Goal: Task Accomplishment & Management: Complete application form

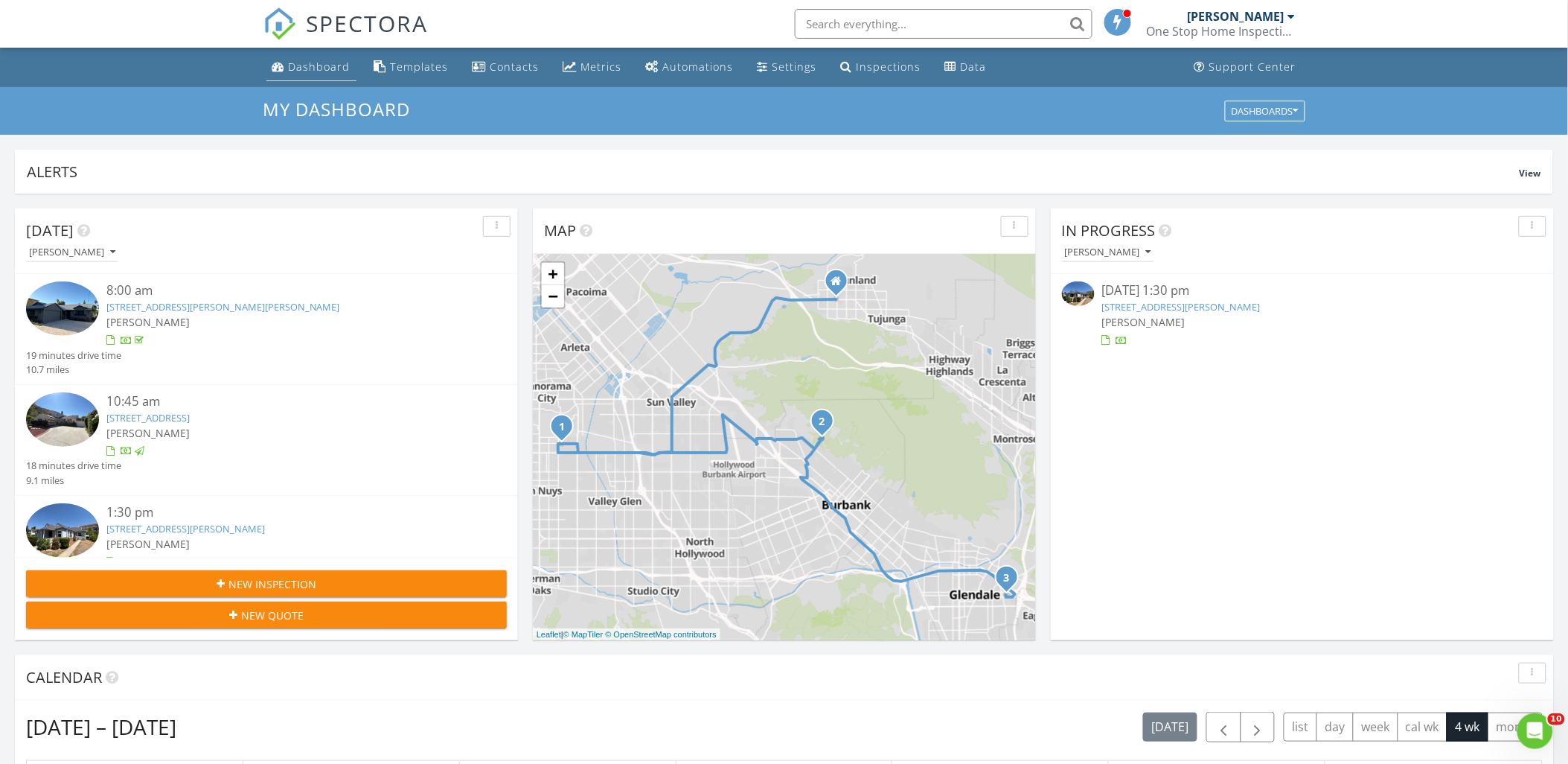
click at [302, 69] on div "Dashboard" at bounding box center [319, 67] width 62 height 14
click at [304, 580] on span "New Inspection" at bounding box center [271, 584] width 88 height 15
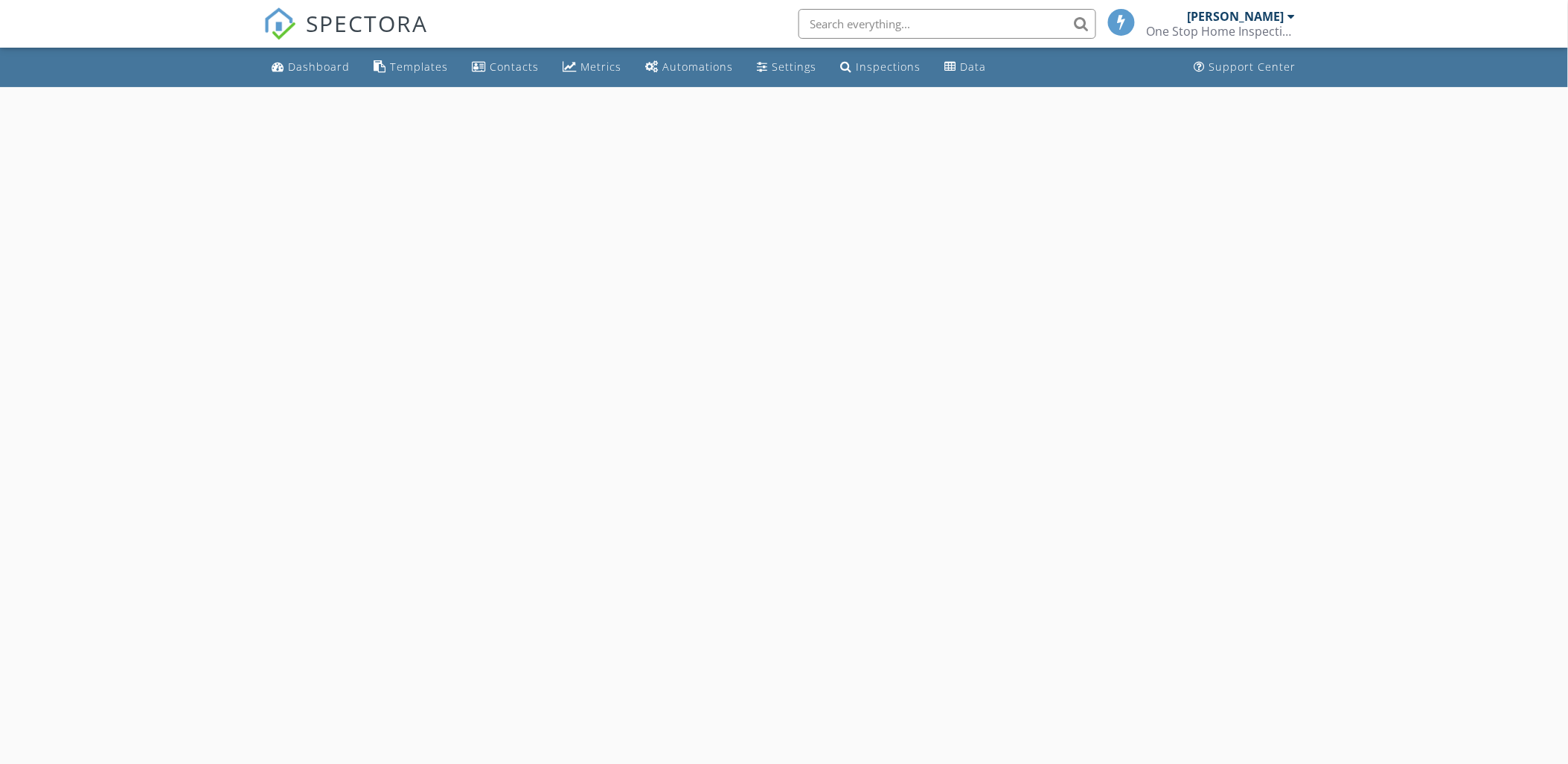
click at [1424, 396] on div at bounding box center [784, 469] width 1568 height 764
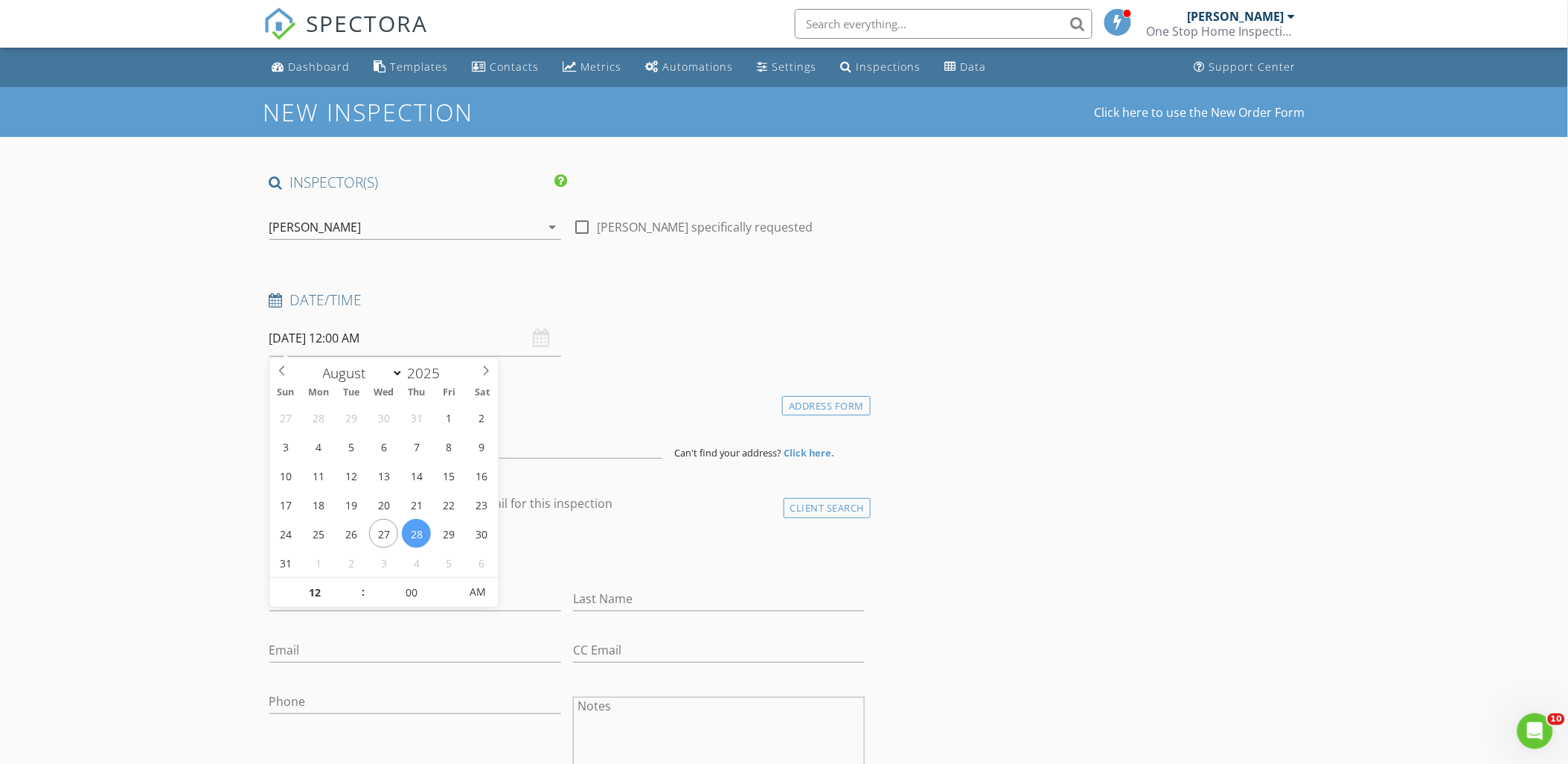
click at [355, 337] on input "08/28/2025 12:00 AM" at bounding box center [415, 339] width 291 height 36
type input "08/29/2025 12:00 AM"
type input "10"
type input "08/29/2025 10:00 AM"
type input "45"
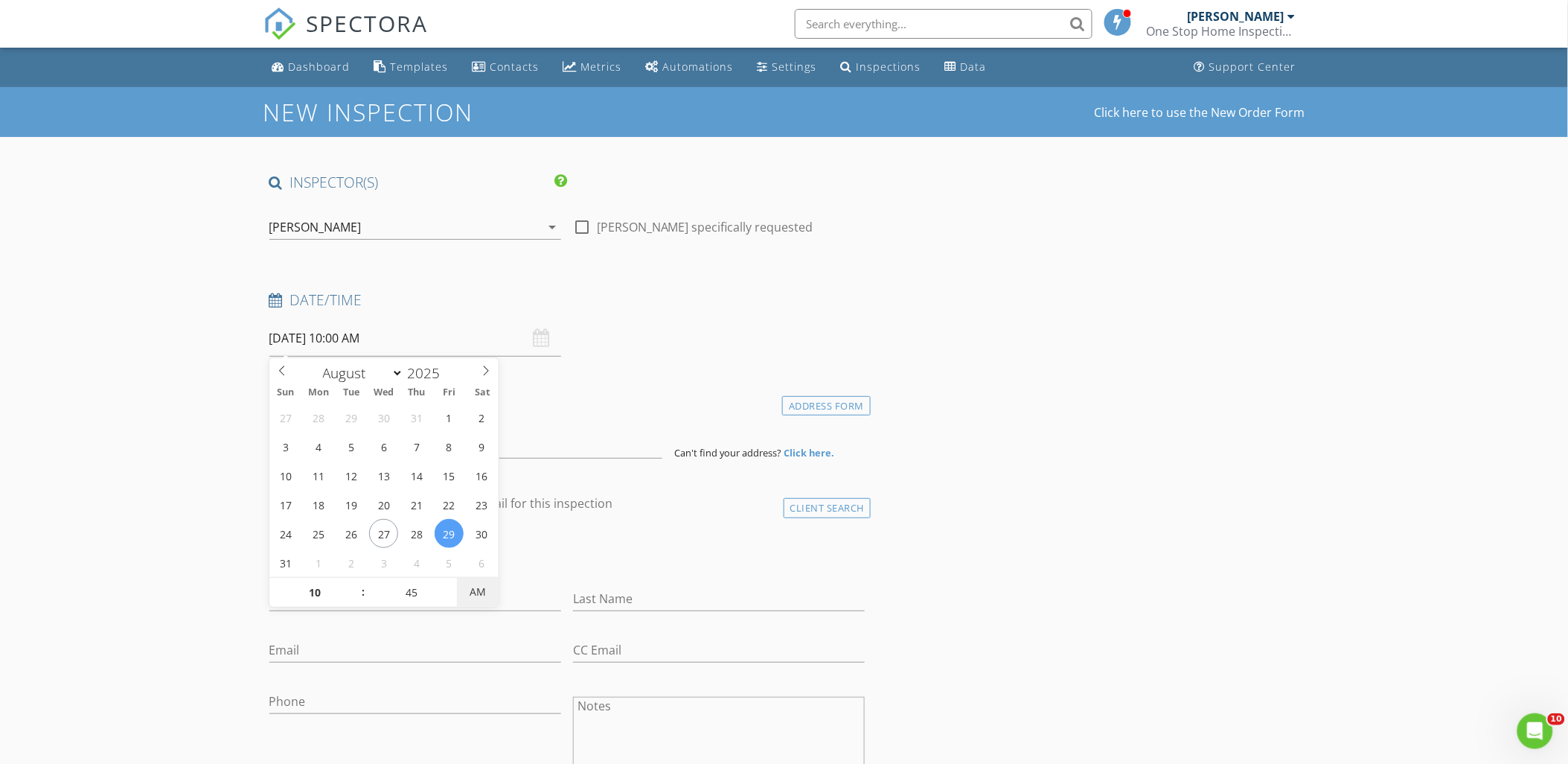
type input "08/29/2025 10:45 AM"
drag, startPoint x: 99, startPoint y: 432, endPoint x: 229, endPoint y: 449, distance: 131.1
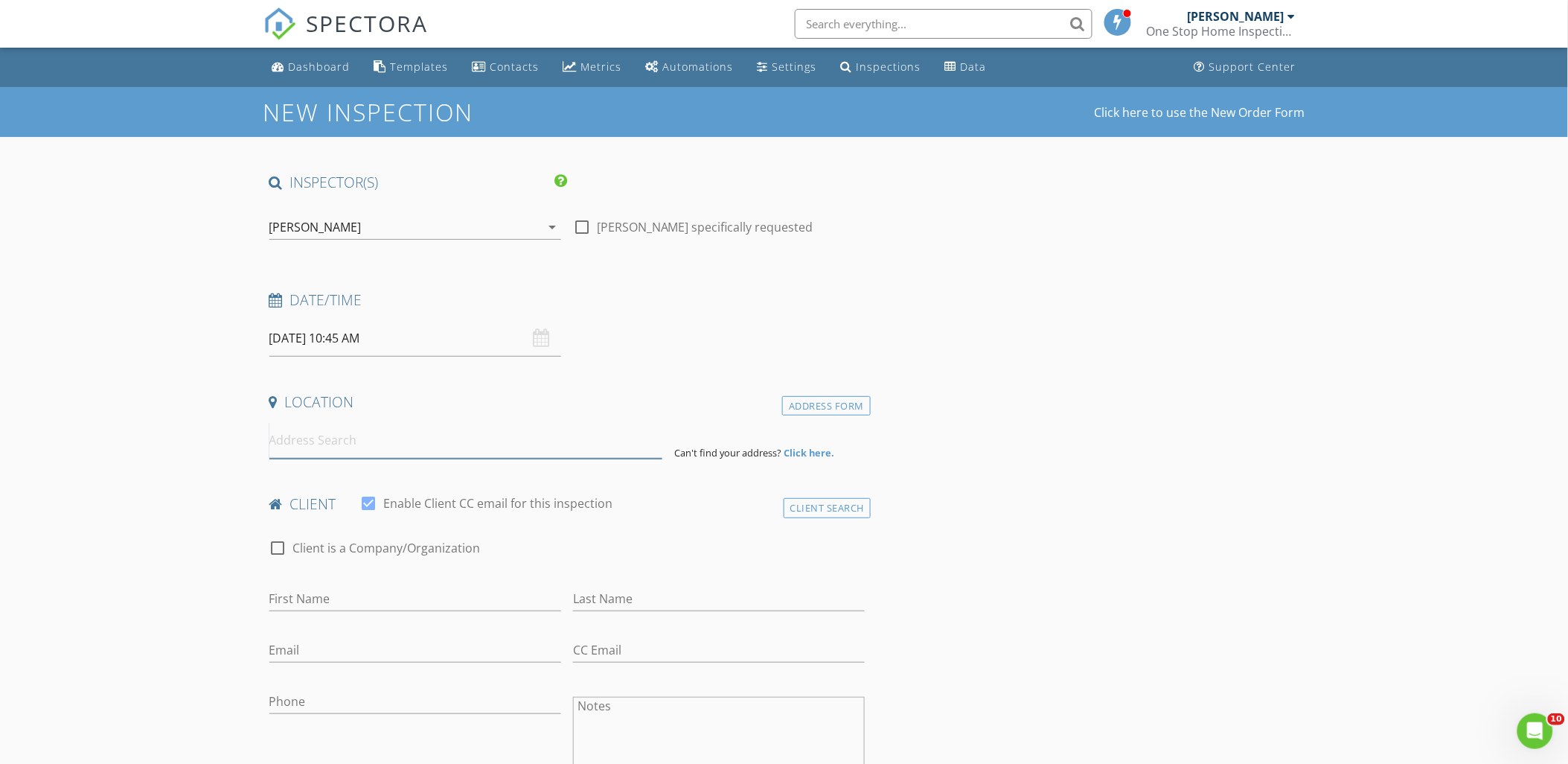
drag, startPoint x: 348, startPoint y: 440, endPoint x: 340, endPoint y: 441, distance: 8.1
click at [346, 440] on input at bounding box center [466, 440] width 393 height 36
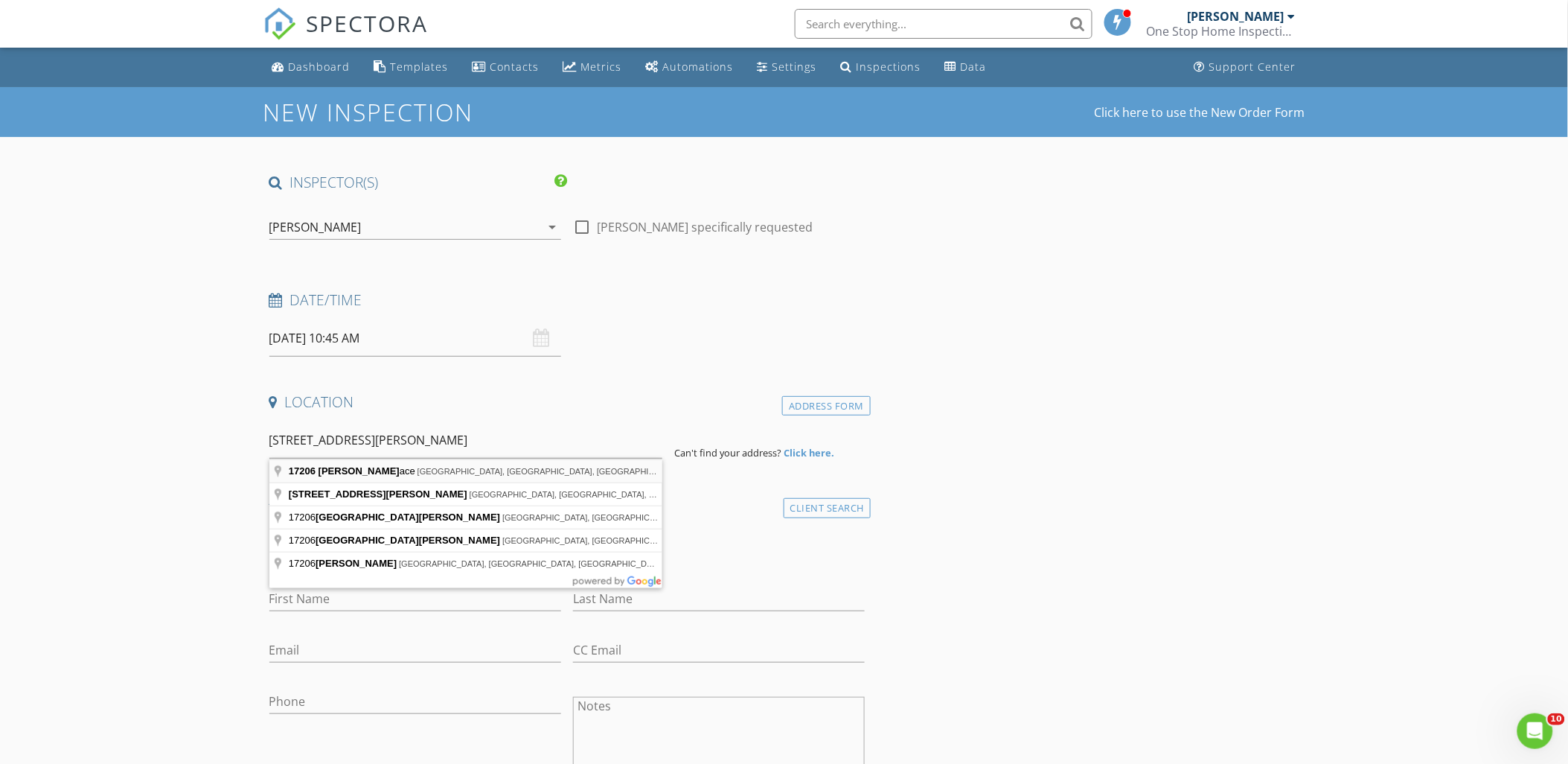
type input "17206 Nugent Place, Granada Hills, CA, USA"
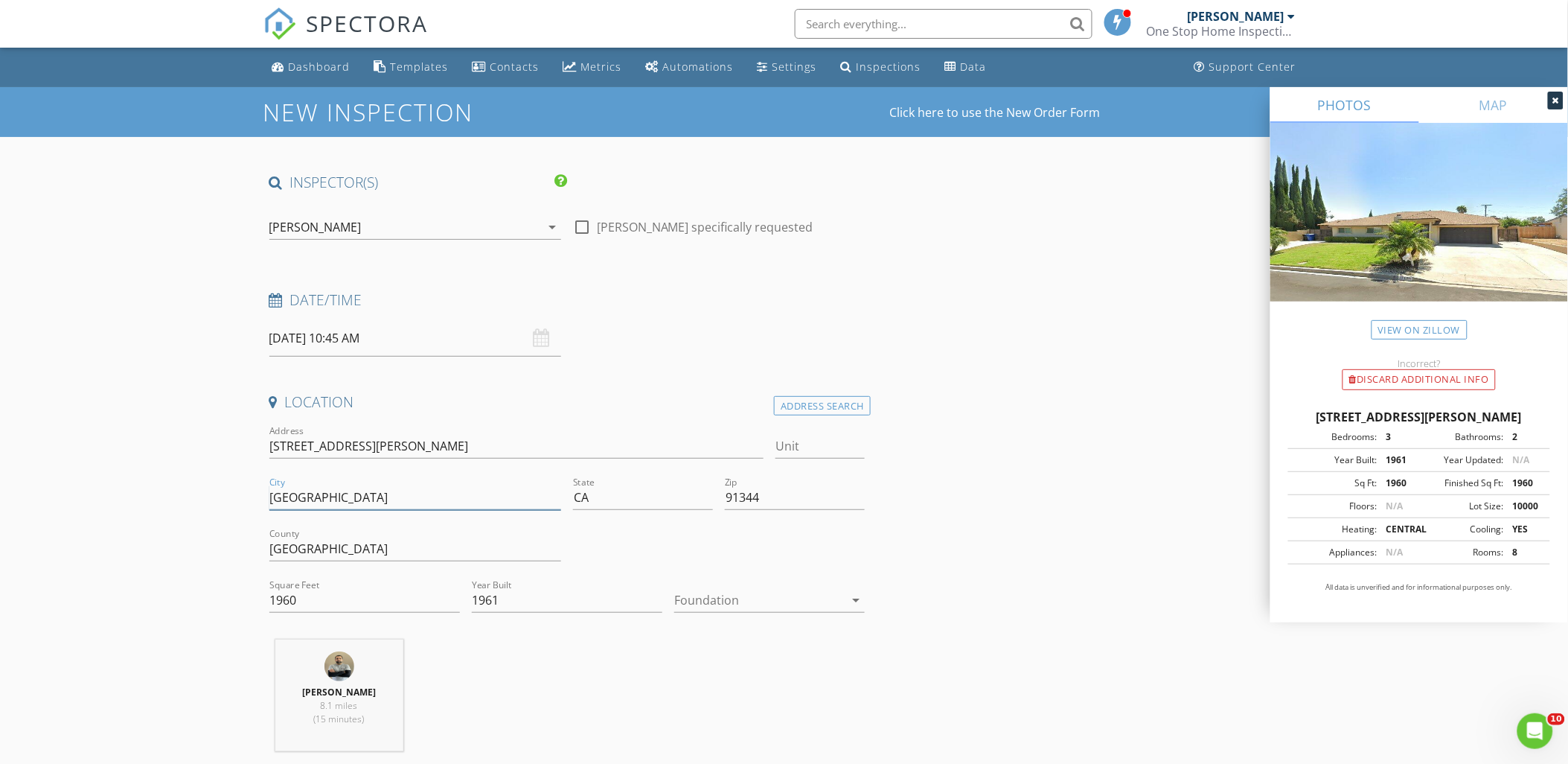
drag, startPoint x: 223, startPoint y: 487, endPoint x: 135, endPoint y: 480, distance: 88.3
type input "Granada Hills"
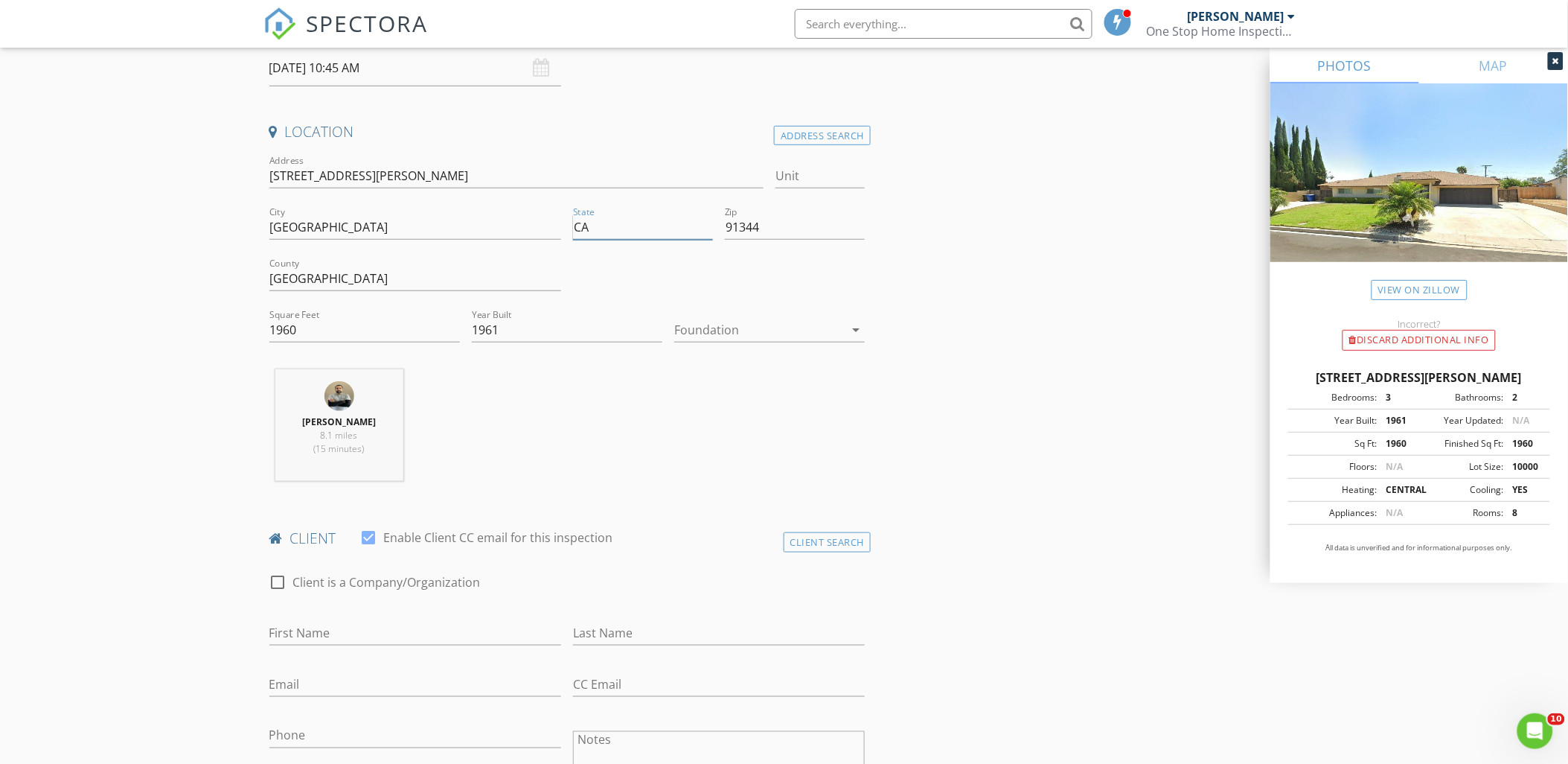
scroll to position [330, 0]
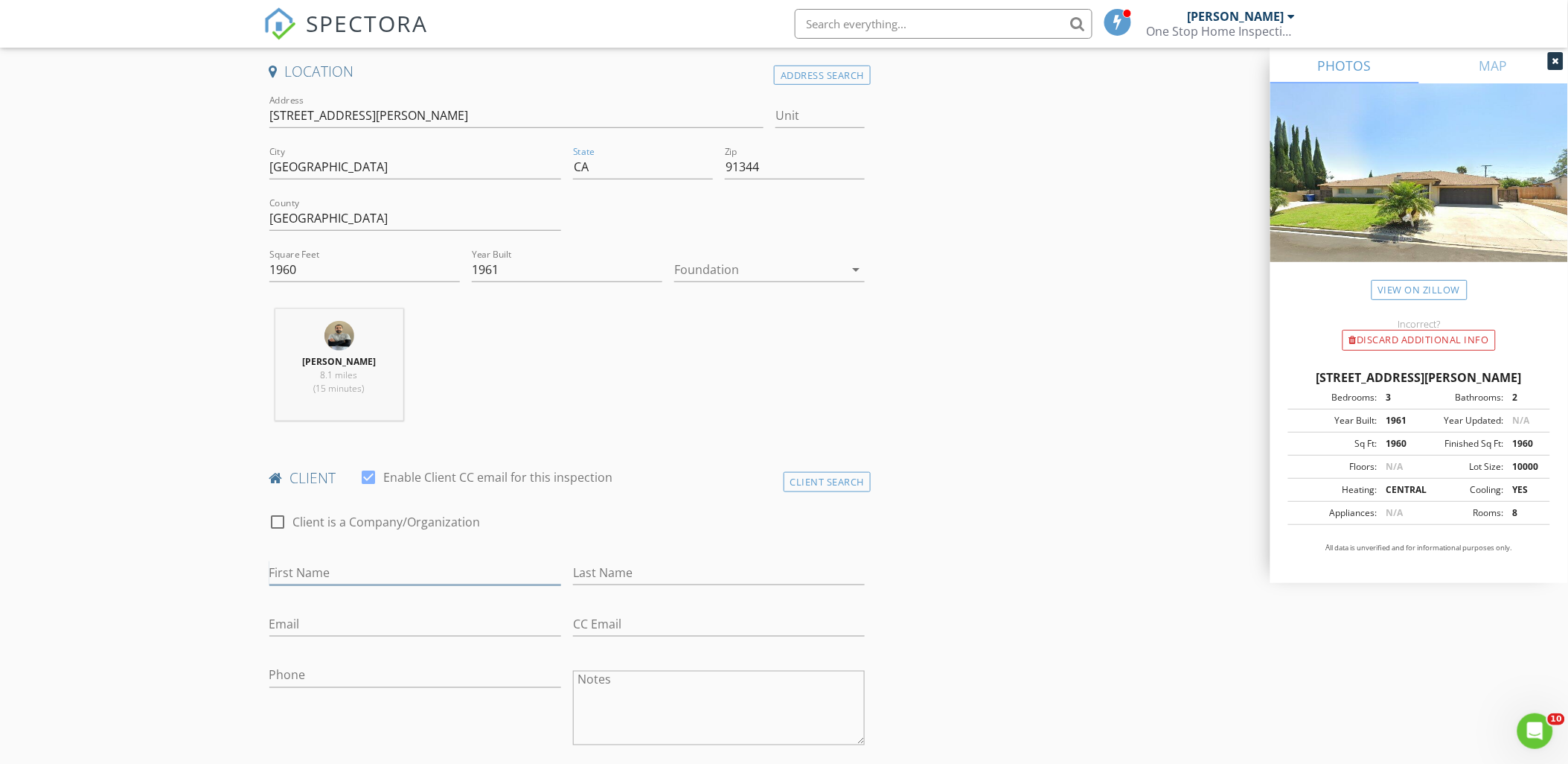
click at [291, 578] on input "First Name" at bounding box center [415, 572] width 291 height 24
type input "Samson"
type input "Budagyan"
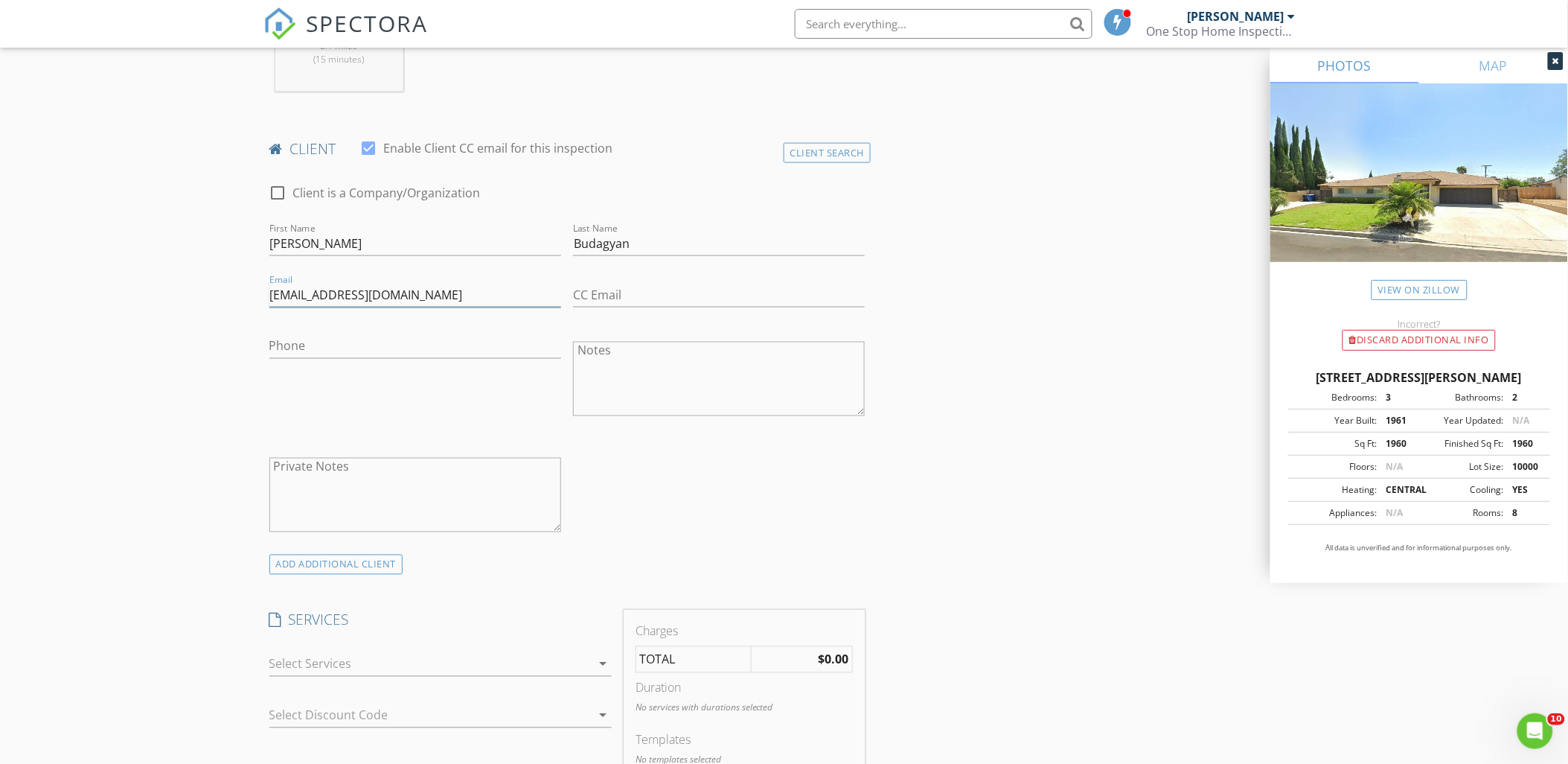
scroll to position [661, 0]
type input "Sbmoda23@gmail.com"
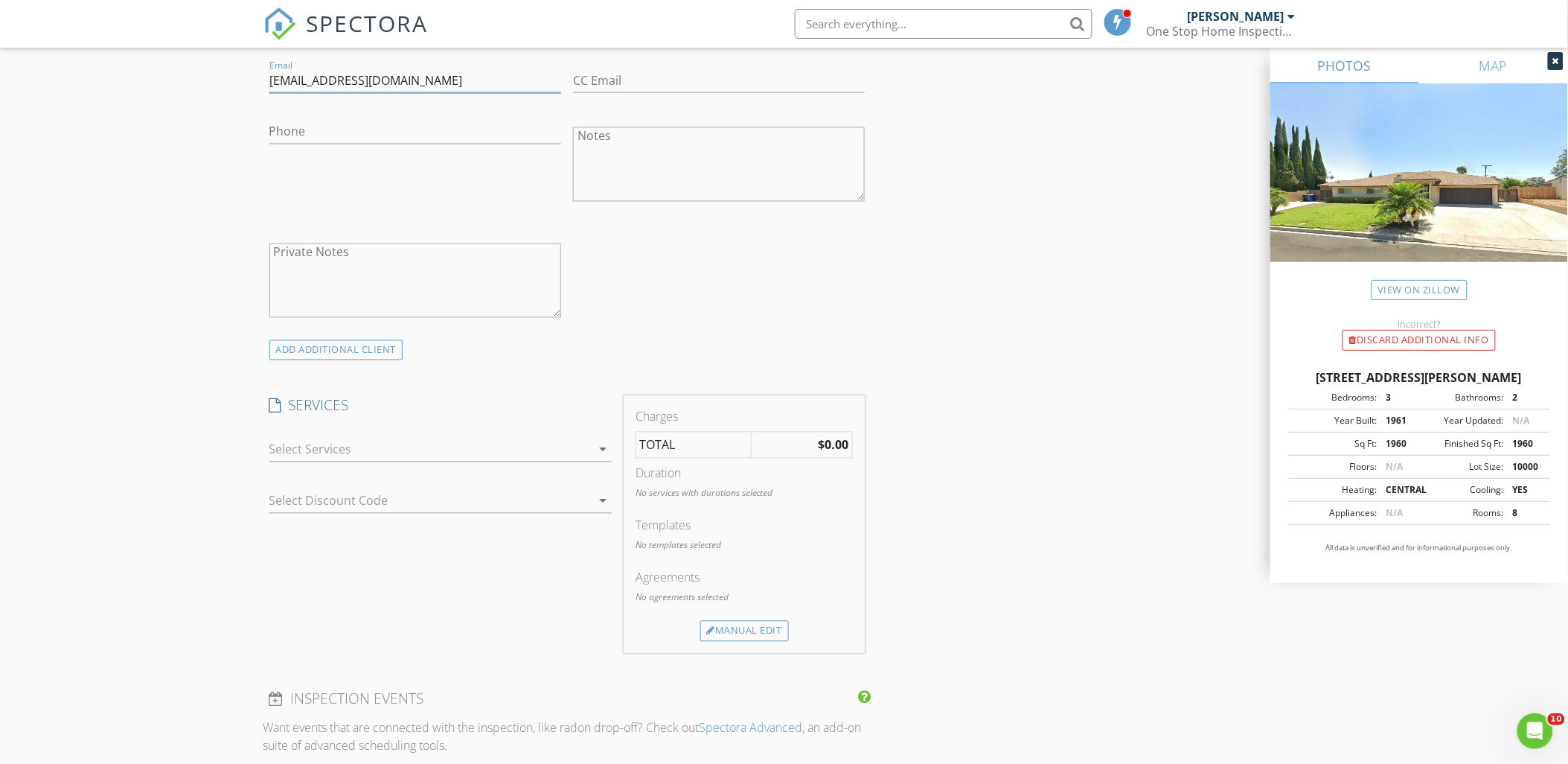
scroll to position [910, 0]
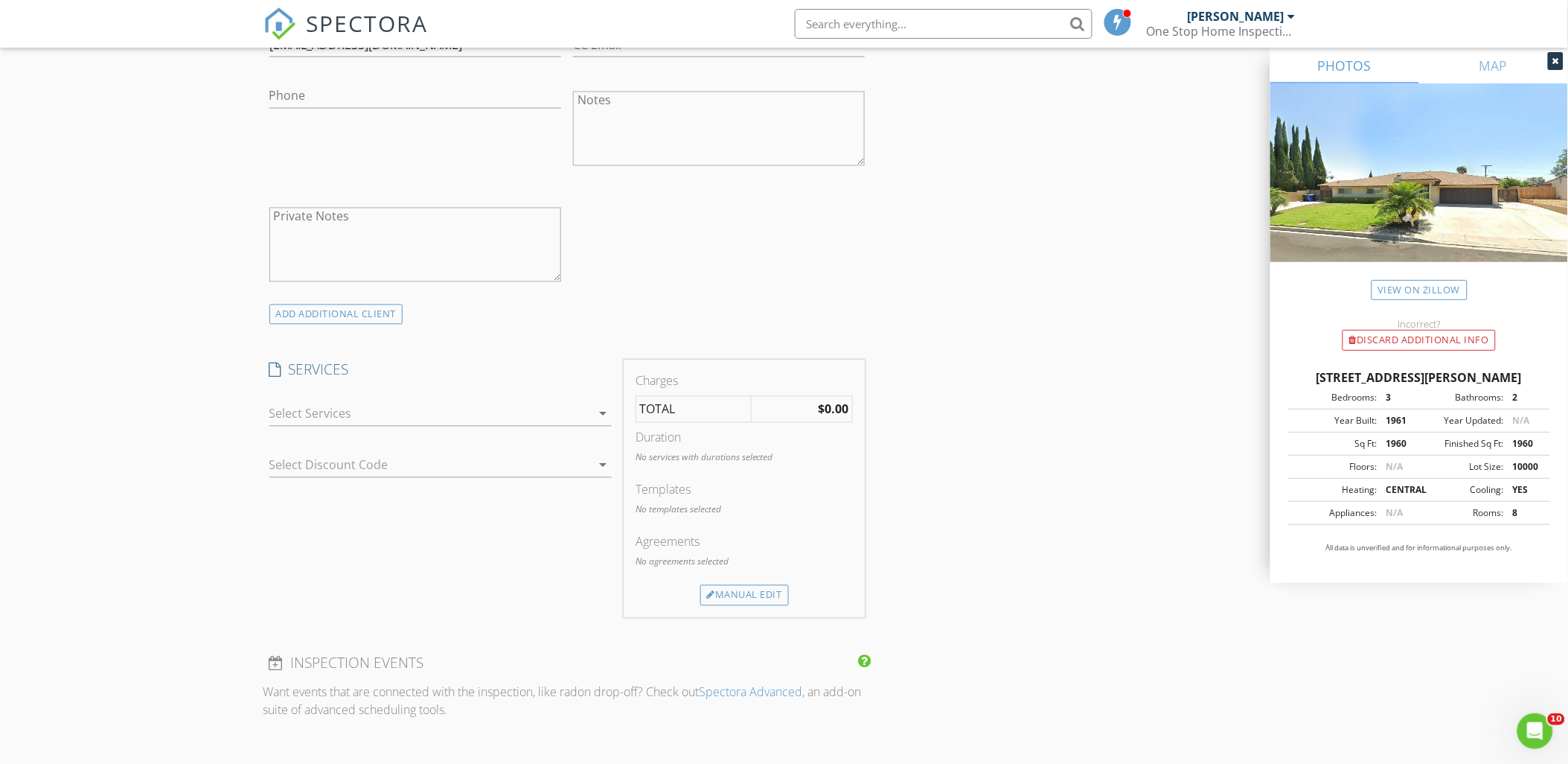
click at [318, 413] on div at bounding box center [430, 414] width 321 height 24
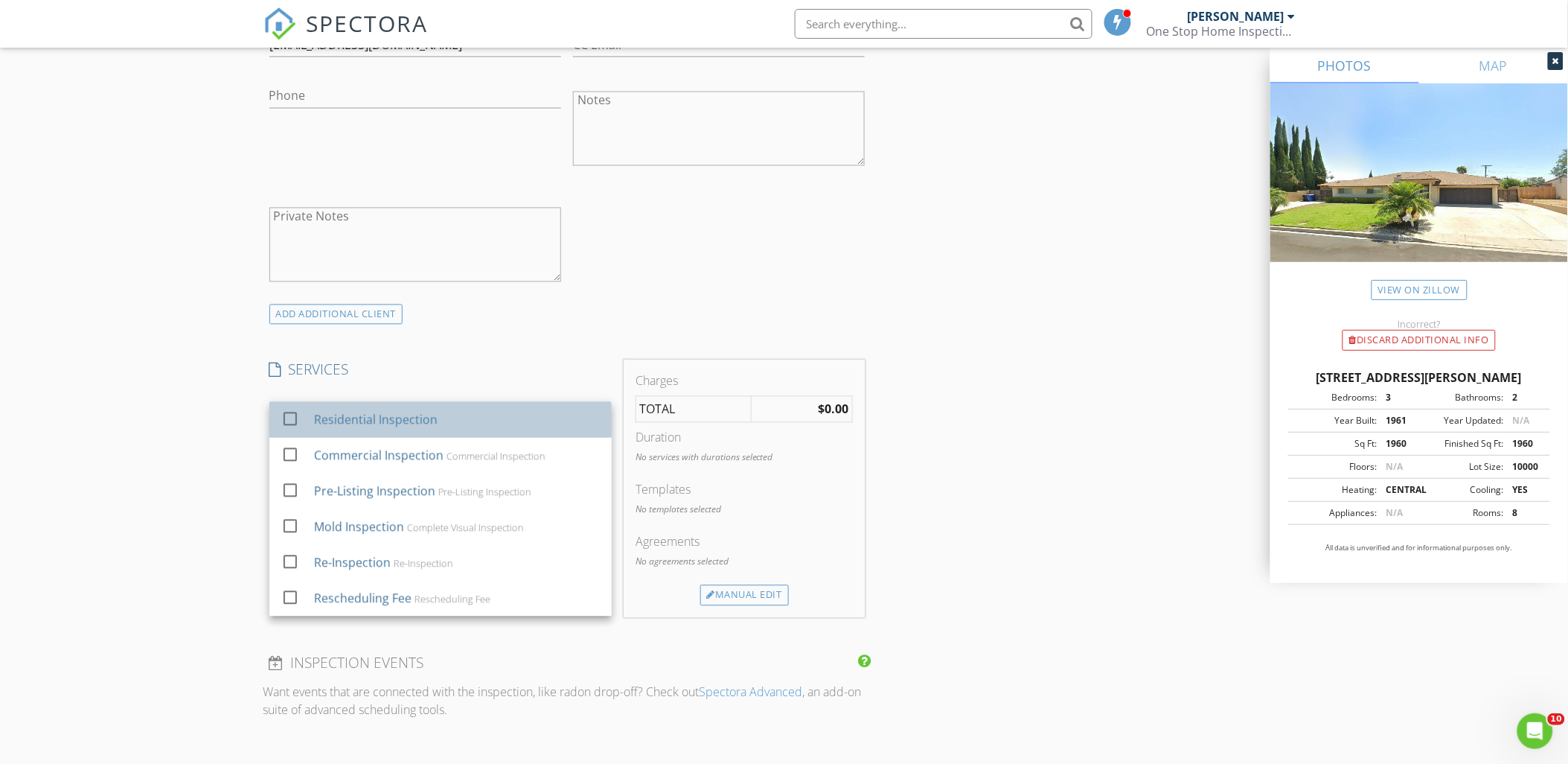
click at [318, 412] on div "Residential Inspection" at bounding box center [375, 420] width 124 height 18
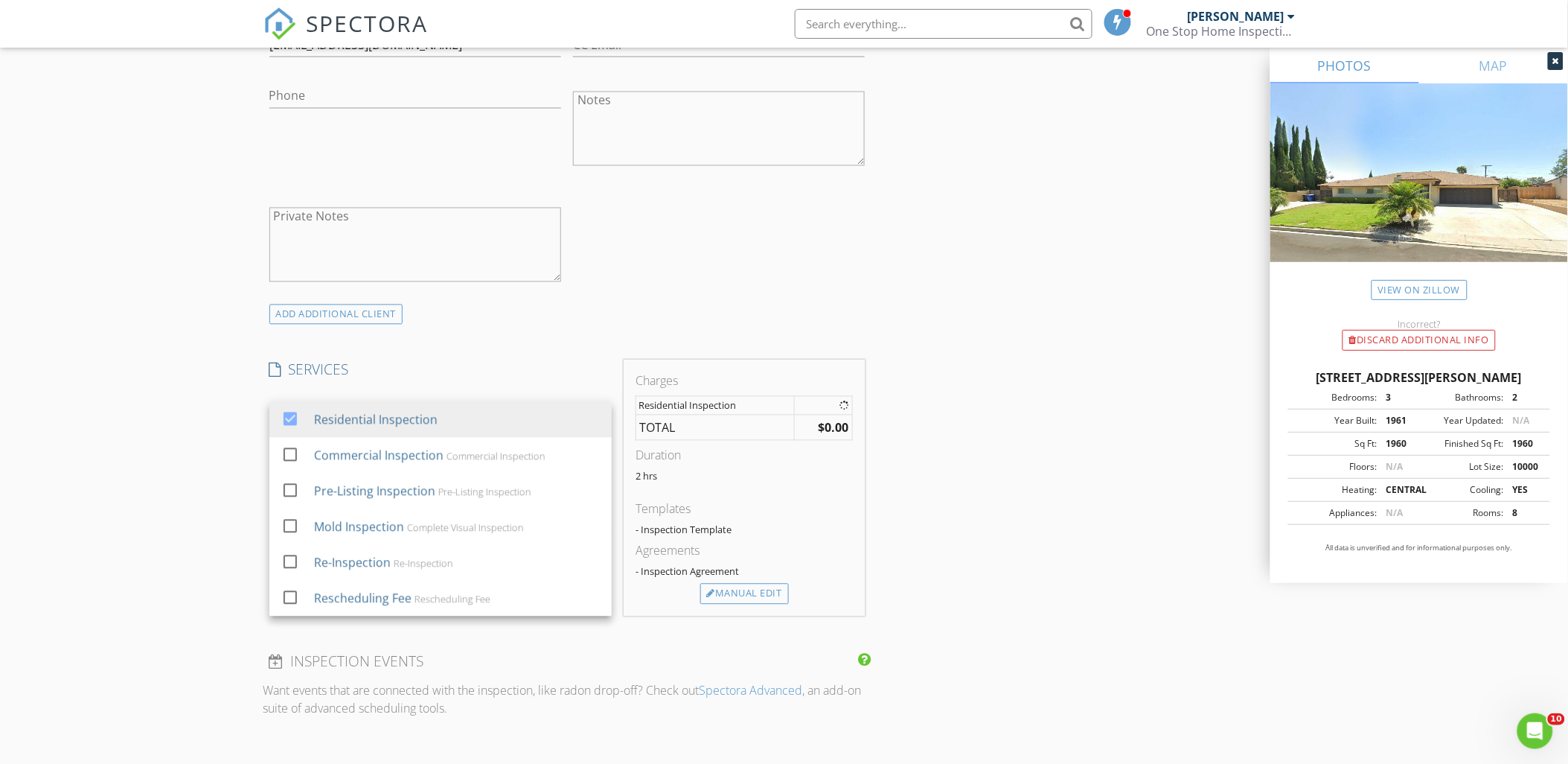
click at [155, 454] on div "New Inspection Click here to use the New Order Form INSPECTOR(S) check_box Narb…" at bounding box center [784, 482] width 1568 height 2612
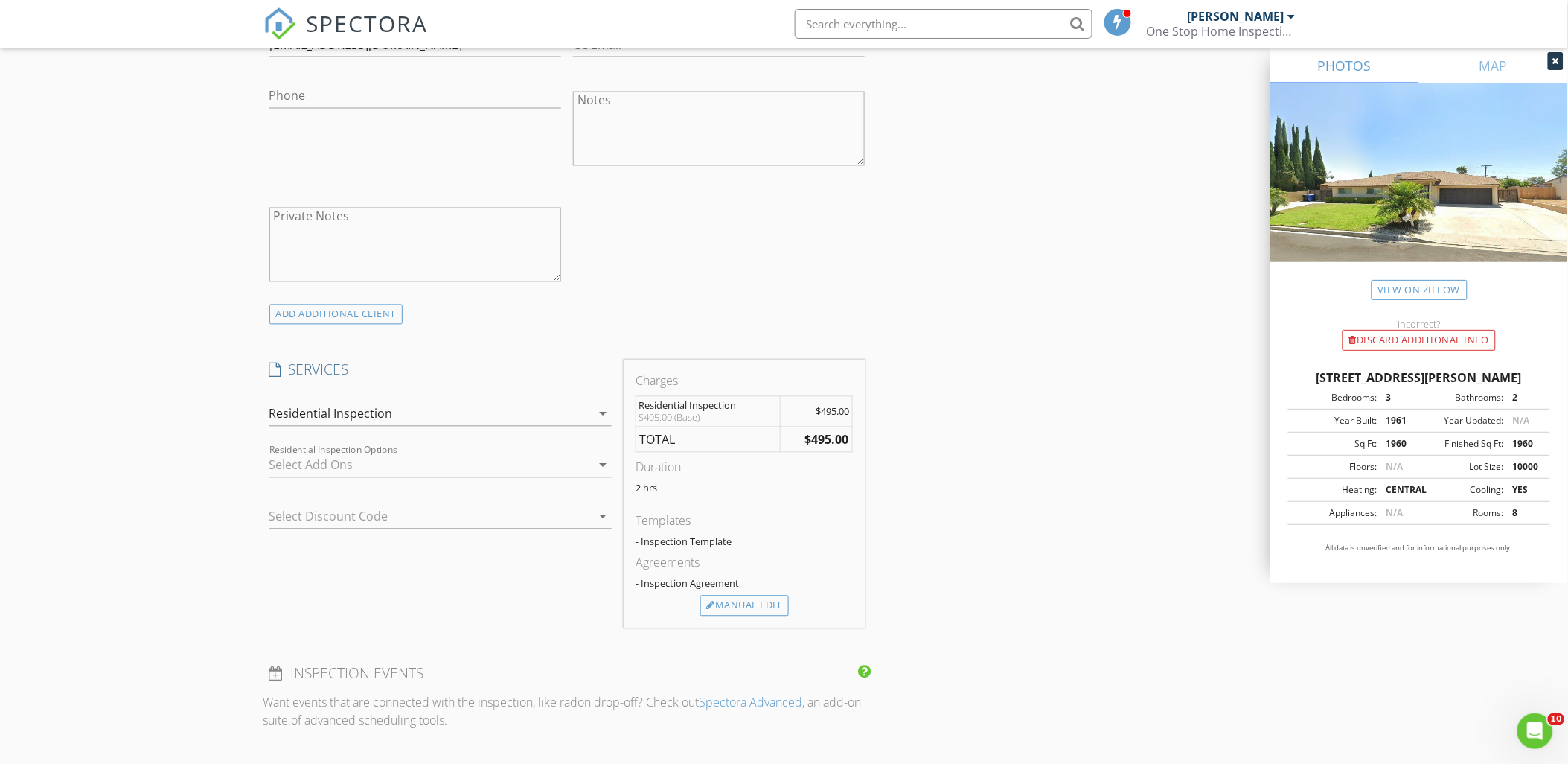
click at [328, 466] on div at bounding box center [430, 465] width 321 height 24
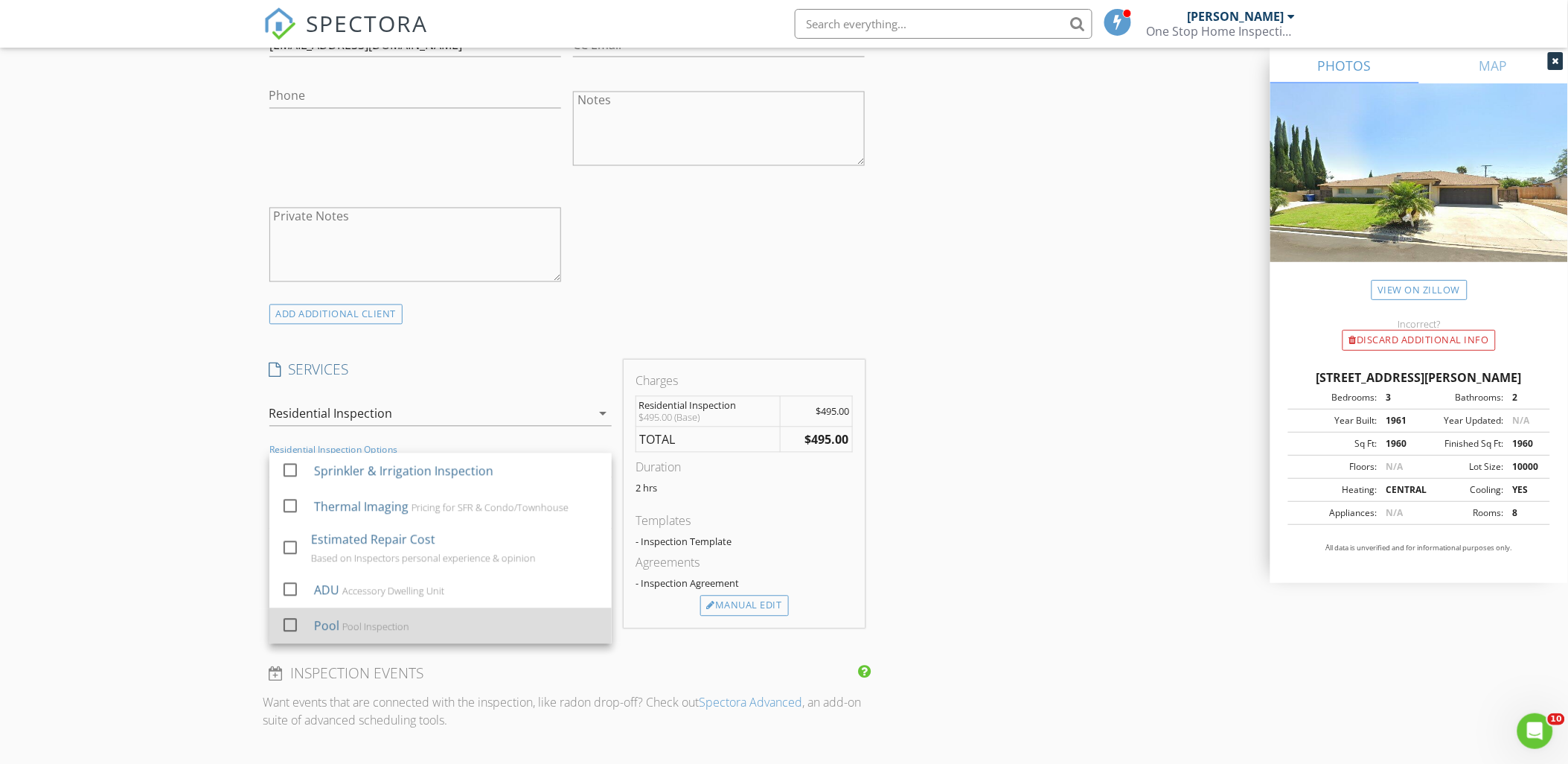
click at [318, 631] on div "Pool" at bounding box center [326, 626] width 25 height 18
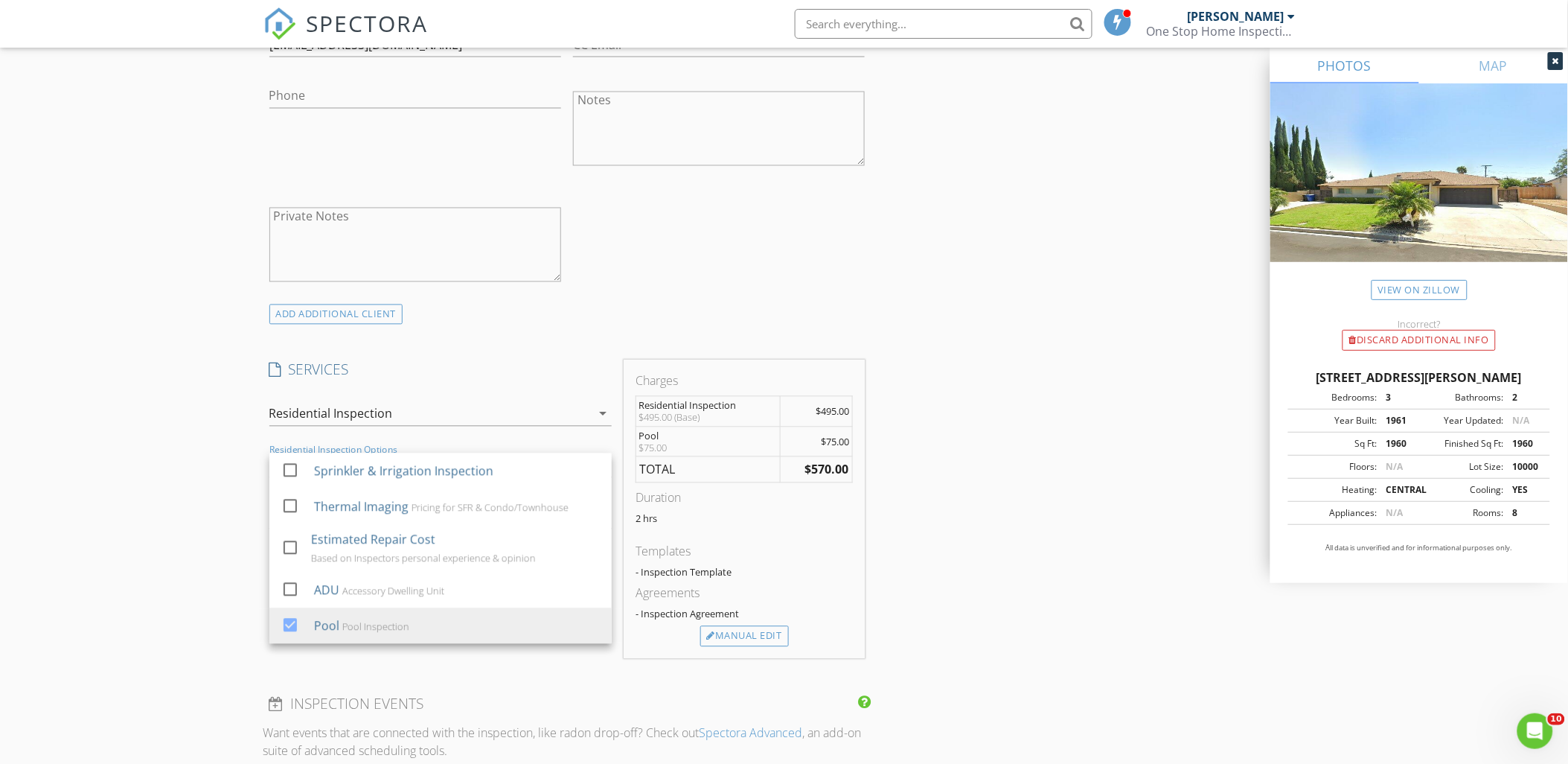
drag, startPoint x: 165, startPoint y: 594, endPoint x: 526, endPoint y: 650, distance: 365.3
click at [166, 593] on div "New Inspection Click here to use the New Order Form INSPECTOR(S) check_box Narb…" at bounding box center [784, 504] width 1568 height 2654
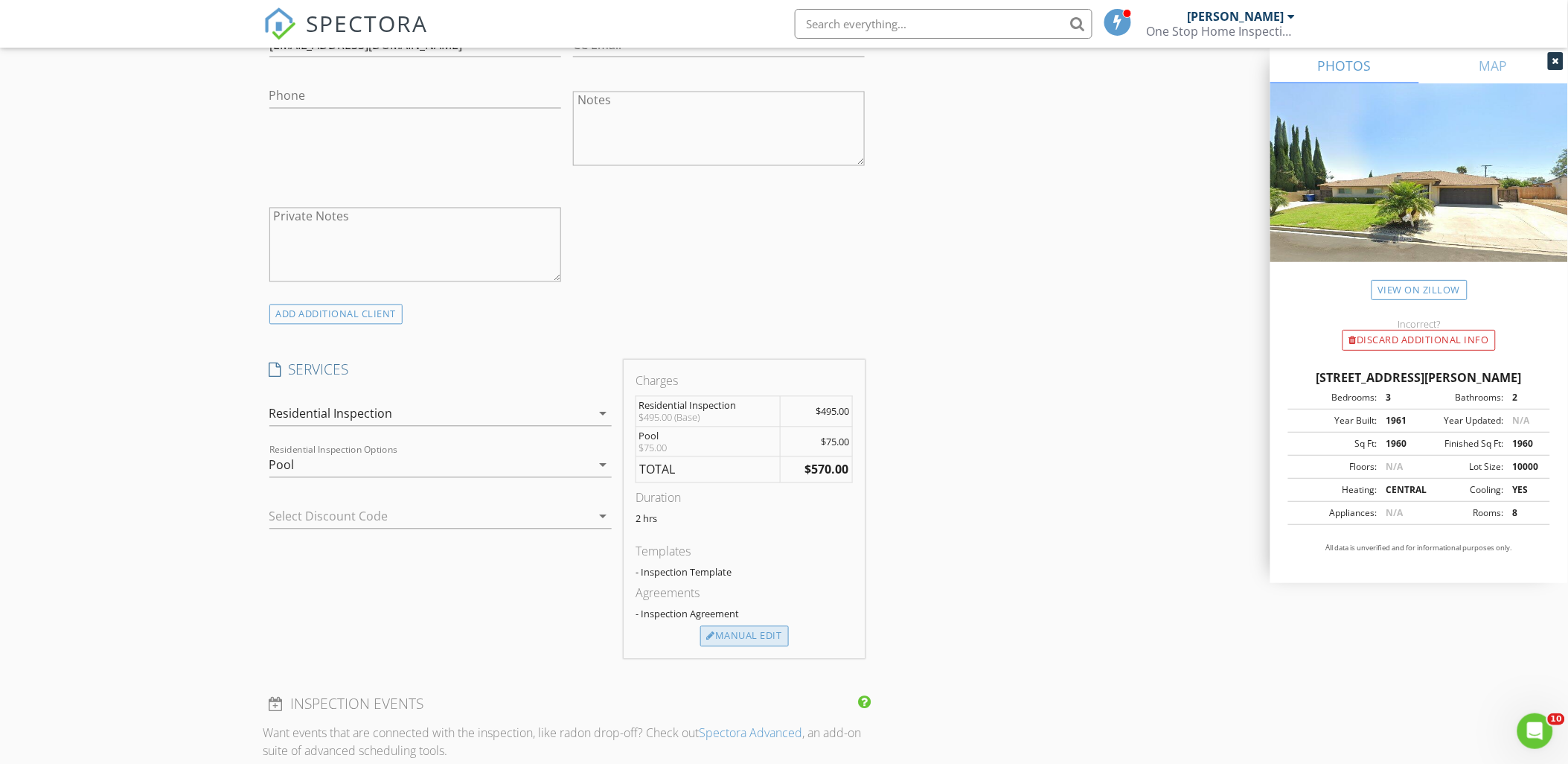
click at [765, 631] on div "Manual Edit" at bounding box center [745, 636] width 89 height 21
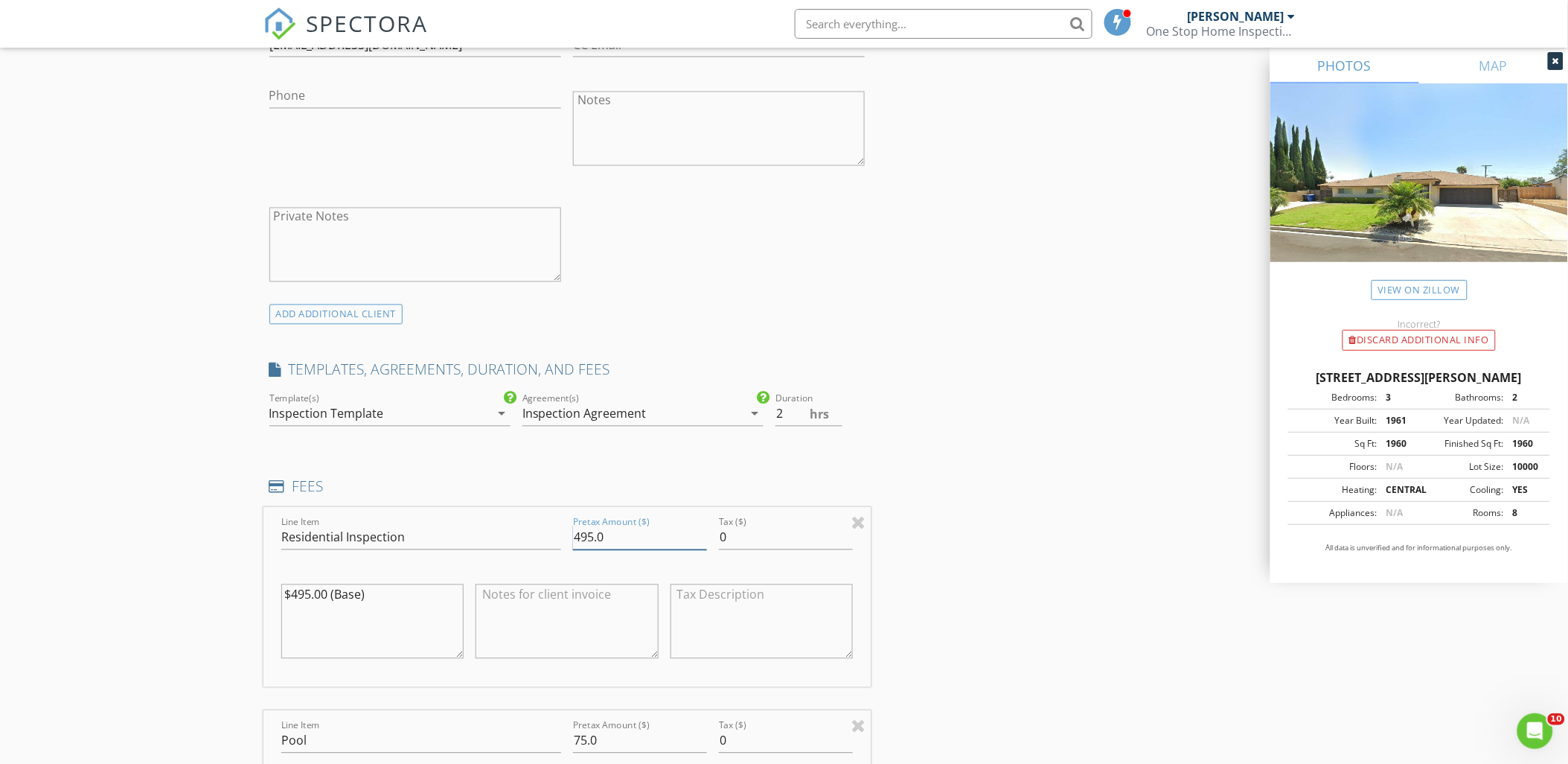
drag, startPoint x: 628, startPoint y: 531, endPoint x: 418, endPoint y: 471, distance: 218.4
click at [510, 529] on div "Line Item Residential Inspection Pretax Amount ($) 495.0 Tax ($) 0 $495.00 (Bas…" at bounding box center [567, 597] width 608 height 179
type input "6"
type input "550"
click at [1089, 555] on div "INSPECTOR(S) check_box Narbeh Manoukian PRIMARY Narbeh Manoukian arrow_drop_dow…" at bounding box center [784, 692] width 1041 height 2857
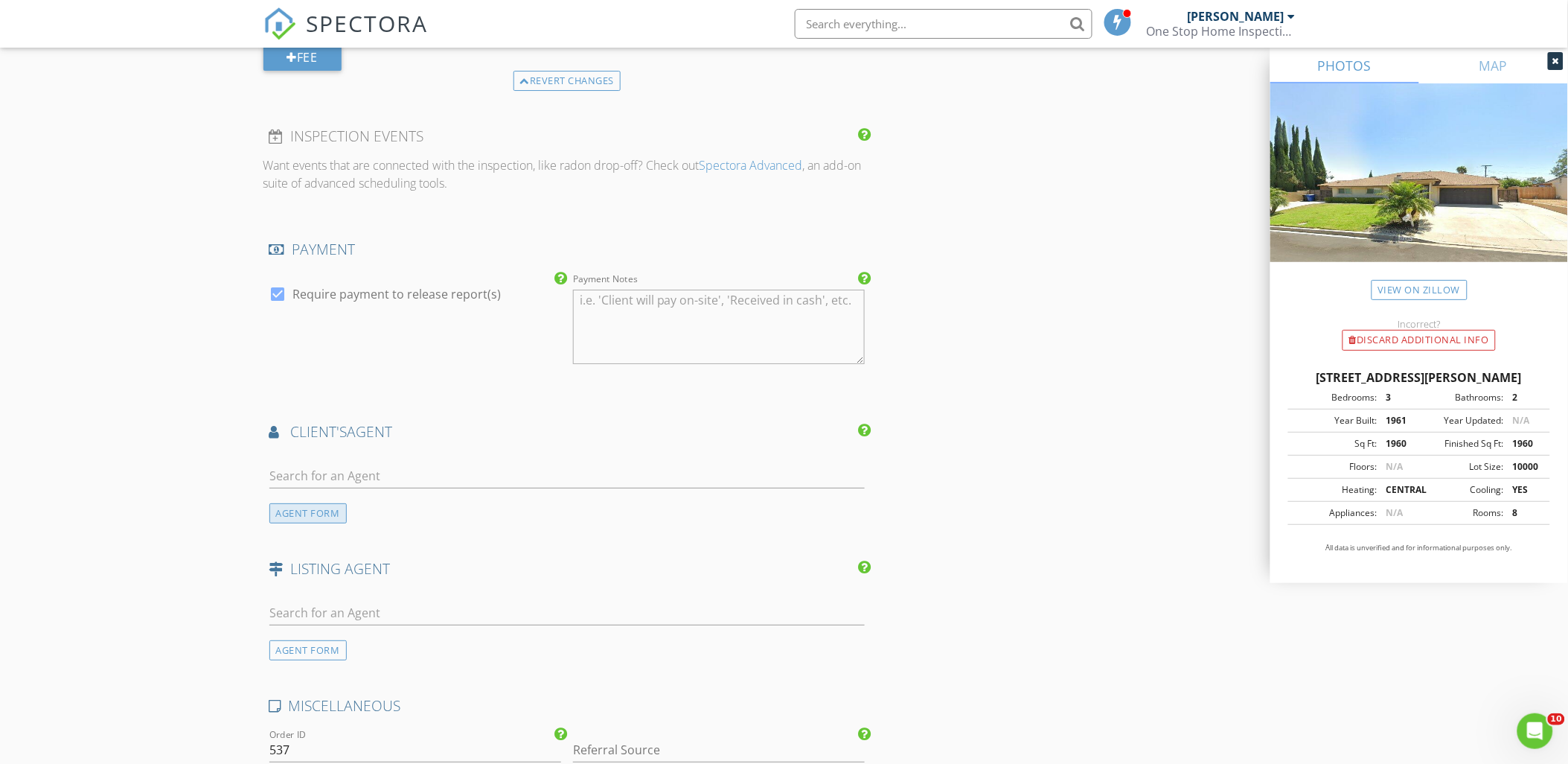
scroll to position [1819, 0]
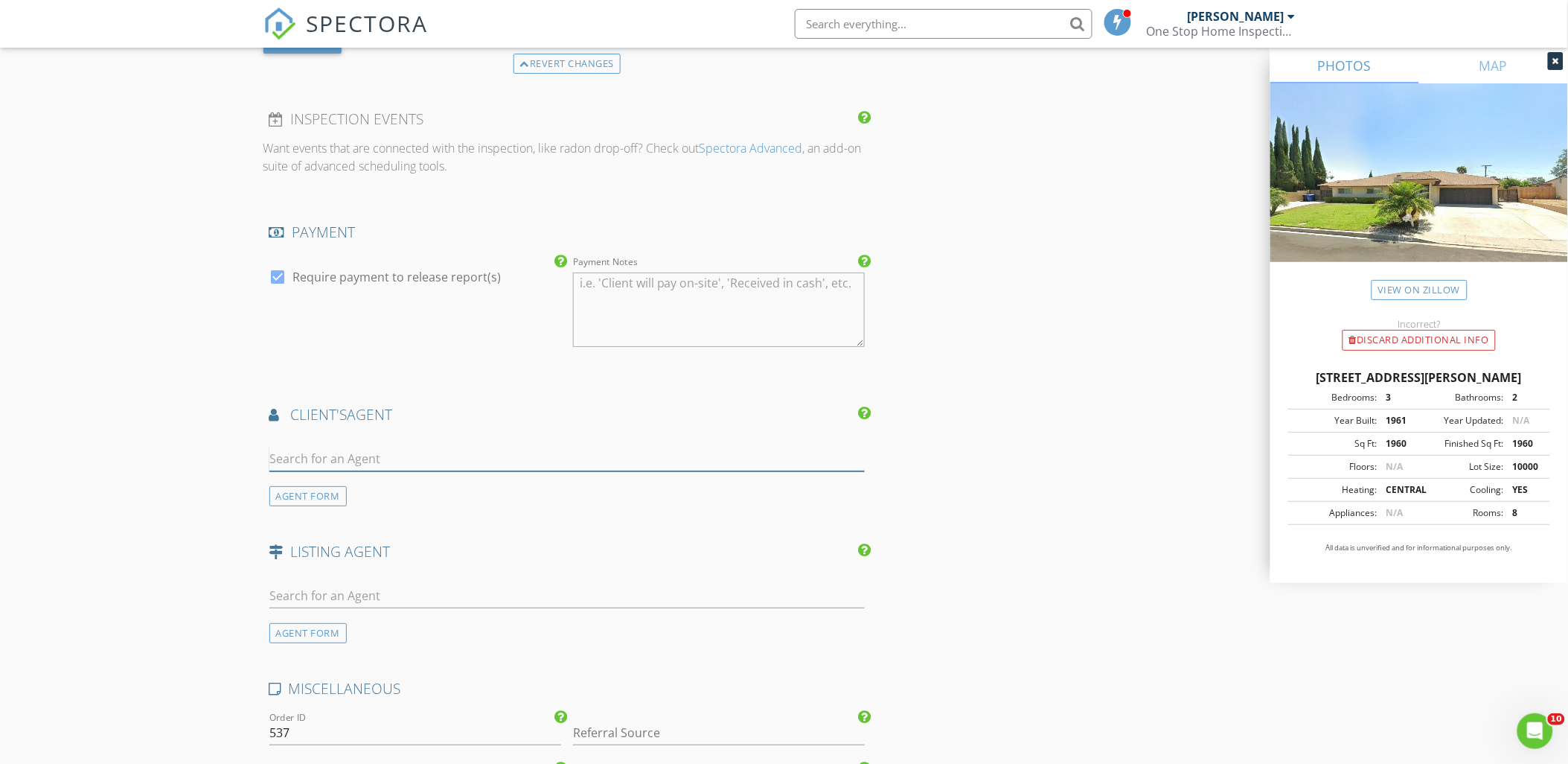
click at [330, 455] on input "text" at bounding box center [567, 458] width 596 height 24
type input "Artur Khech"
drag, startPoint x: 410, startPoint y: 456, endPoint x: 192, endPoint y: 447, distance: 218.2
click at [307, 495] on div "AGENT FORM" at bounding box center [309, 496] width 78 height 20
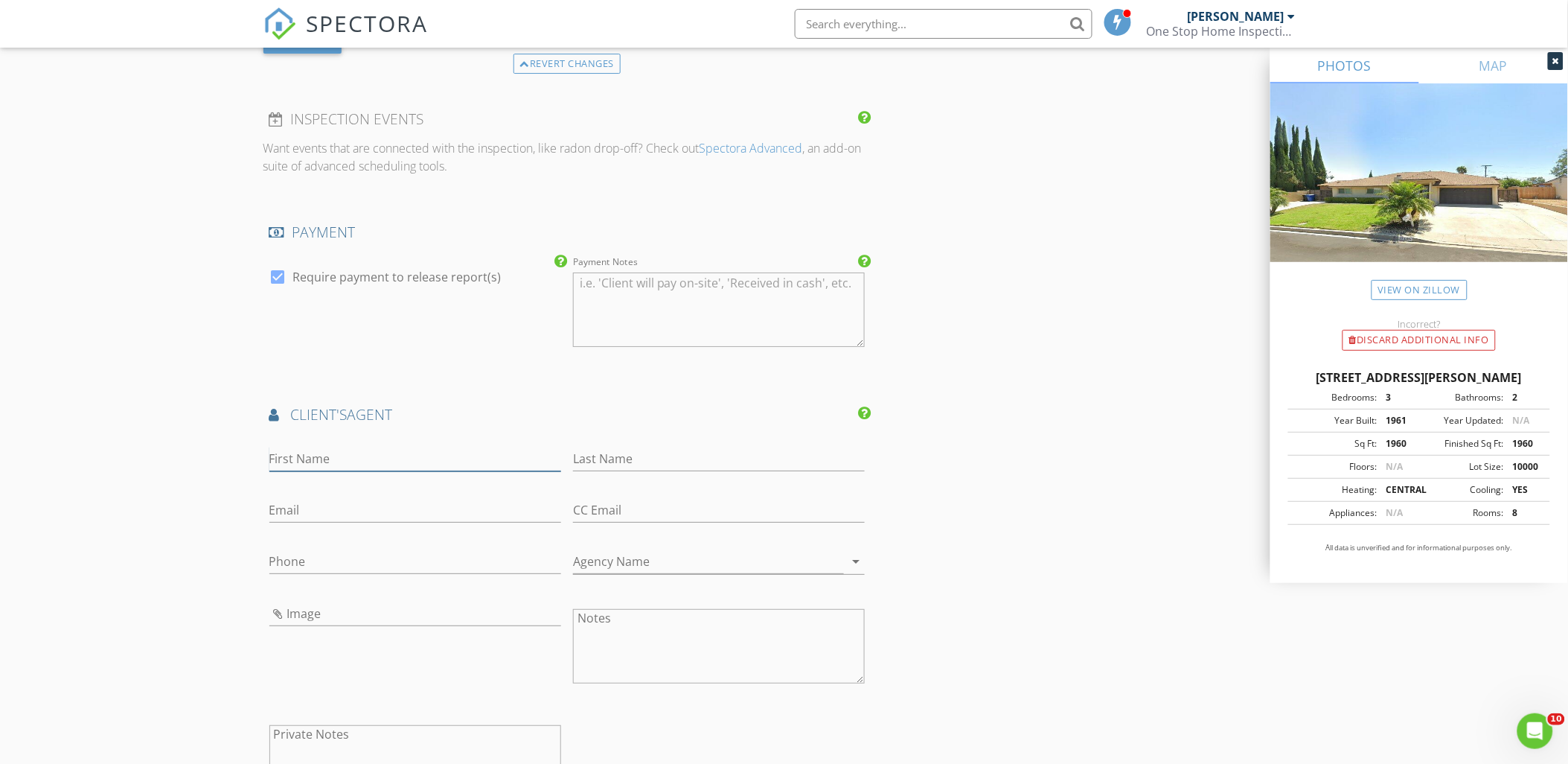
click at [321, 455] on input "First Name" at bounding box center [415, 458] width 291 height 24
type input "a"
type input "Artur"
type input "Khechumyan"
type input "estatesbyartur@gmail.com"
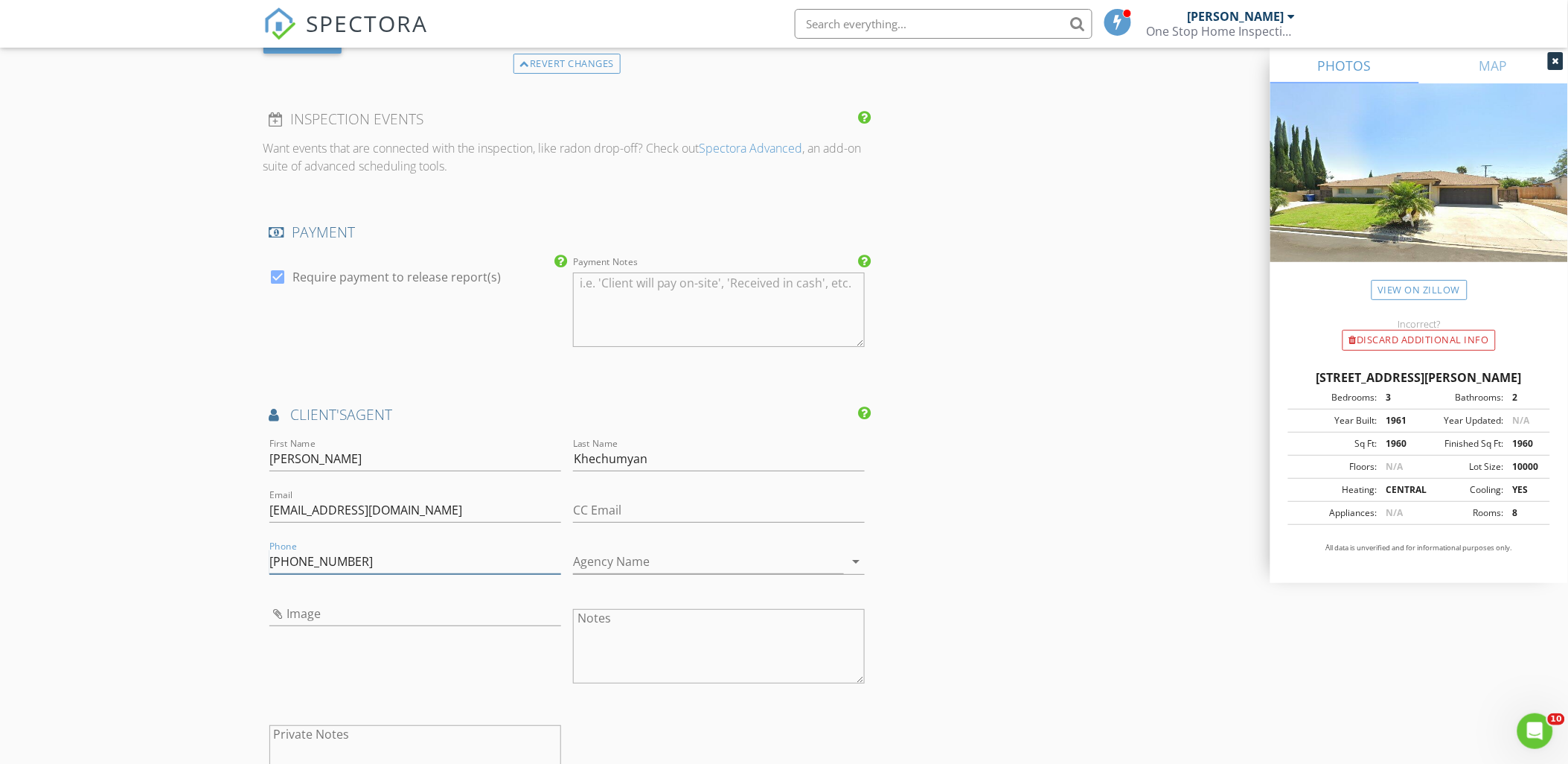
type input "818-404-0591"
click at [610, 556] on input "Agency Name" at bounding box center [708, 561] width 271 height 24
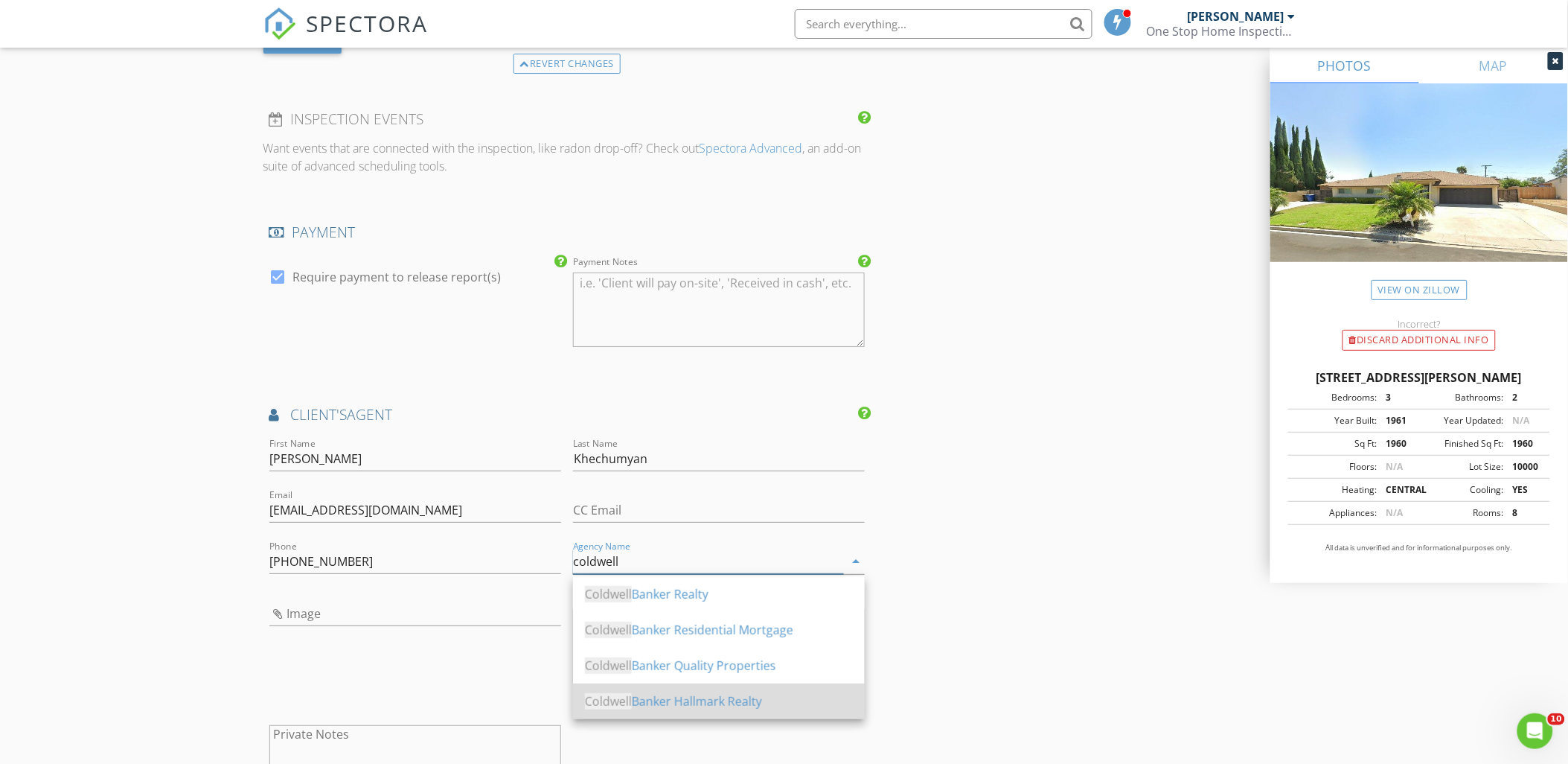
click at [719, 698] on div "Coldwell Banker Hallmark Realty" at bounding box center [718, 702] width 268 height 18
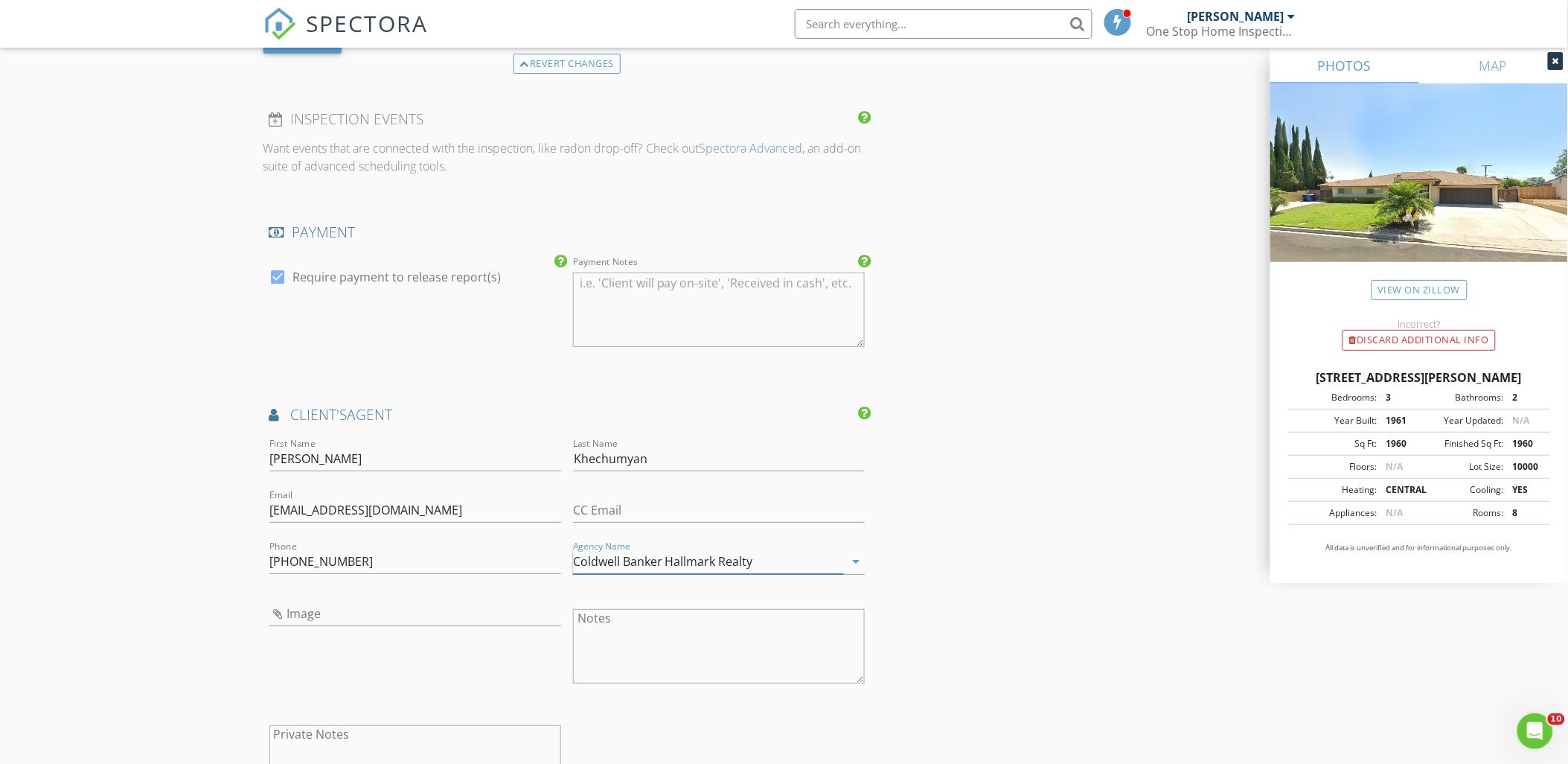
type input "Coldwell Banker Hallmark Realty"
click at [355, 606] on input "Image" at bounding box center [415, 613] width 291 height 24
type input "Artur.jpeg"
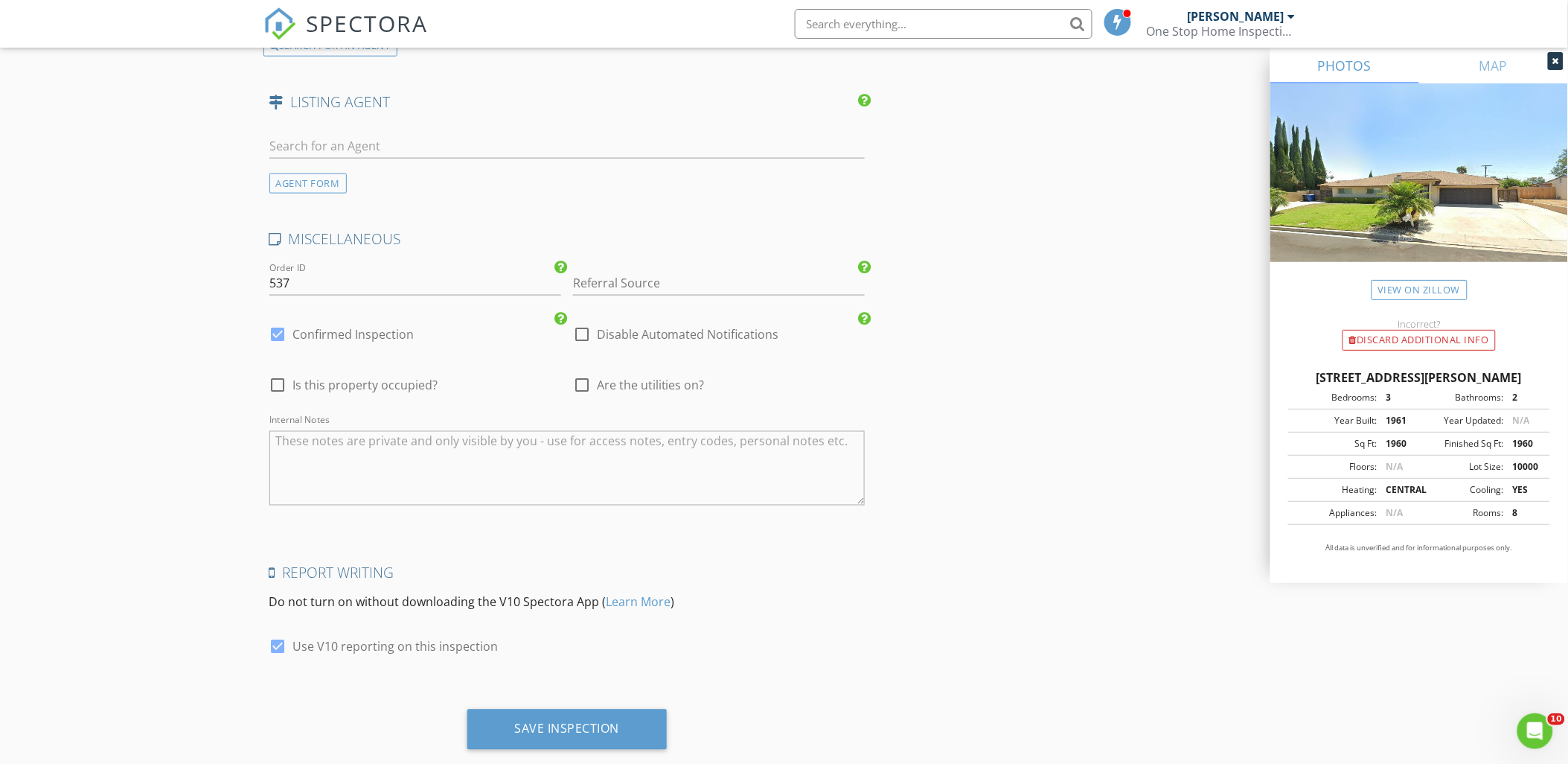
scroll to position [2639, 0]
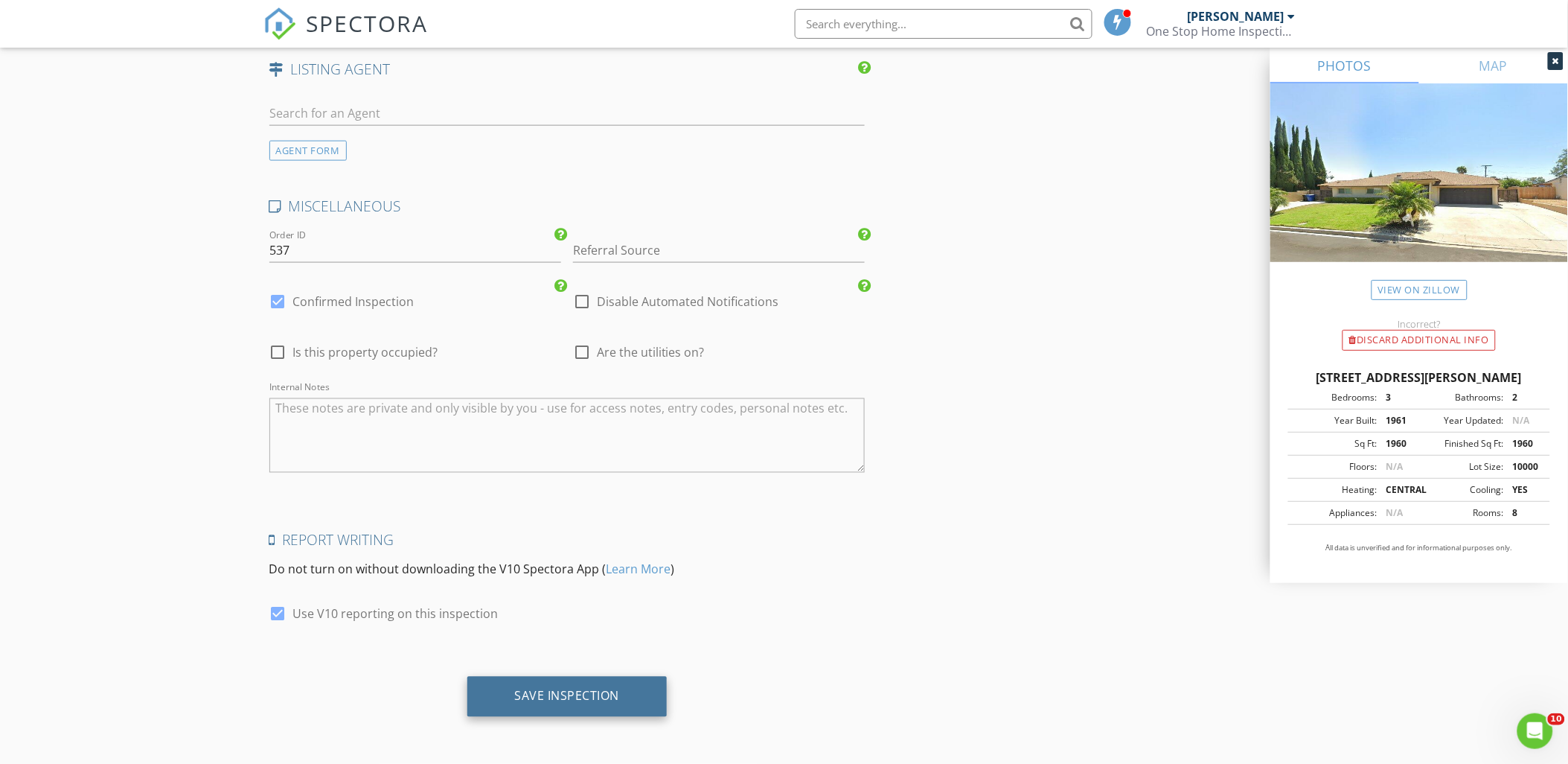
click at [616, 696] on div "Save Inspection" at bounding box center [567, 696] width 105 height 14
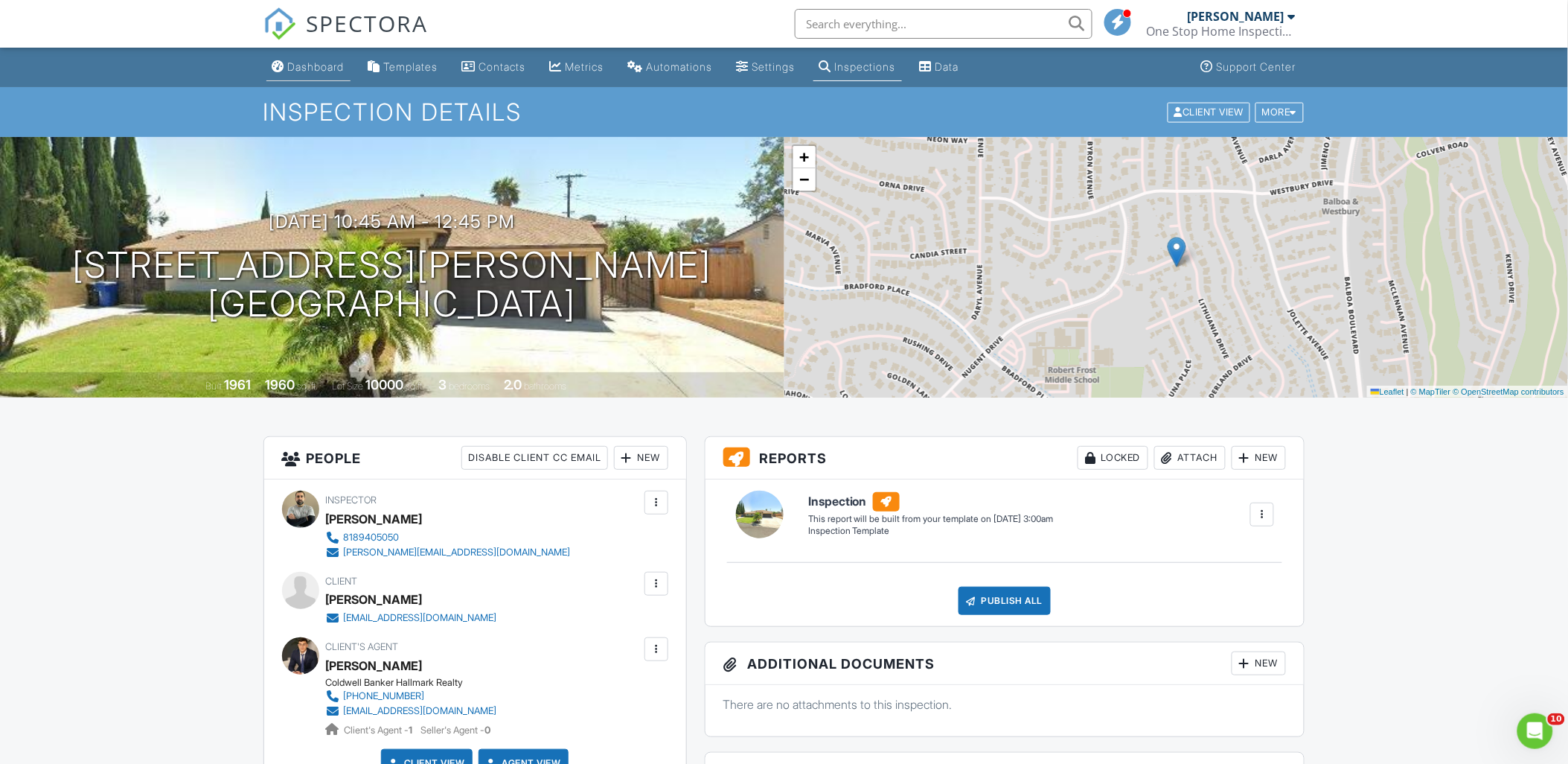
click at [306, 64] on div "Dashboard" at bounding box center [316, 67] width 56 height 13
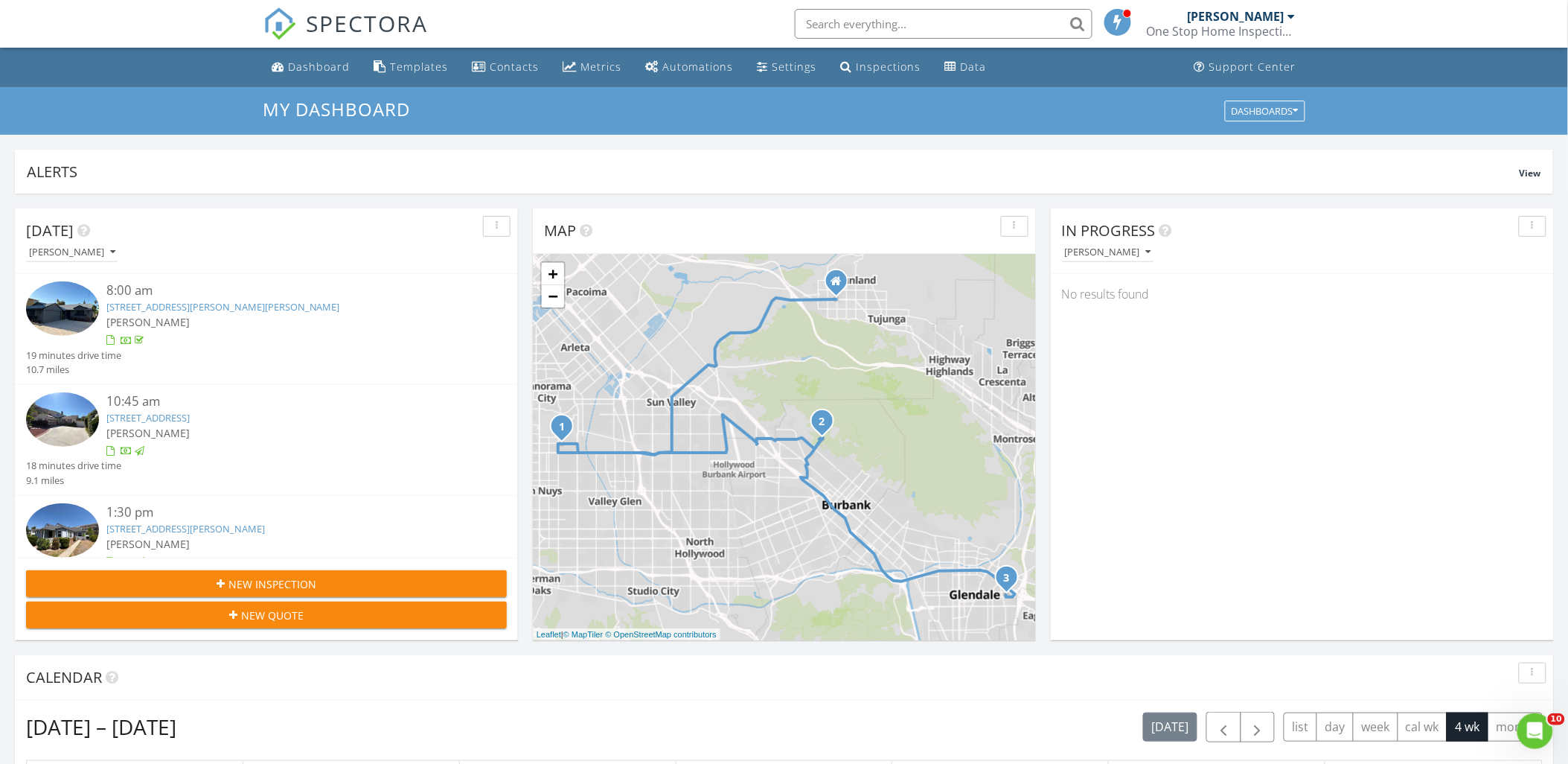
click at [288, 585] on span "New Inspection" at bounding box center [271, 584] width 88 height 15
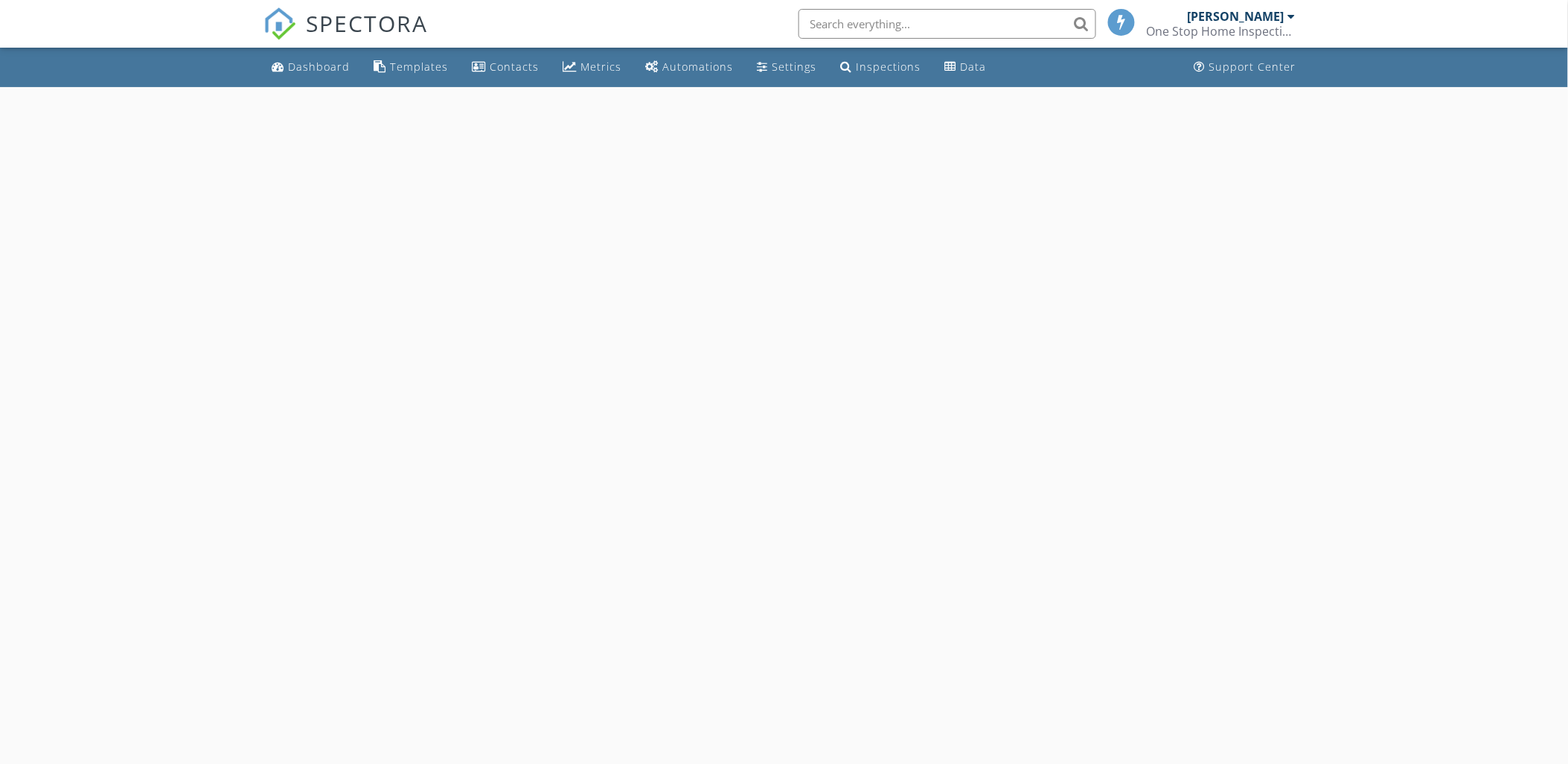
select select "7"
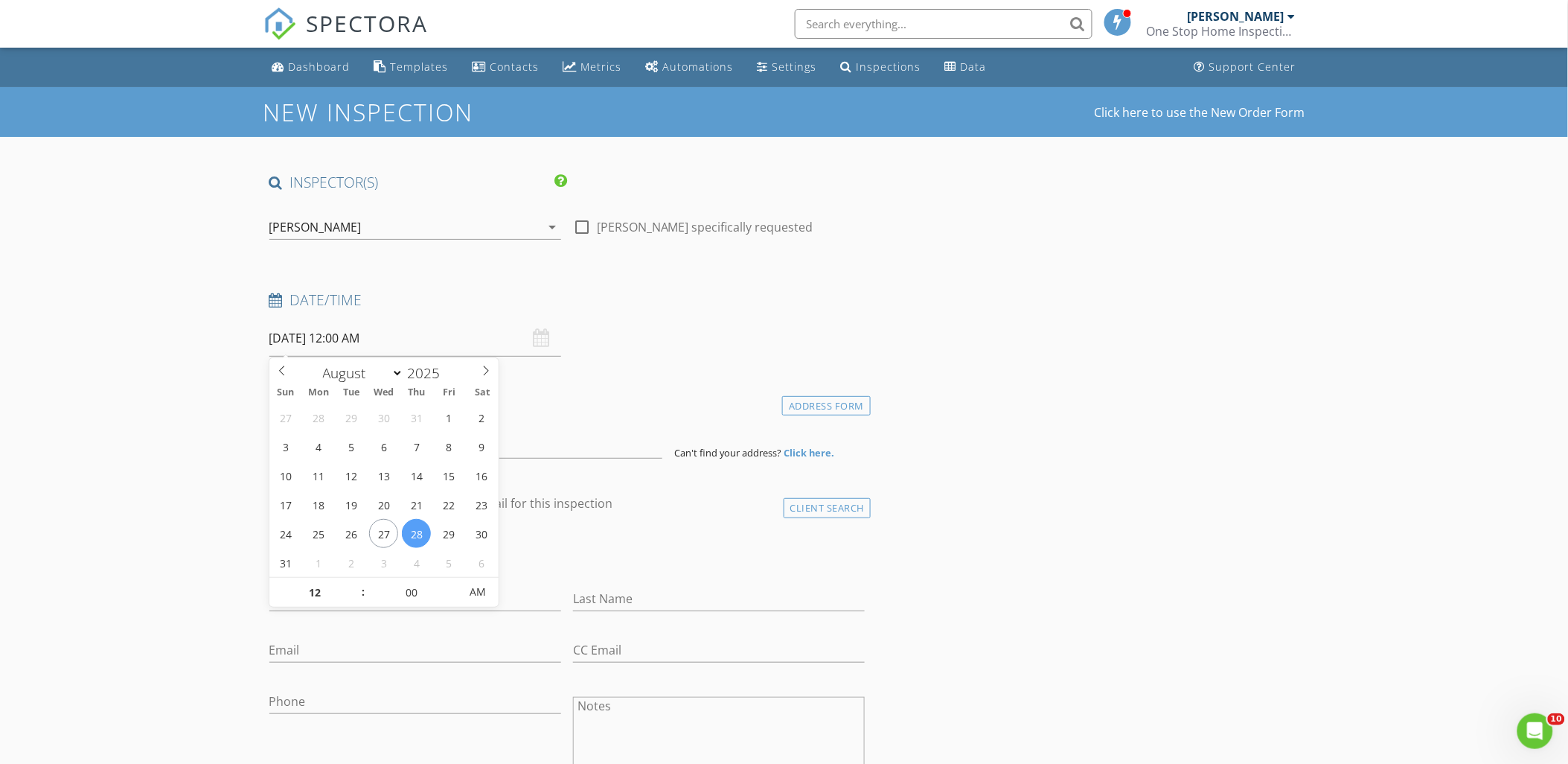
click at [287, 339] on input "08/28/2025 12:00 AM" at bounding box center [415, 339] width 291 height 36
type input "08/30/2025 12:00 AM"
type input "01"
type input "08/30/2025 1:00 AM"
type input "45"
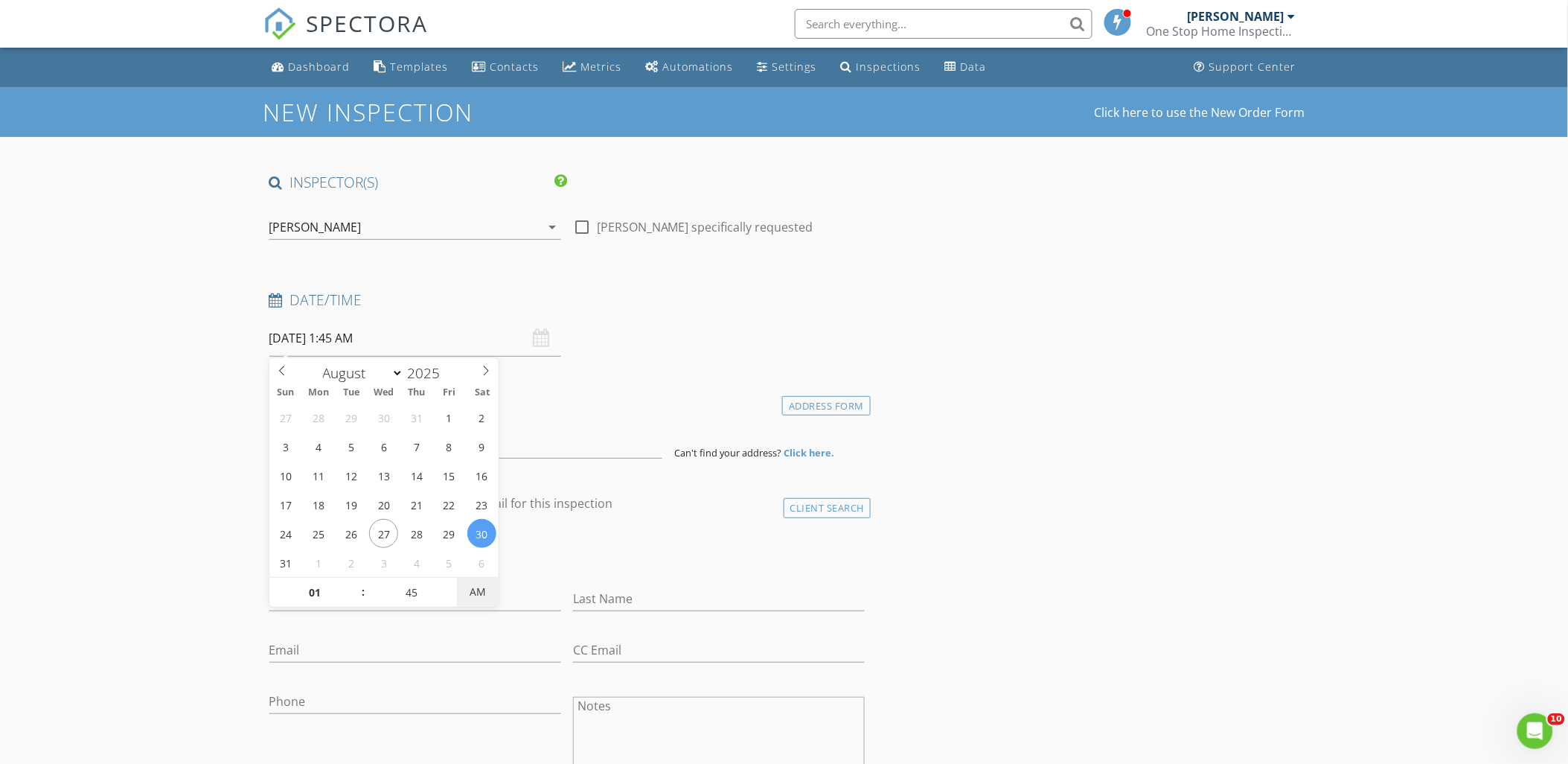
type input "08/30/2025 1:45 PM"
drag, startPoint x: 76, startPoint y: 392, endPoint x: 283, endPoint y: 417, distance: 208.5
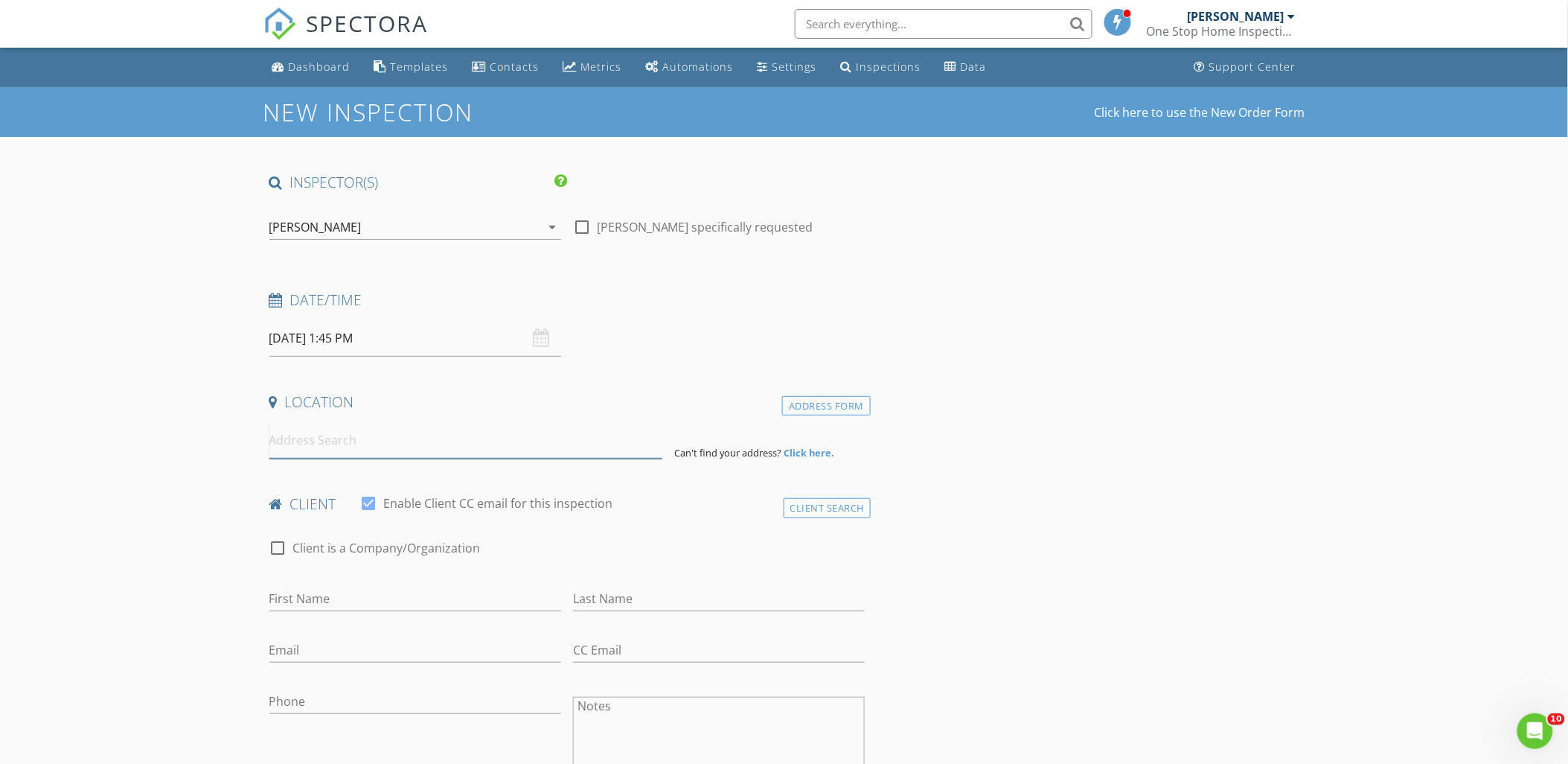
click at [312, 448] on input at bounding box center [466, 440] width 393 height 36
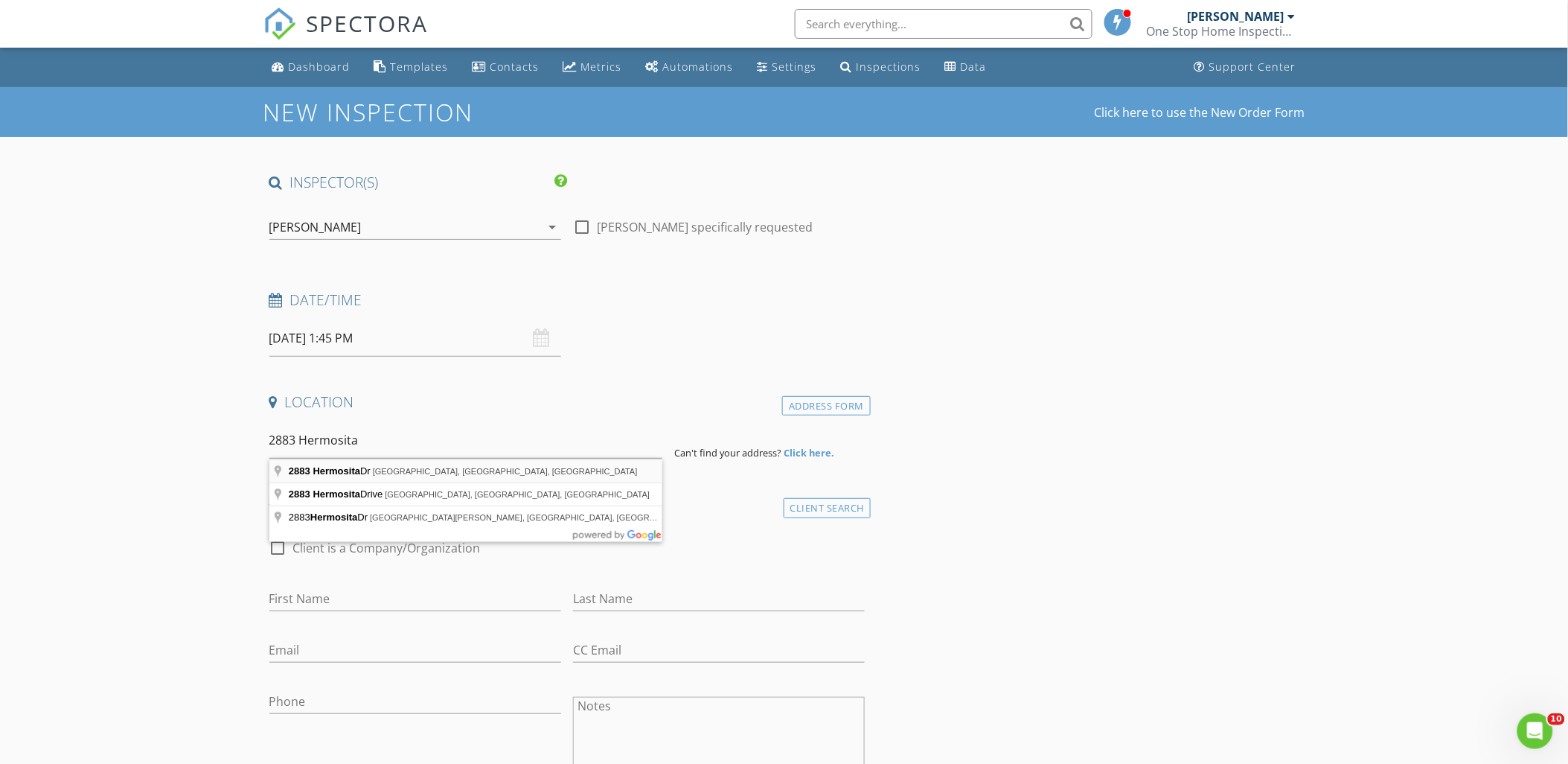
type input "2883 Hermosita Dr, Glendale, CA, USA"
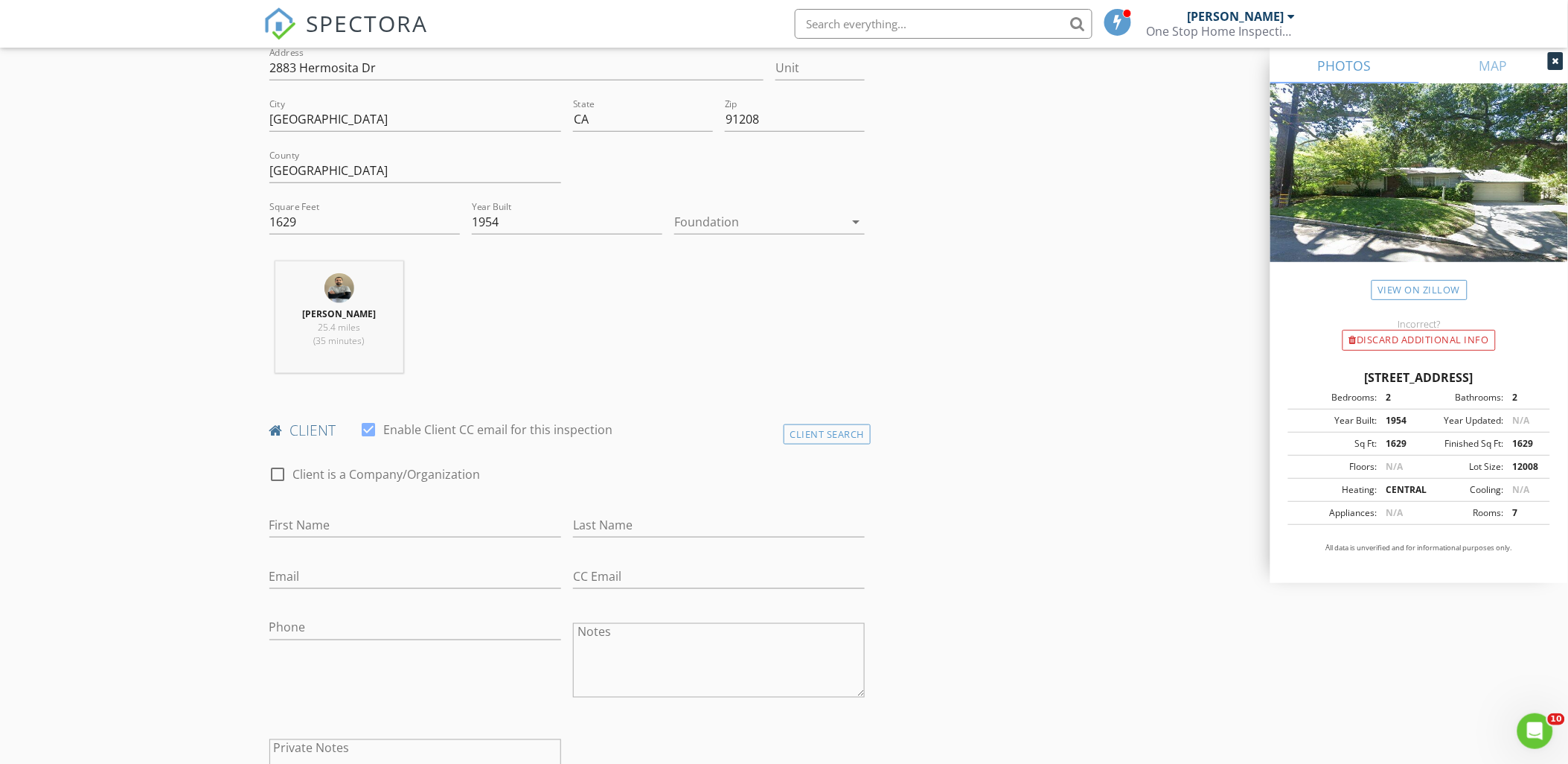
scroll to position [413, 0]
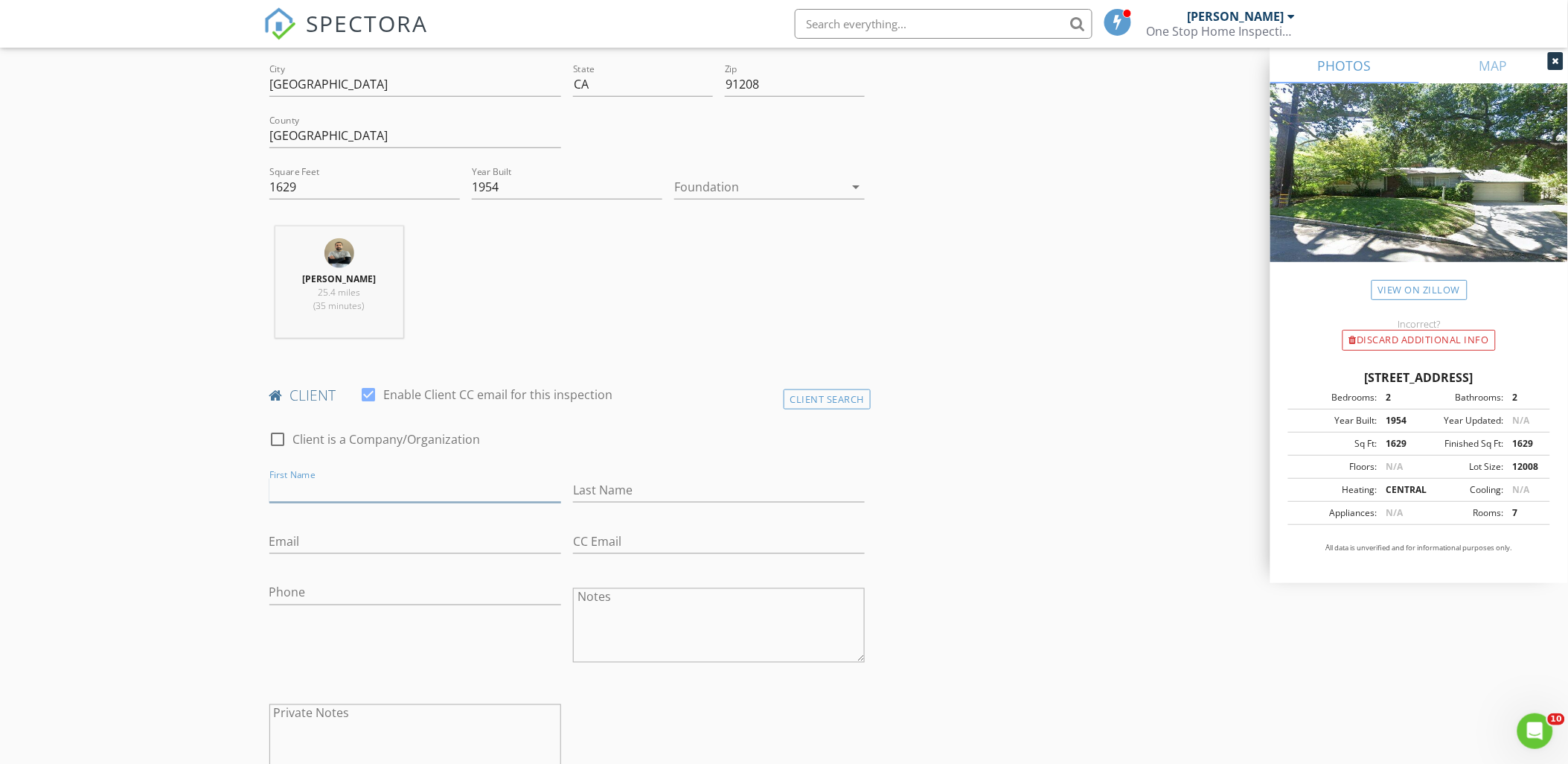
click at [295, 495] on input "First Name" at bounding box center [415, 490] width 291 height 24
type input "Toudik"
type input "Gharibian"
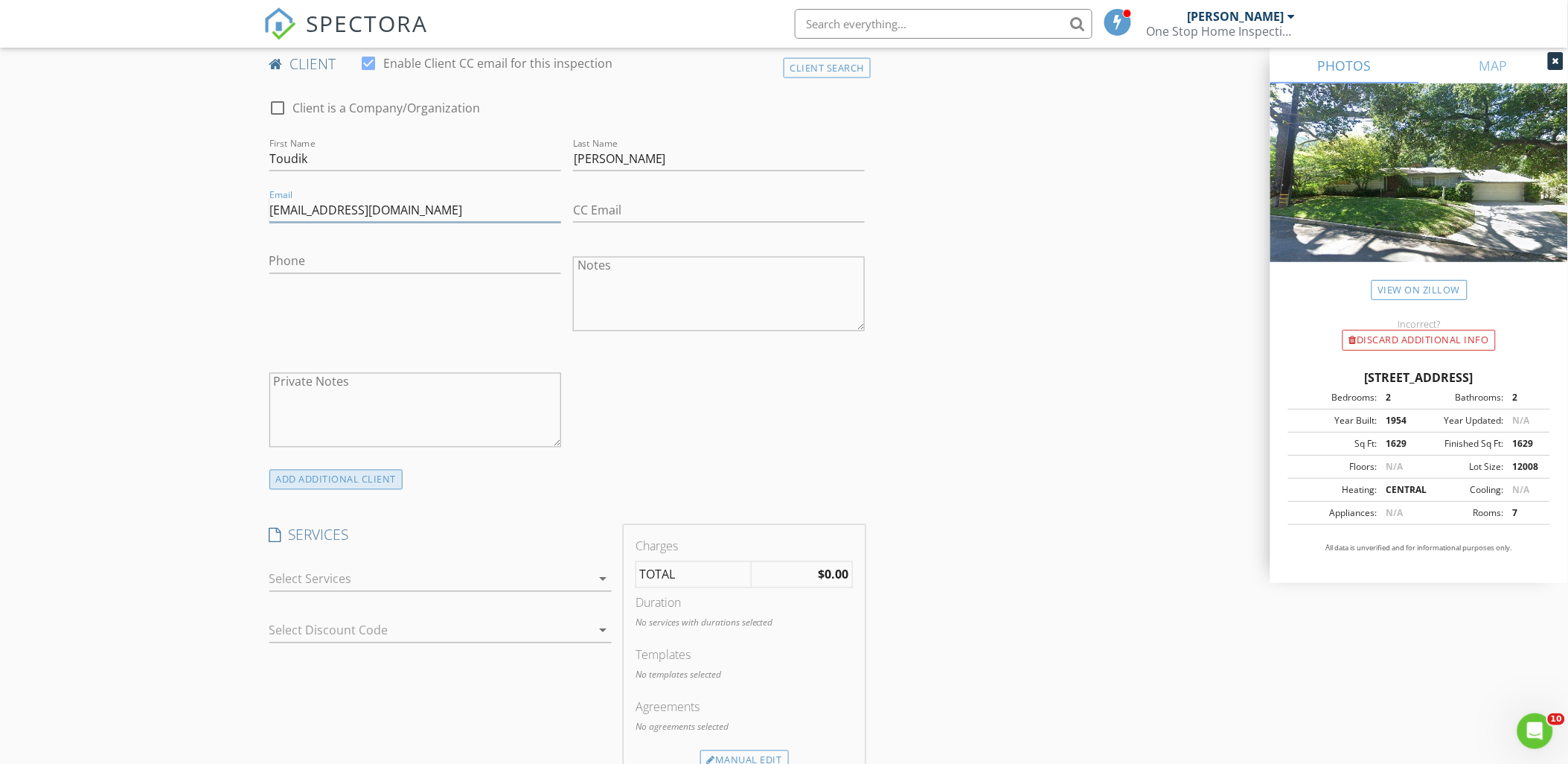
type input "toddgharrx@gmail.com"
click at [328, 484] on div "ADD ADDITIONAL client" at bounding box center [337, 480] width 134 height 20
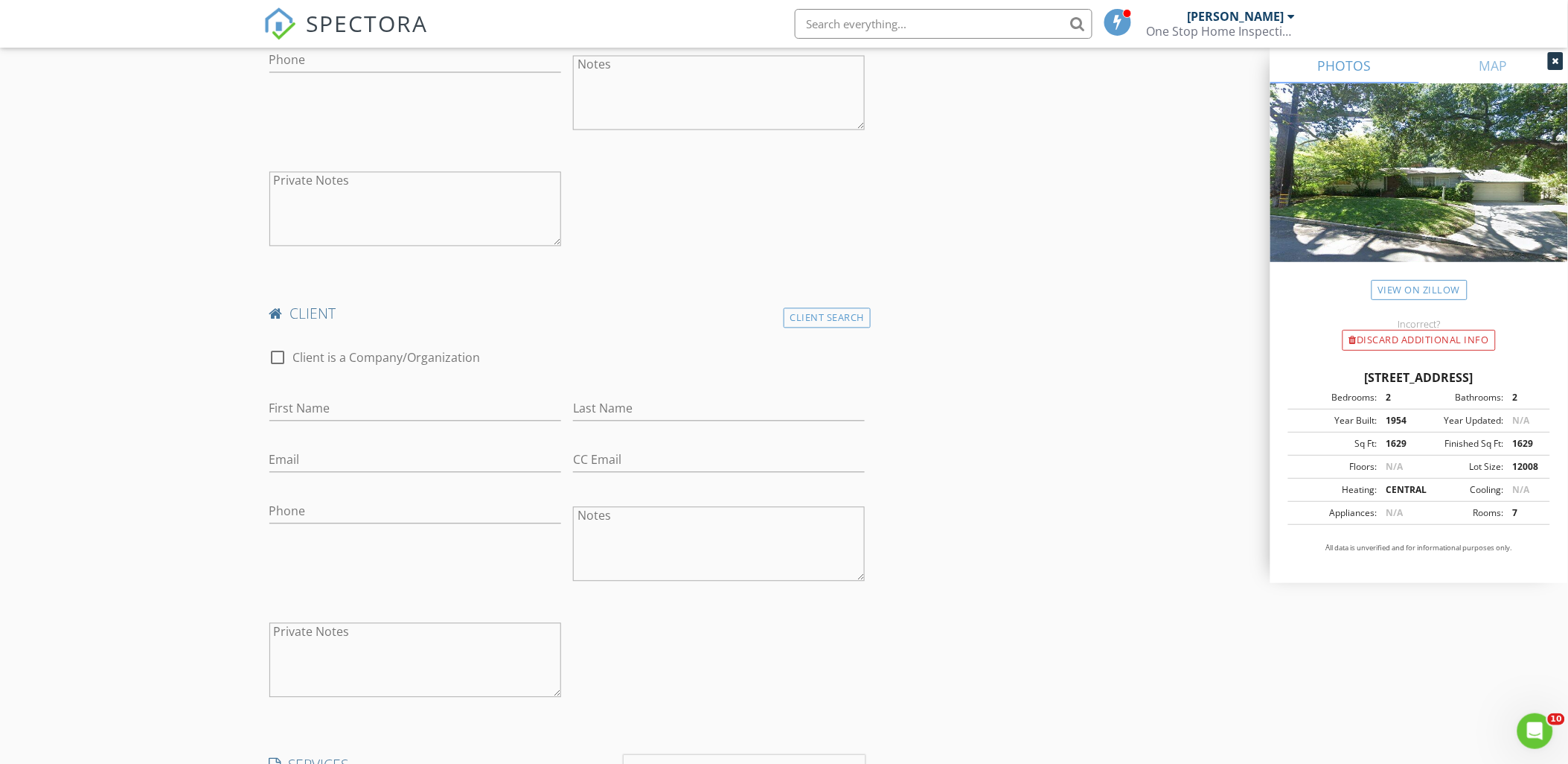
scroll to position [1074, 0]
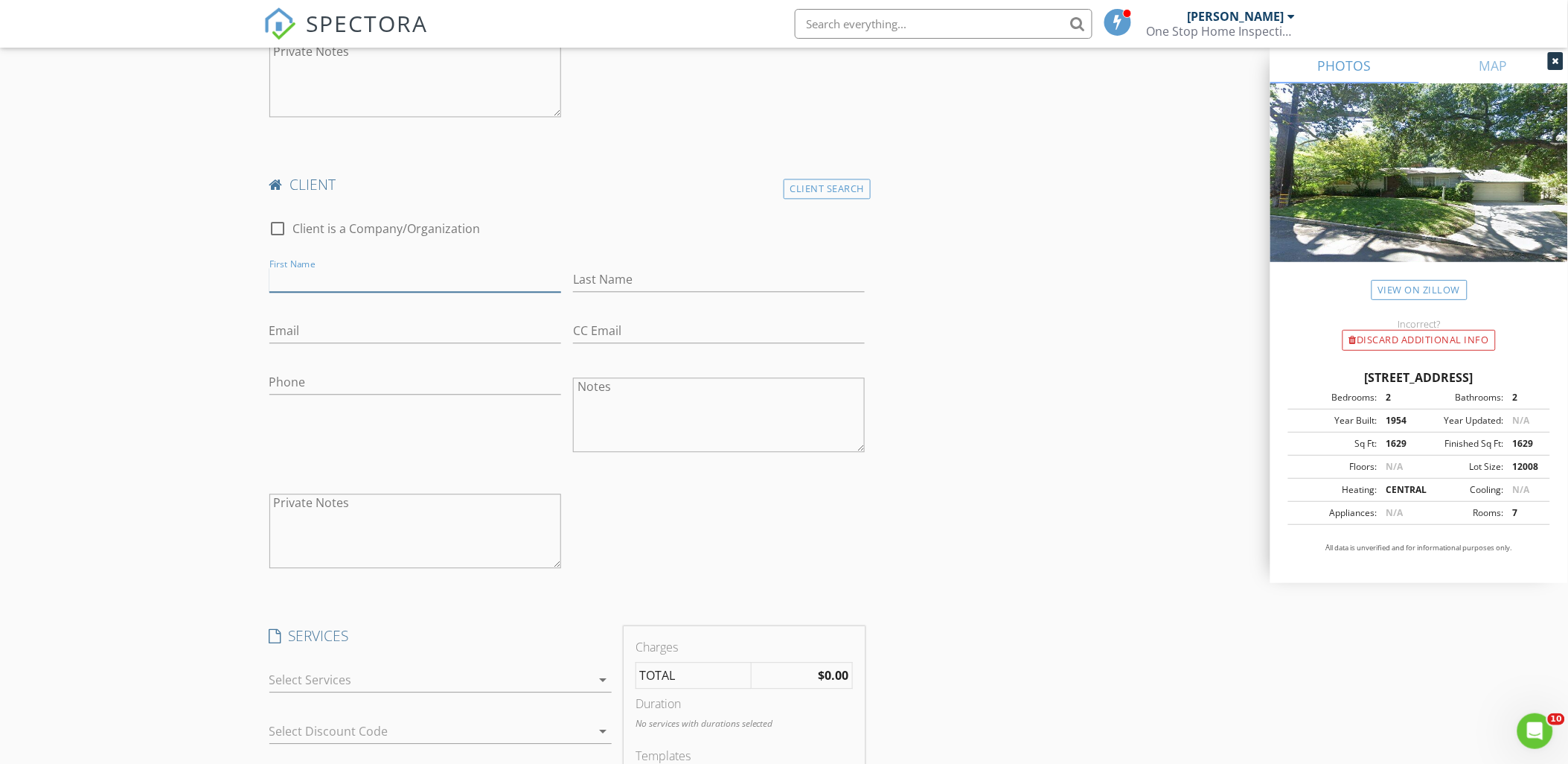
click at [309, 285] on input "First Name" at bounding box center [415, 279] width 291 height 24
type input "Erica"
type input "Stepanian"
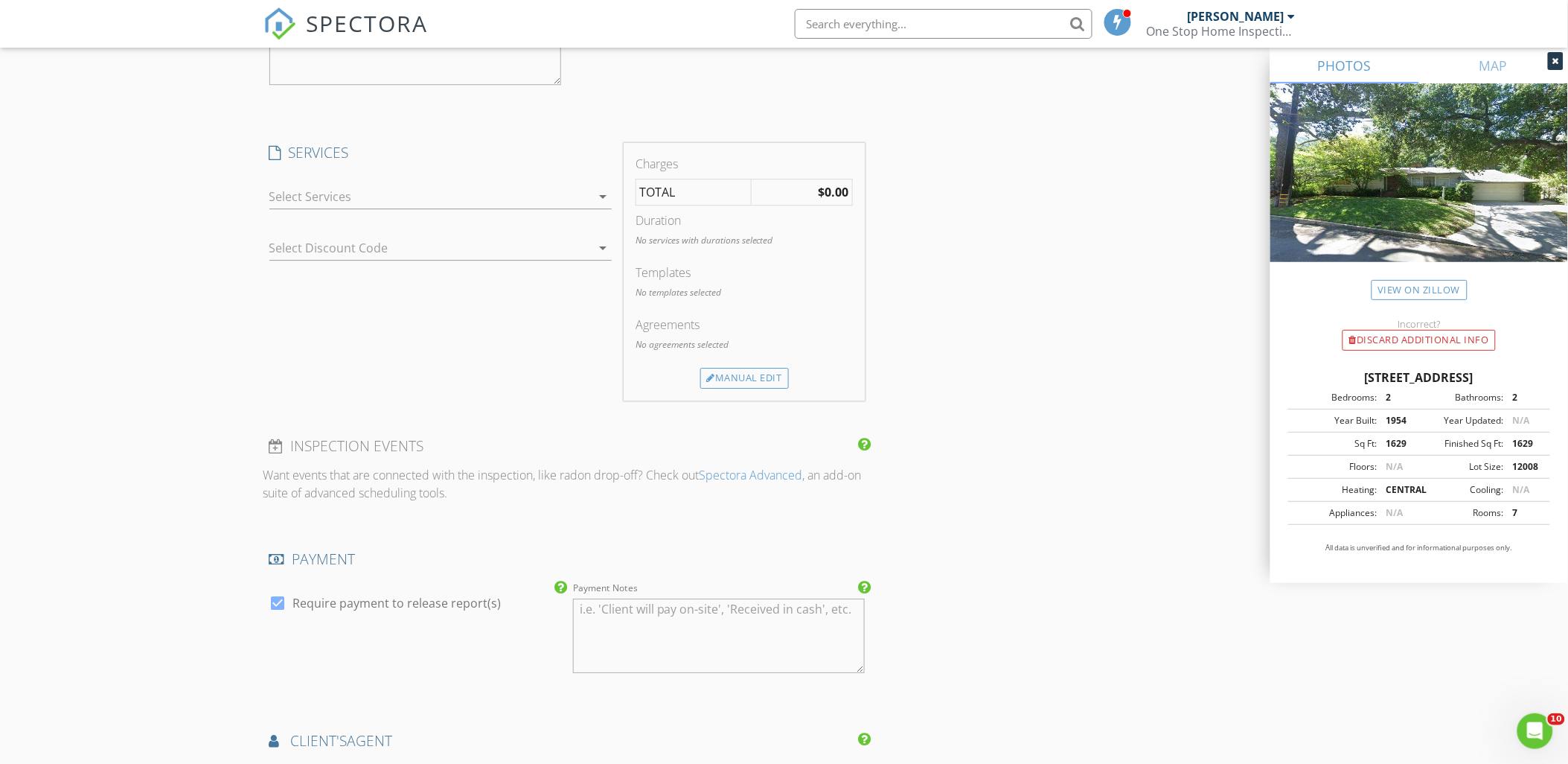
scroll to position [1571, 0]
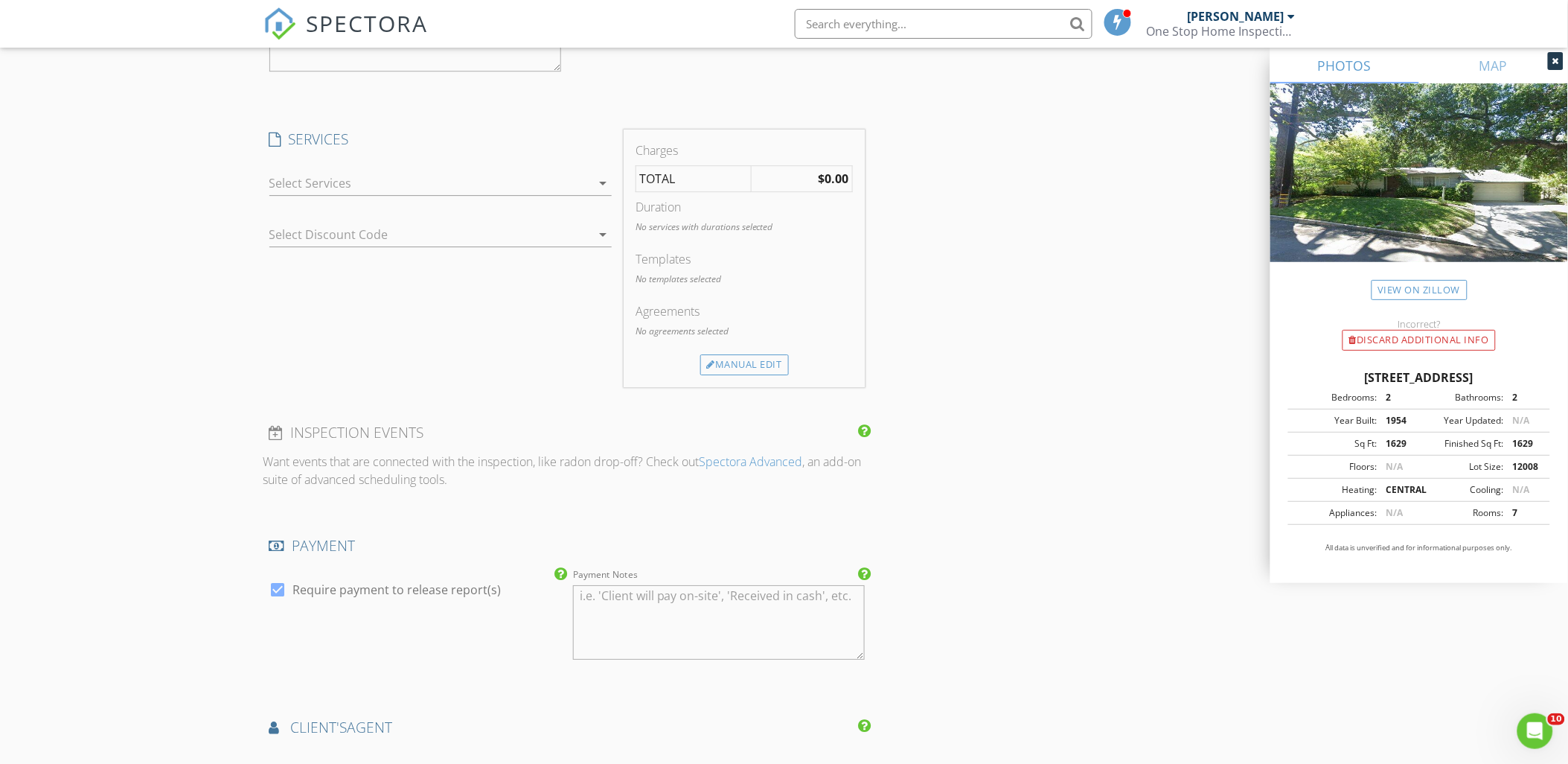
type input "seiistepanian@gmail.com"
click at [301, 180] on div at bounding box center [430, 183] width 321 height 24
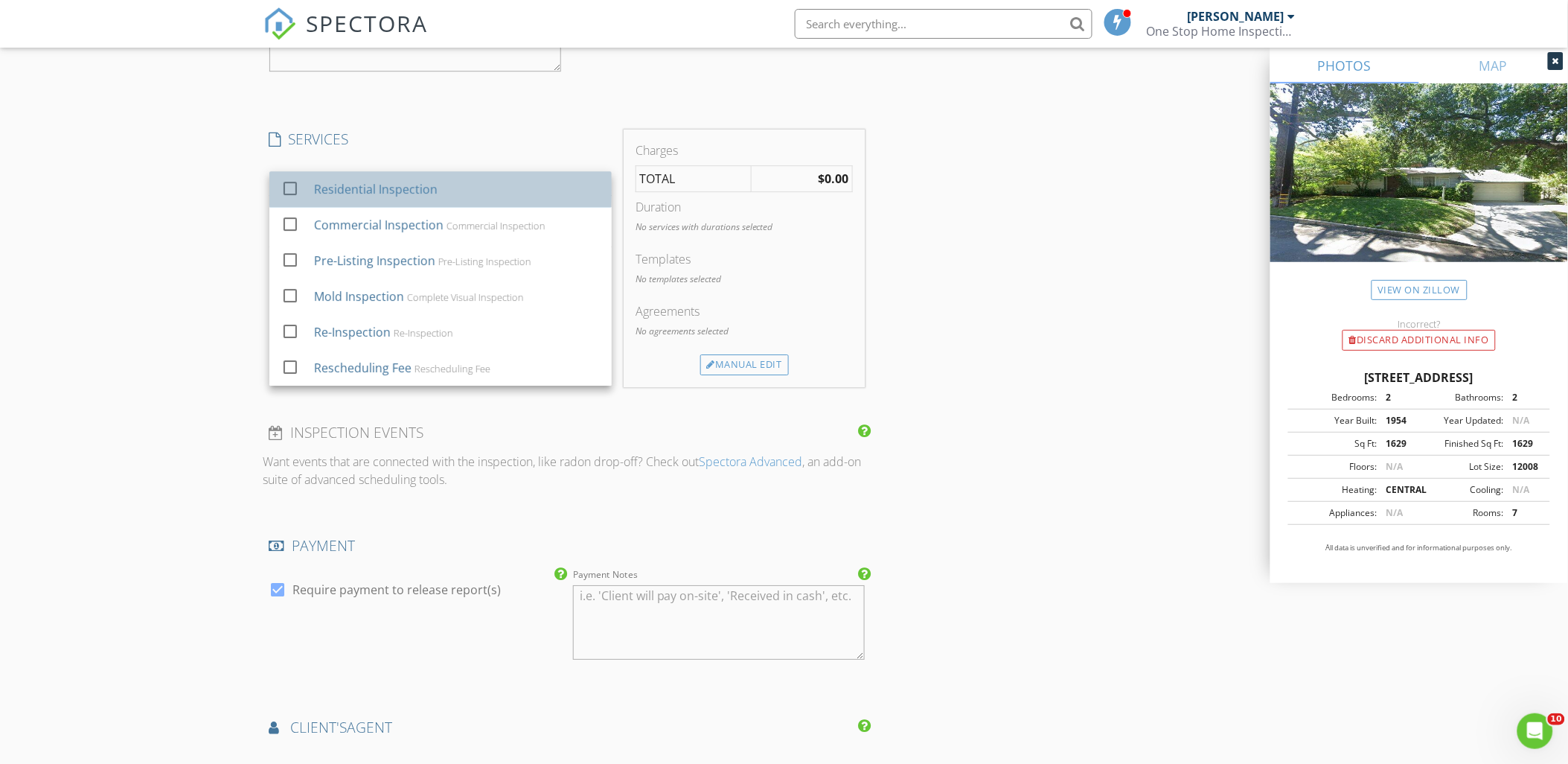
click at [318, 189] on div "Residential Inspection" at bounding box center [375, 189] width 124 height 18
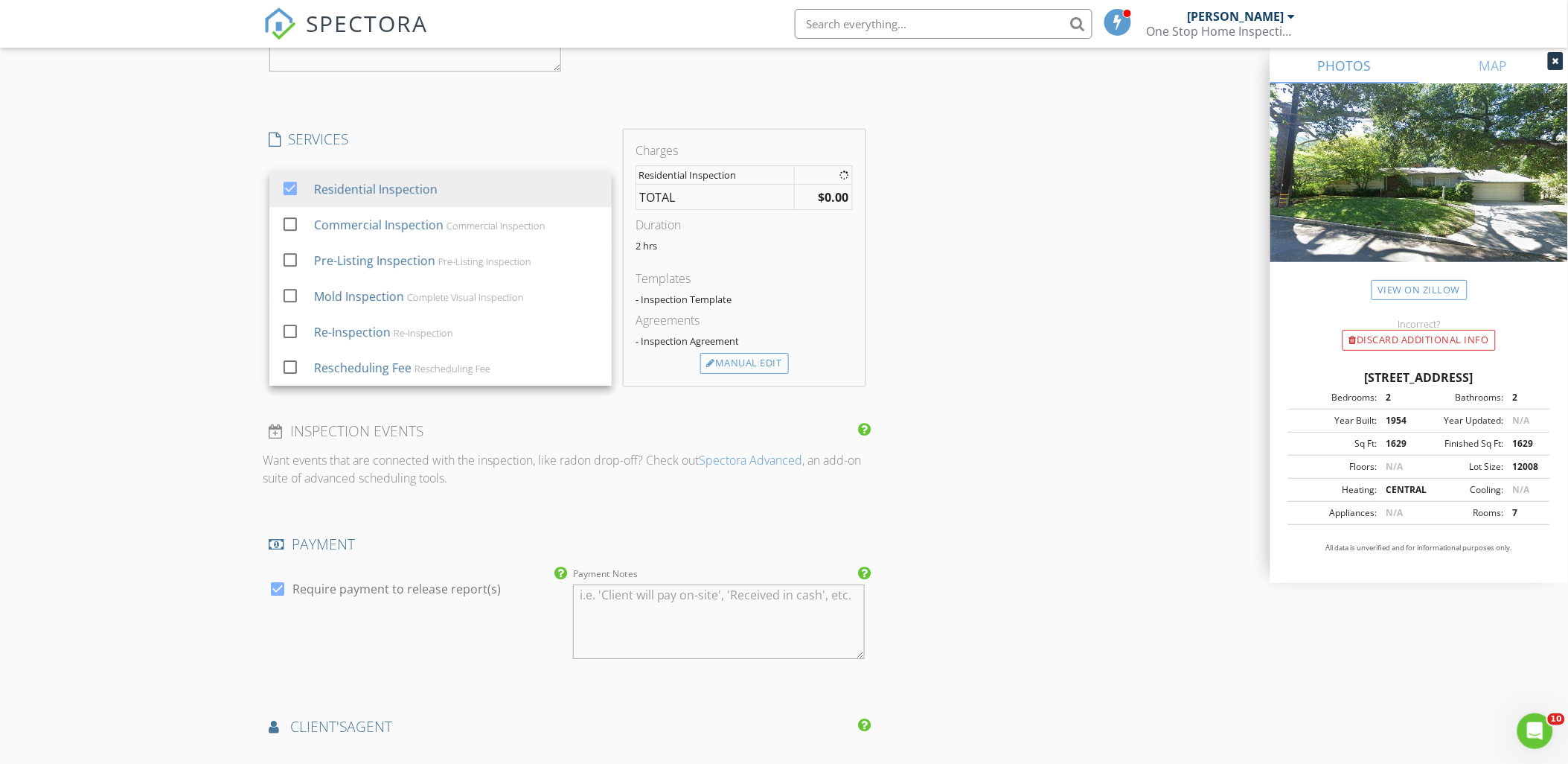
click at [195, 205] on div "New Inspection Click here to use the New Order Form INSPECTOR(S) check_box Narb…" at bounding box center [784, 36] width 1568 height 3042
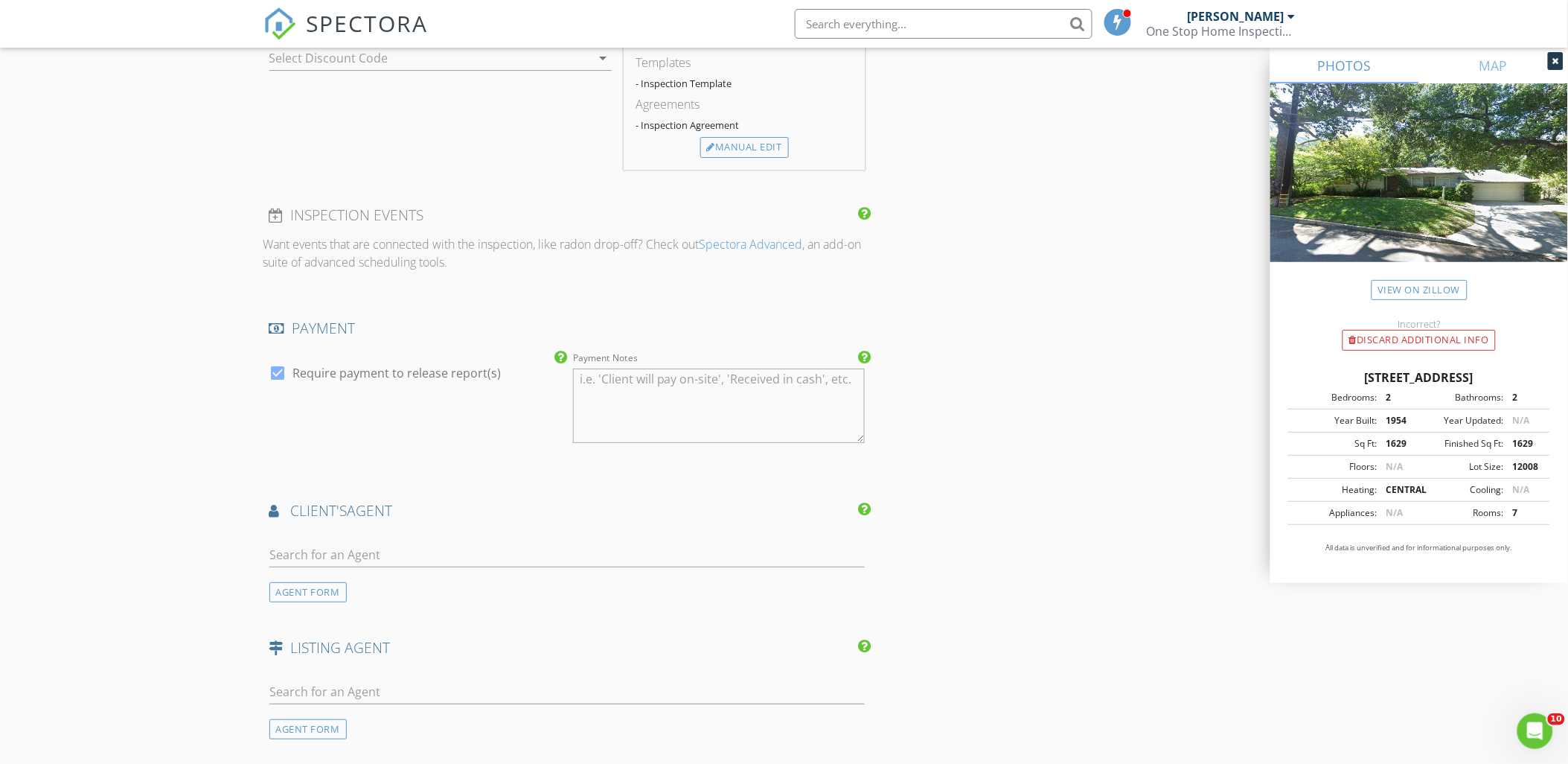
scroll to position [2068, 0]
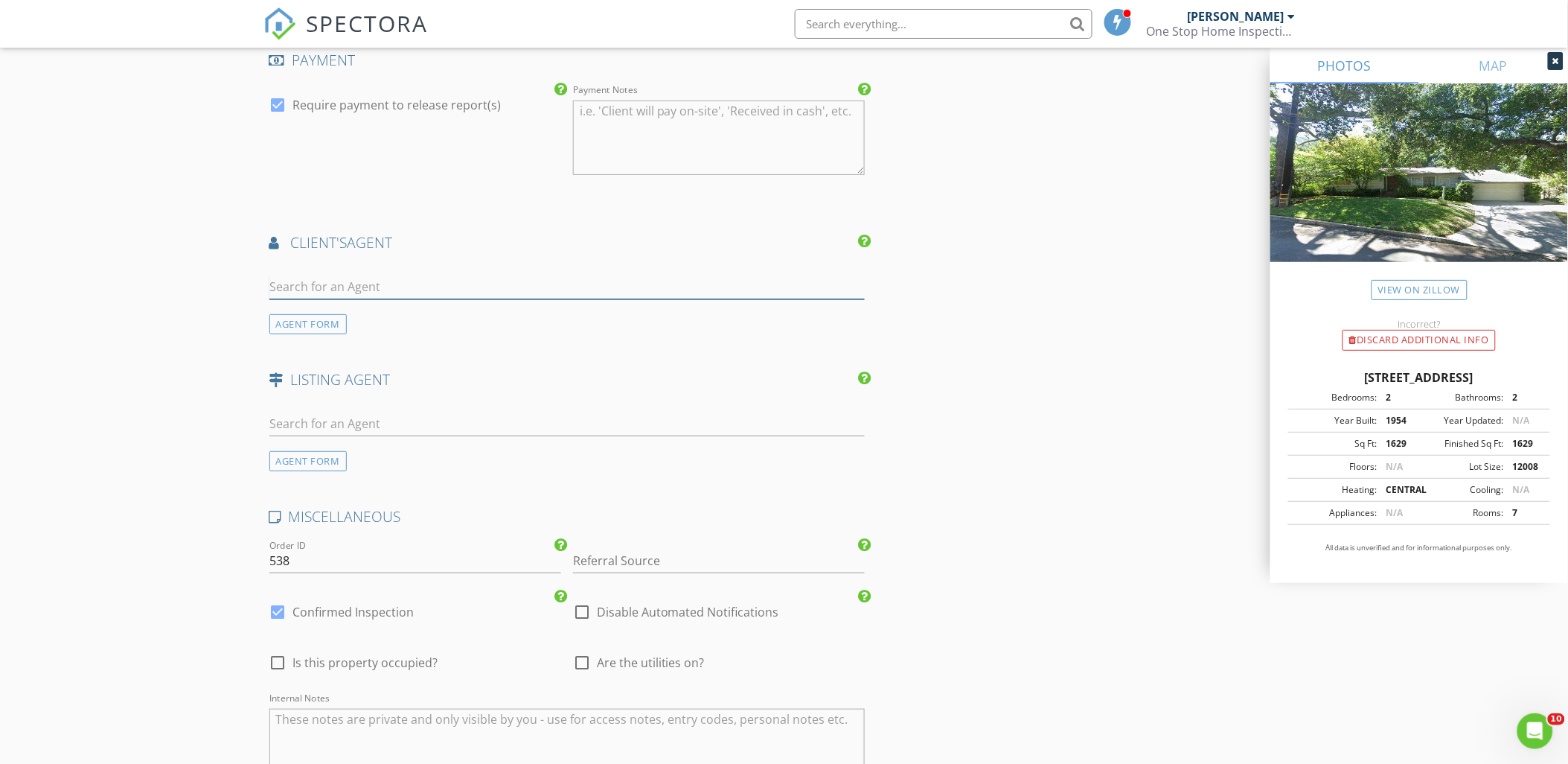
click at [330, 288] on input "text" at bounding box center [567, 286] width 596 height 24
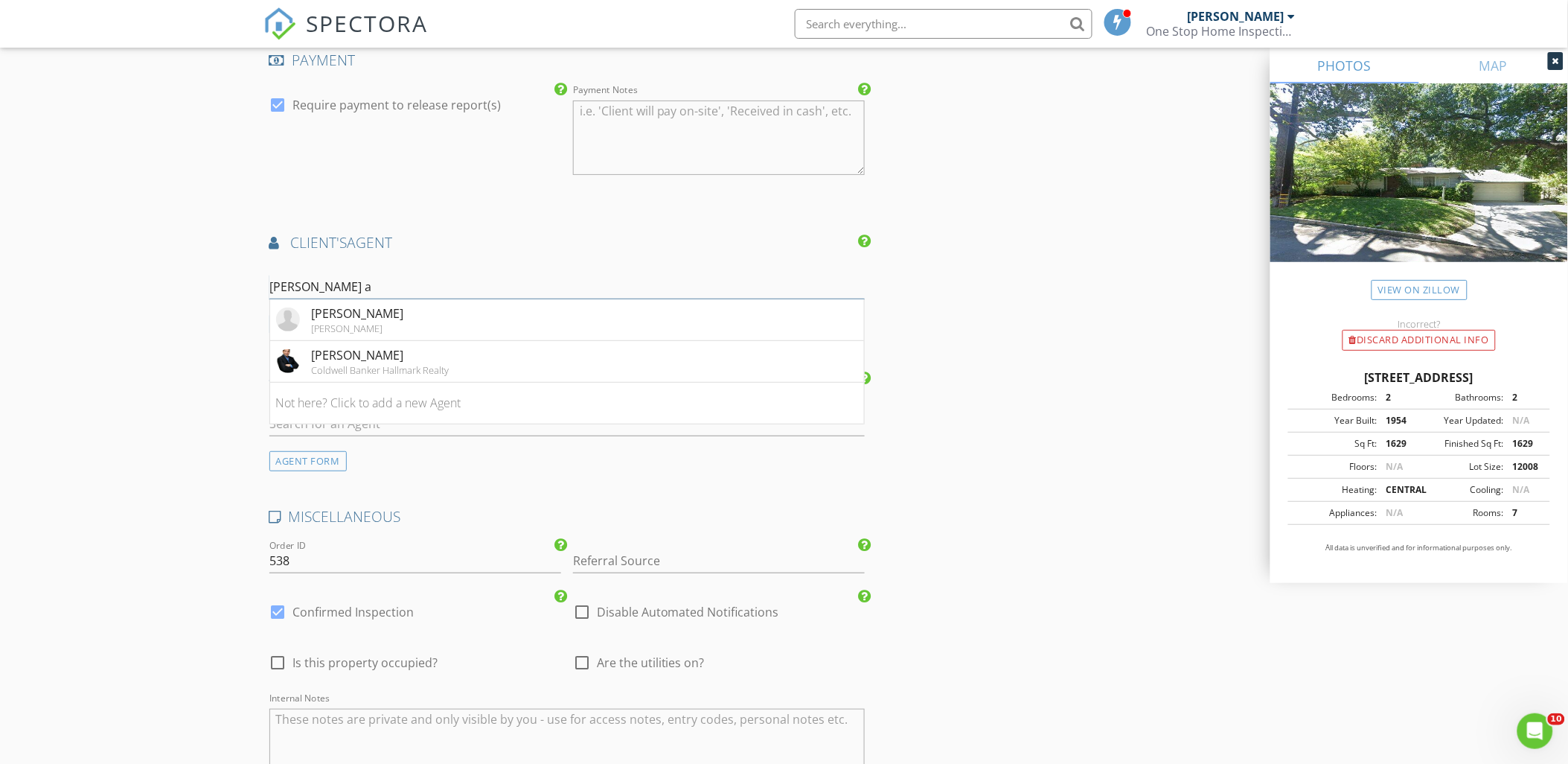
type input "allen a"
click at [355, 322] on div "Keller WIlliams" at bounding box center [358, 328] width 92 height 12
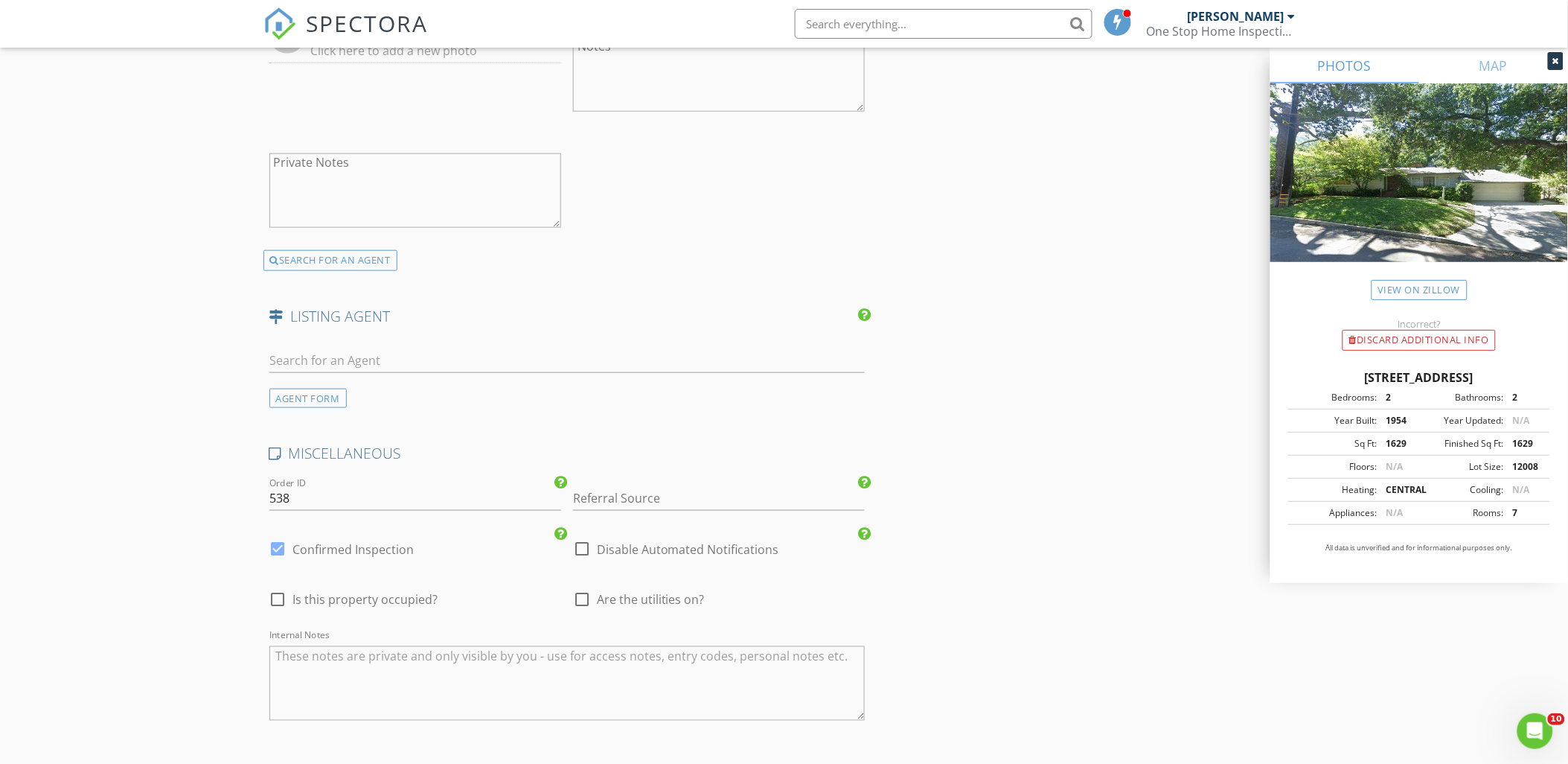
scroll to position [2717, 0]
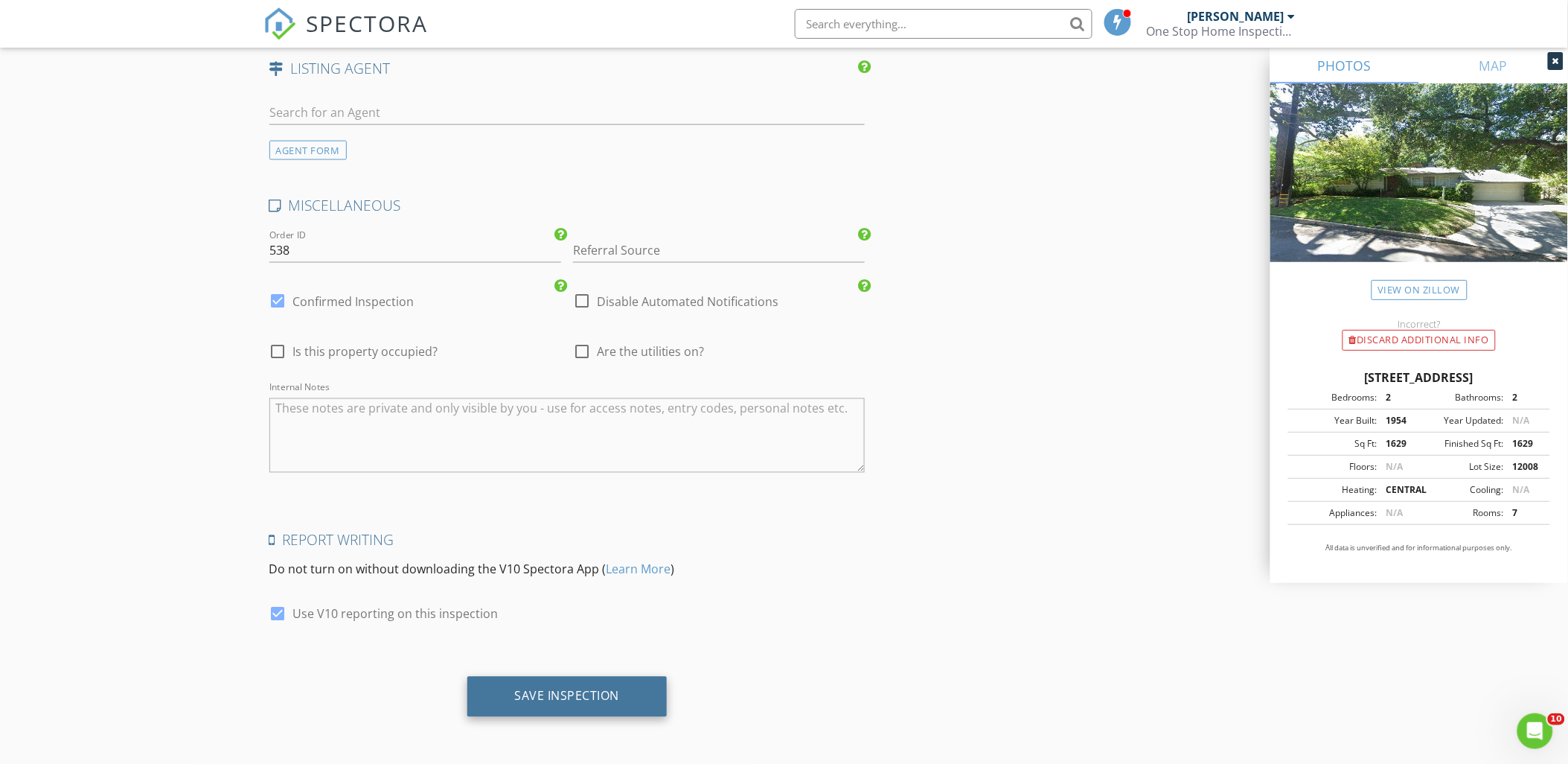
click at [648, 687] on div "Save Inspection" at bounding box center [566, 697] width 200 height 40
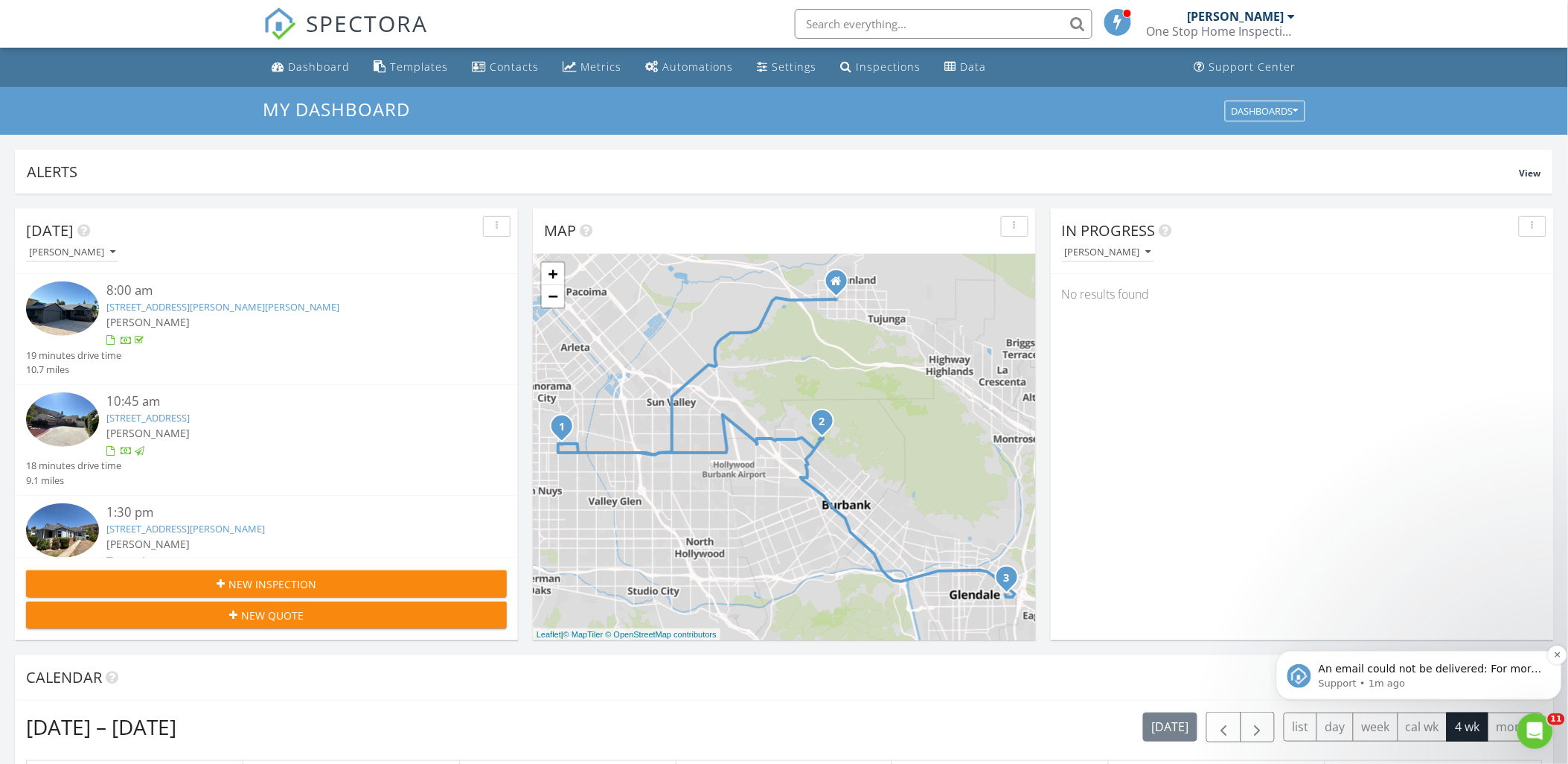
click at [1458, 672] on p "An email could not be delivered: For more information, view Why emails don't ge…" at bounding box center [1430, 668] width 224 height 14
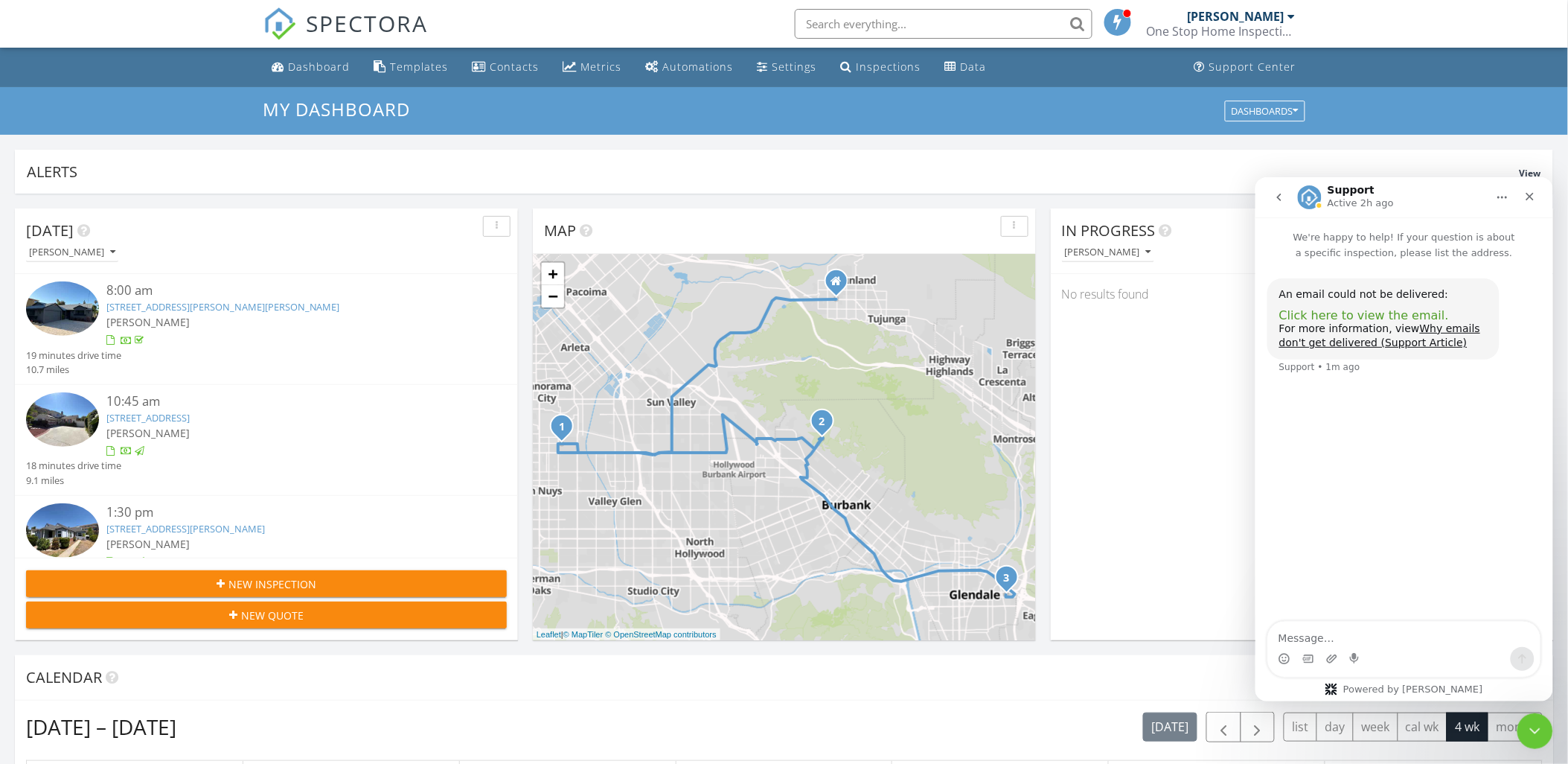
click at [1378, 311] on span "Click here to view the email." at bounding box center [1363, 315] width 169 height 14
click at [1539, 731] on icon "Close Intercom Messenger" at bounding box center [1532, 729] width 18 height 18
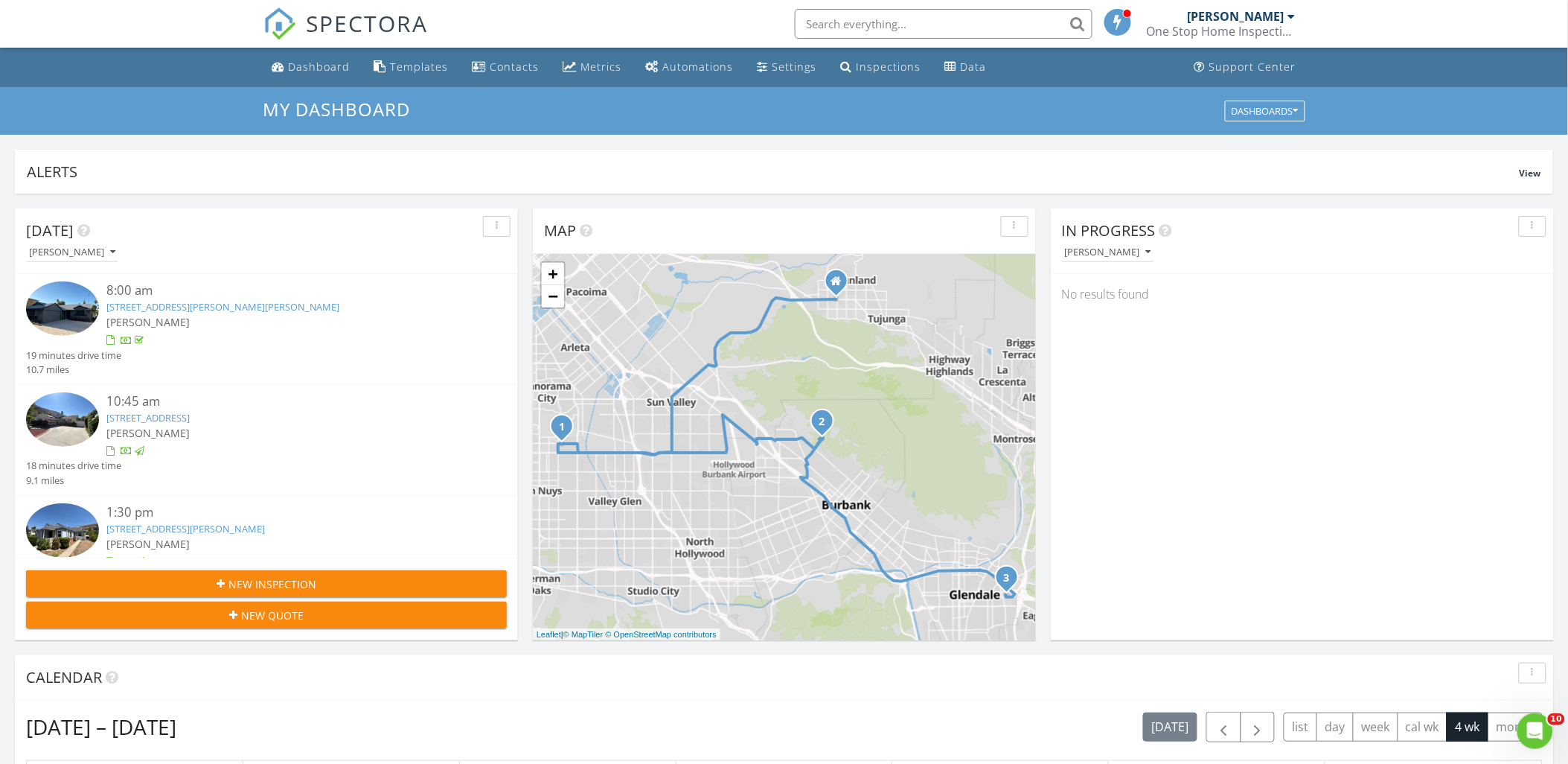
click at [400, 586] on div "New Inspection" at bounding box center [266, 584] width 457 height 15
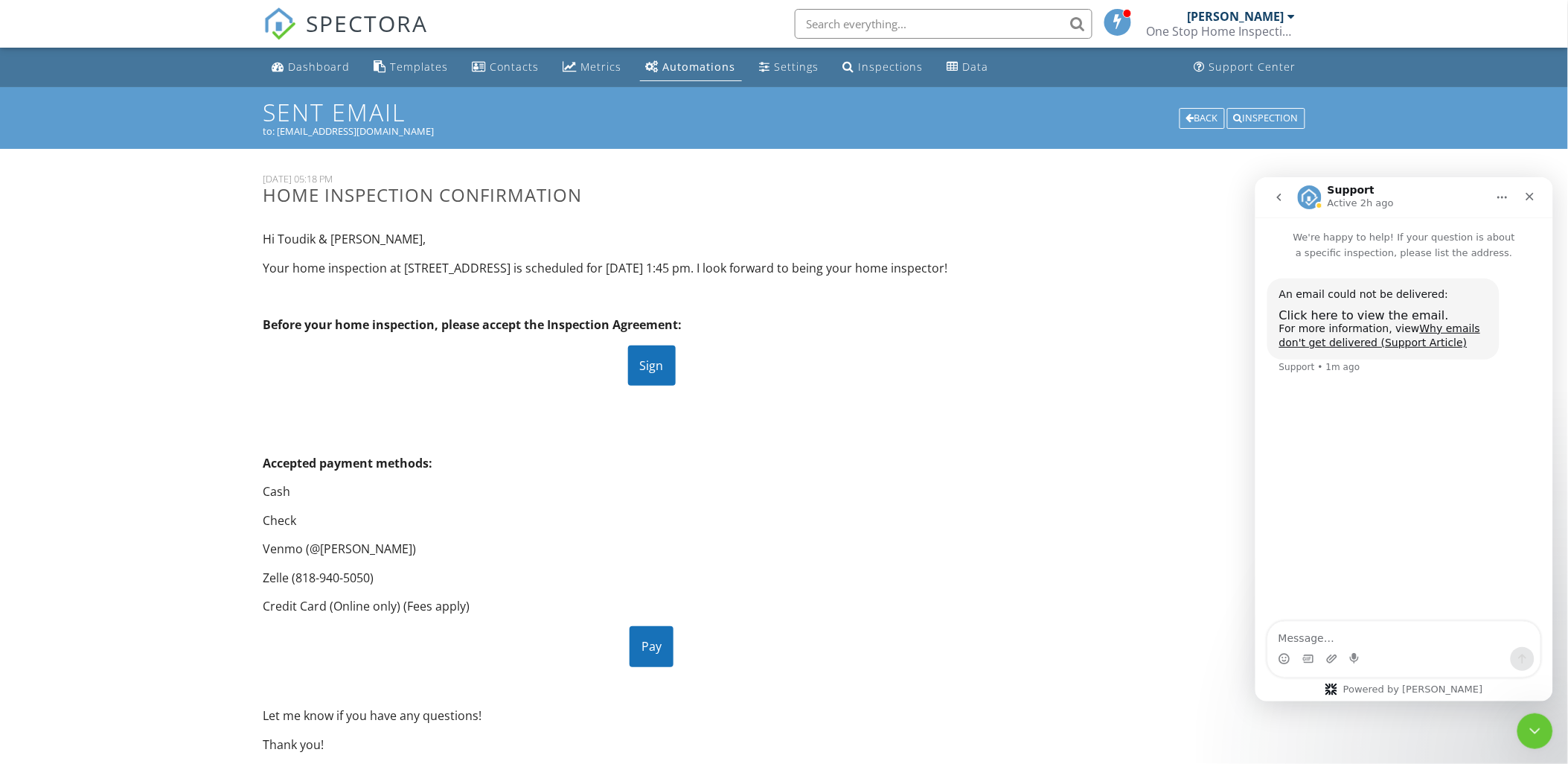
click at [322, 65] on div "Dashboard" at bounding box center [319, 67] width 62 height 14
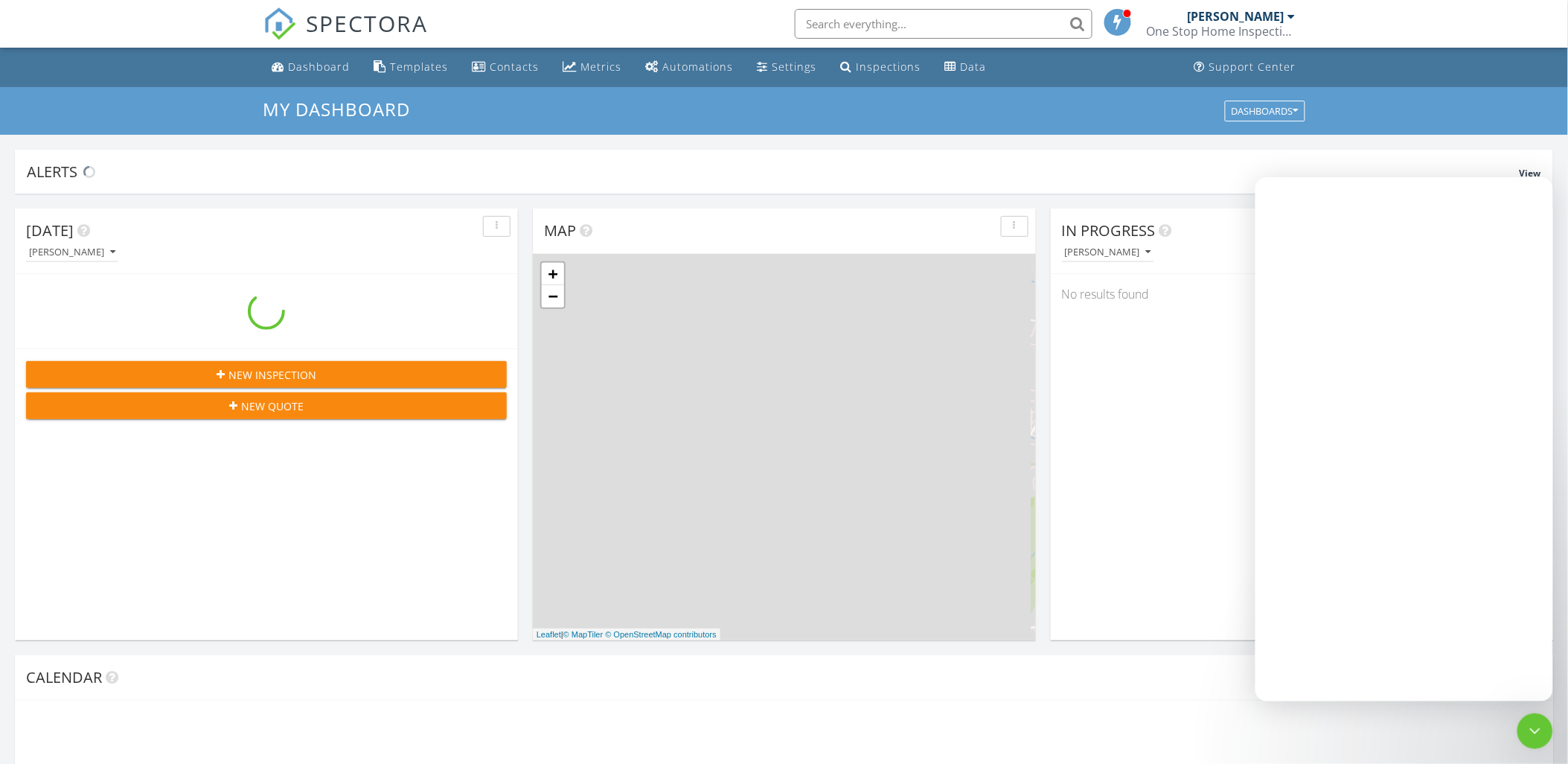
scroll to position [1380, 1594]
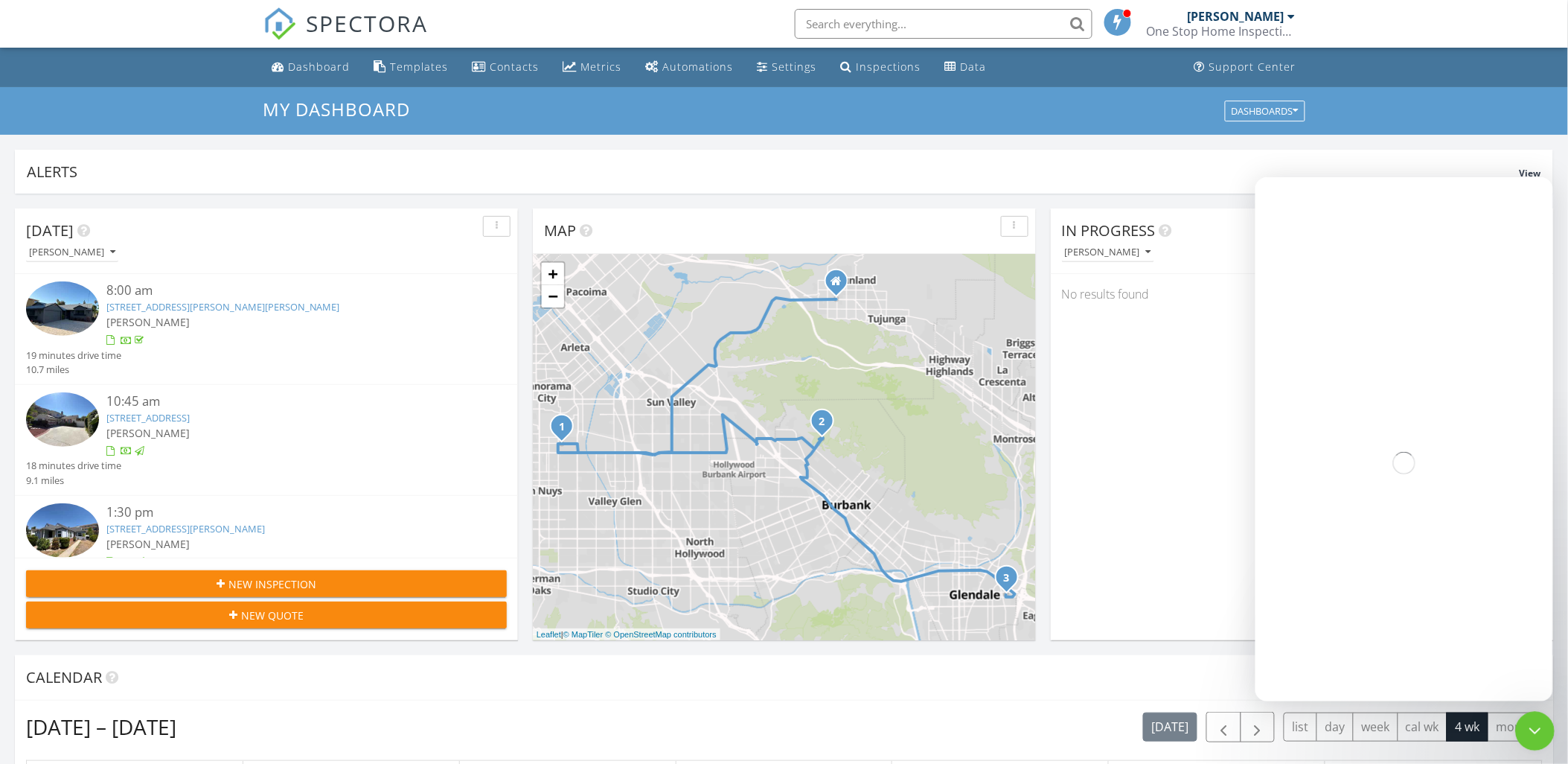
click at [1540, 720] on icon "Close Intercom Messenger" at bounding box center [1532, 729] width 18 height 18
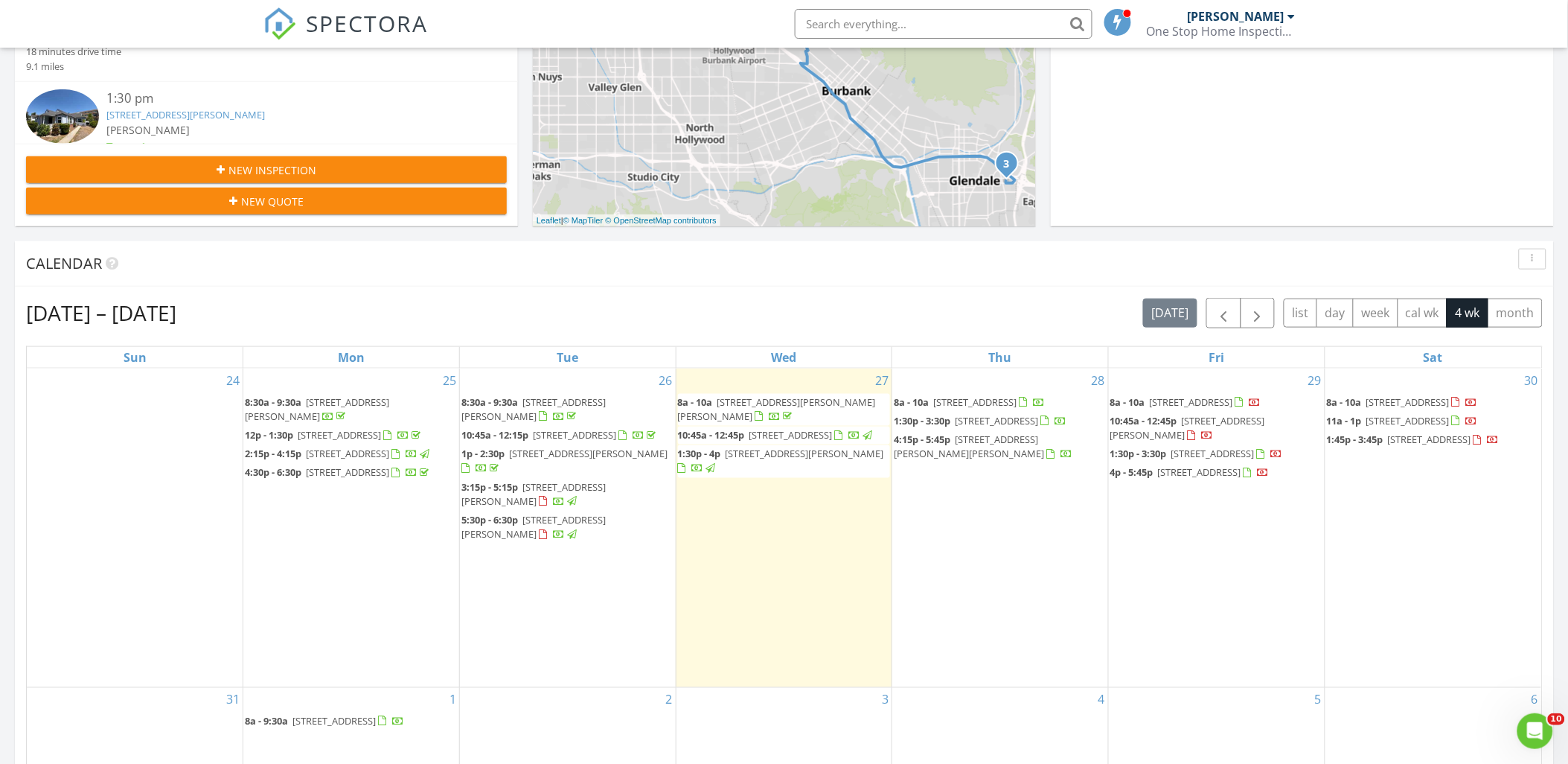
scroll to position [496, 0]
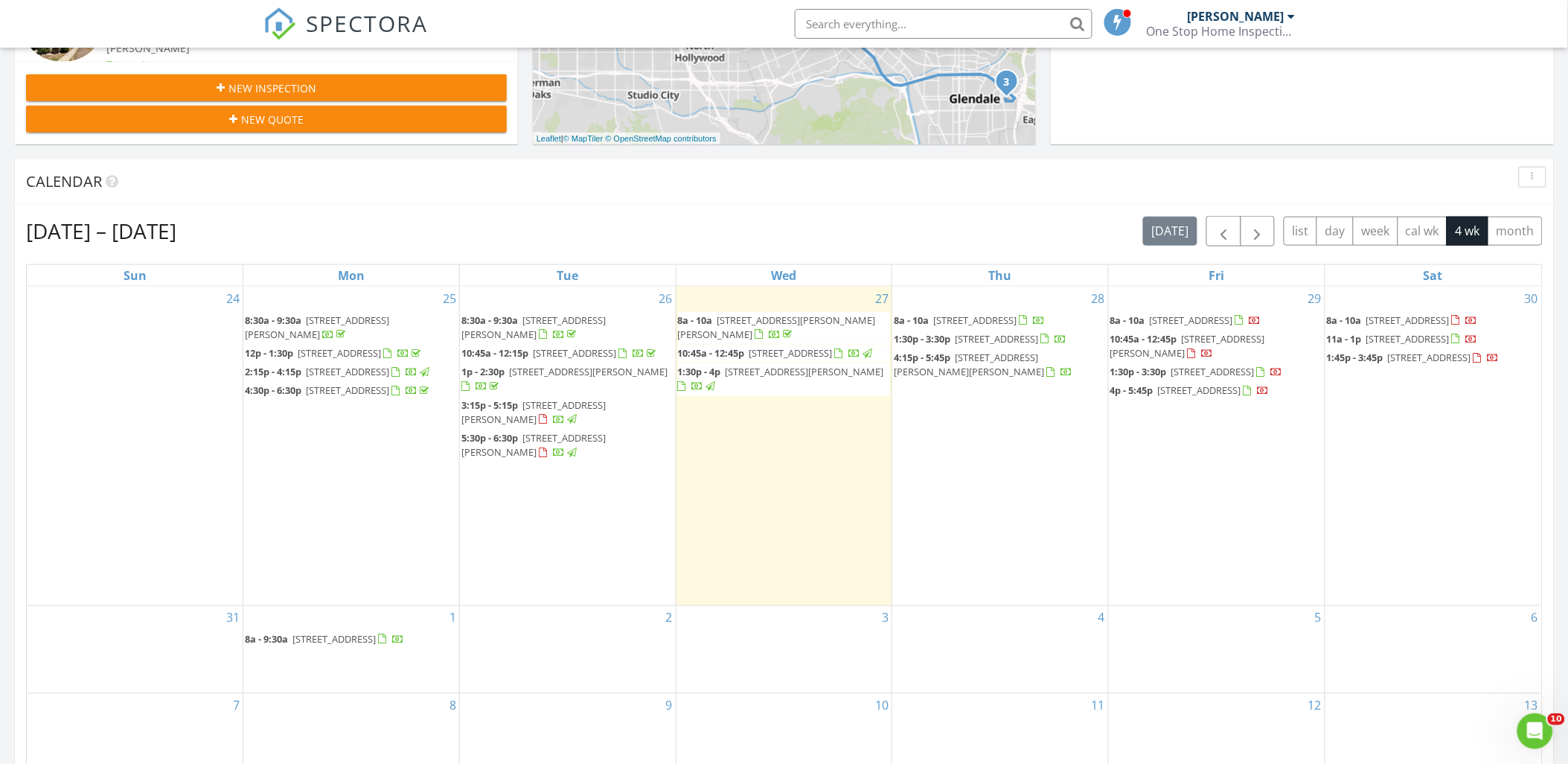
click at [1430, 364] on span "2883 Hermosita Dr, Glendale 91208" at bounding box center [1430, 357] width 83 height 14
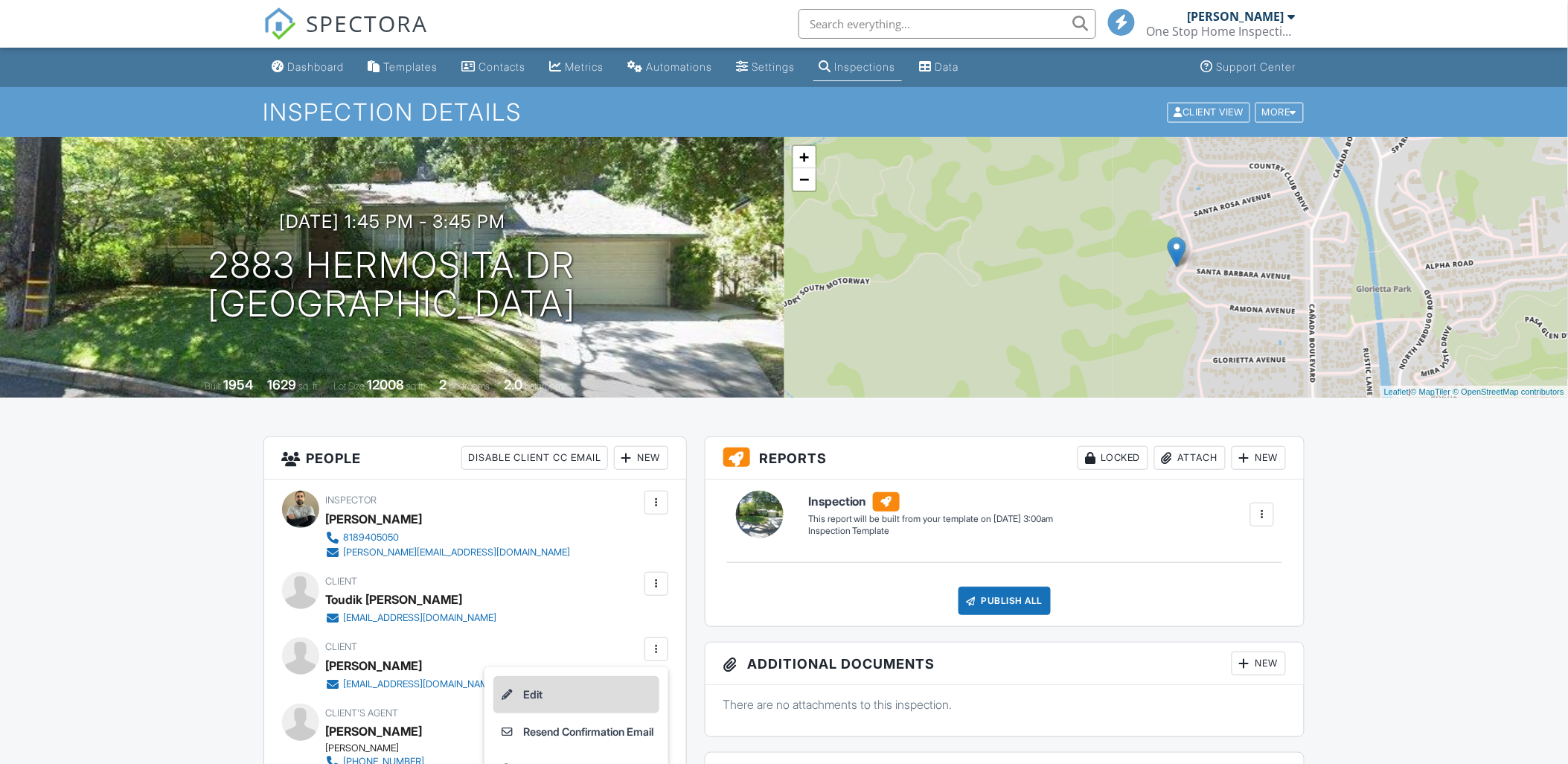
click at [518, 696] on li "Edit" at bounding box center [575, 694] width 166 height 37
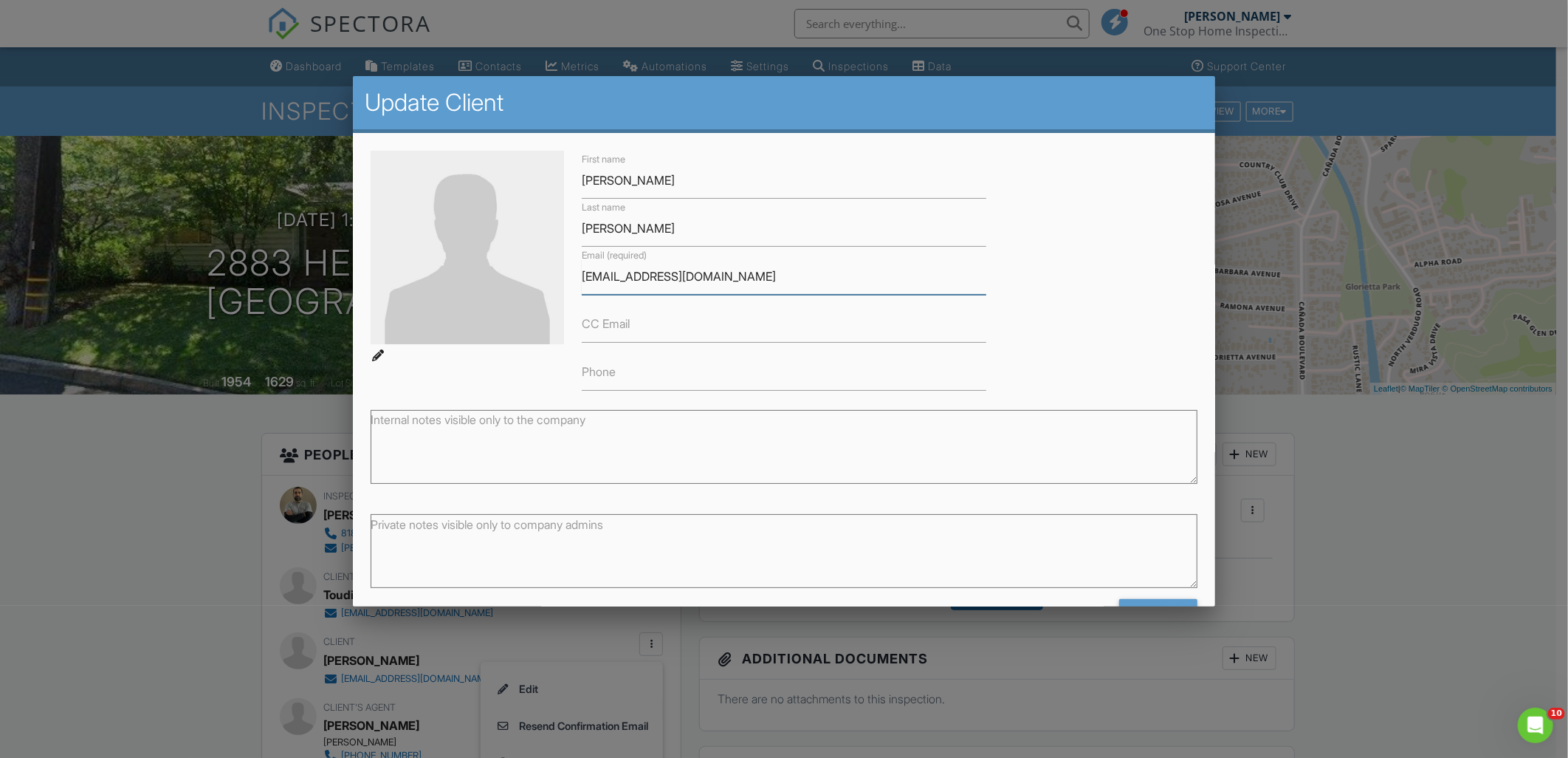
click at [585, 271] on input "[EMAIL_ADDRESS][DOMAIN_NAME]" at bounding box center [784, 277] width 405 height 36
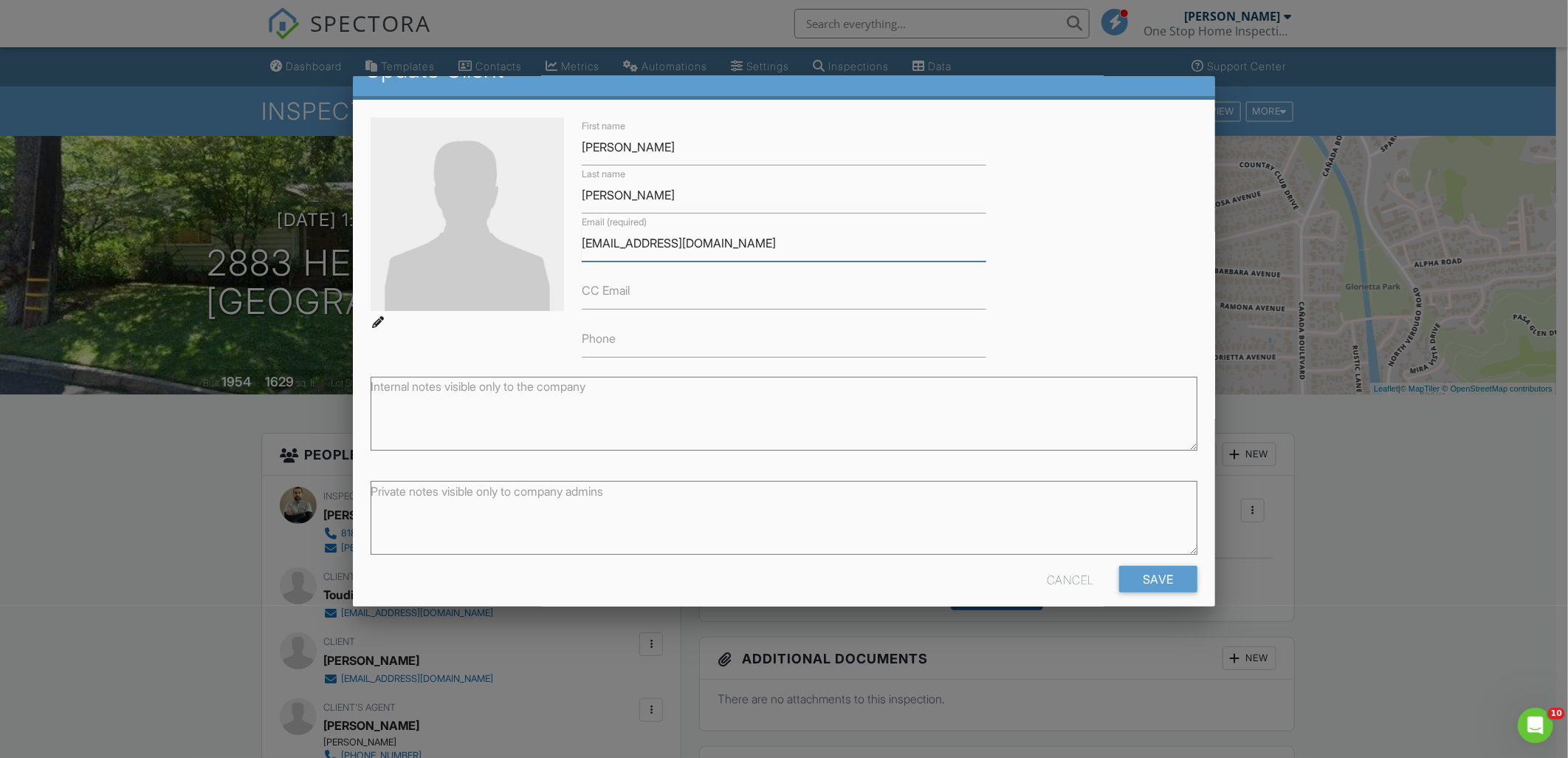
scroll to position [48, 0]
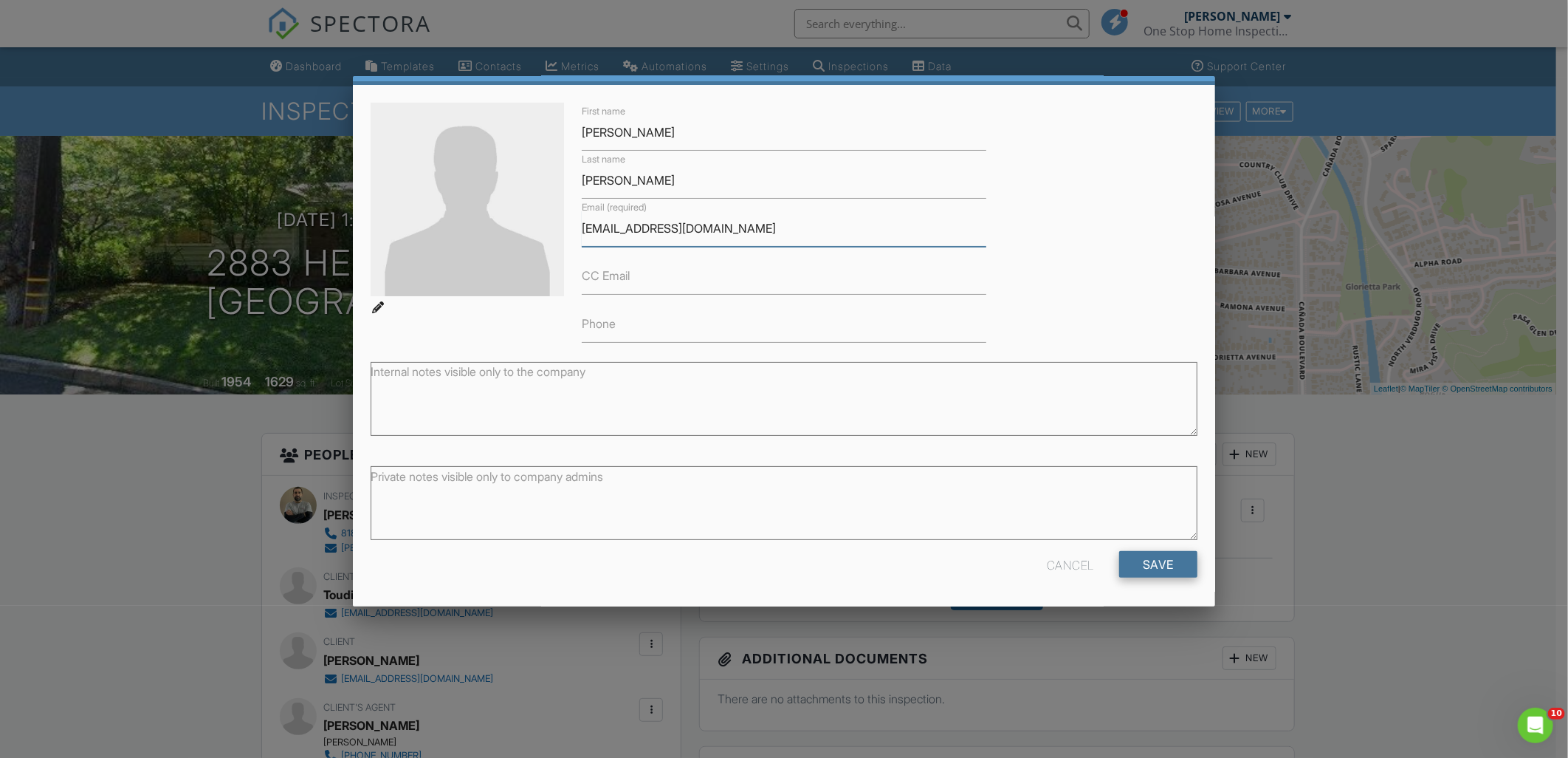
type input "[EMAIL_ADDRESS][DOMAIN_NAME]"
click at [1134, 568] on input "Save" at bounding box center [1158, 564] width 78 height 27
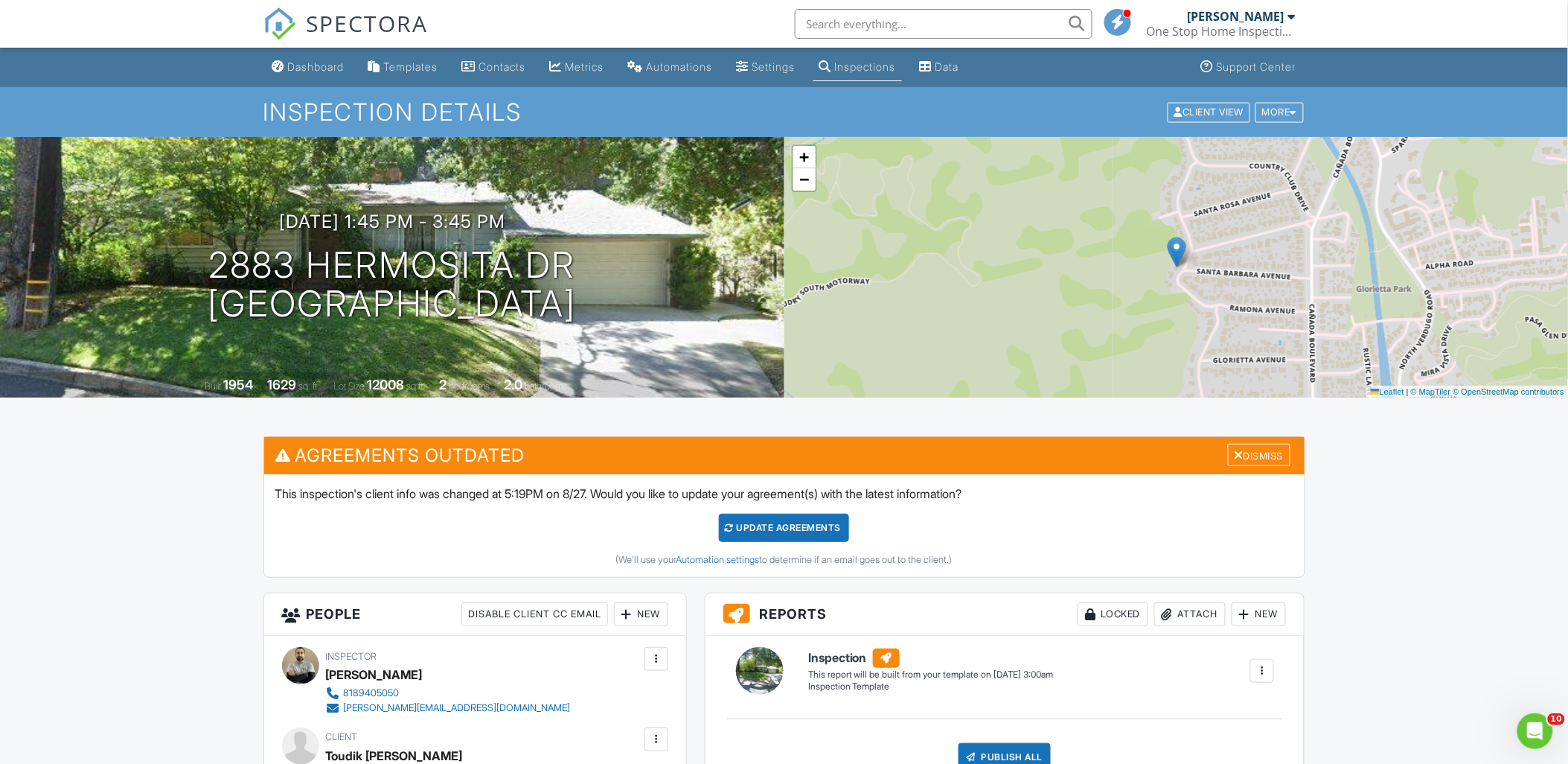
click at [763, 515] on div "Update Agreements" at bounding box center [784, 527] width 130 height 28
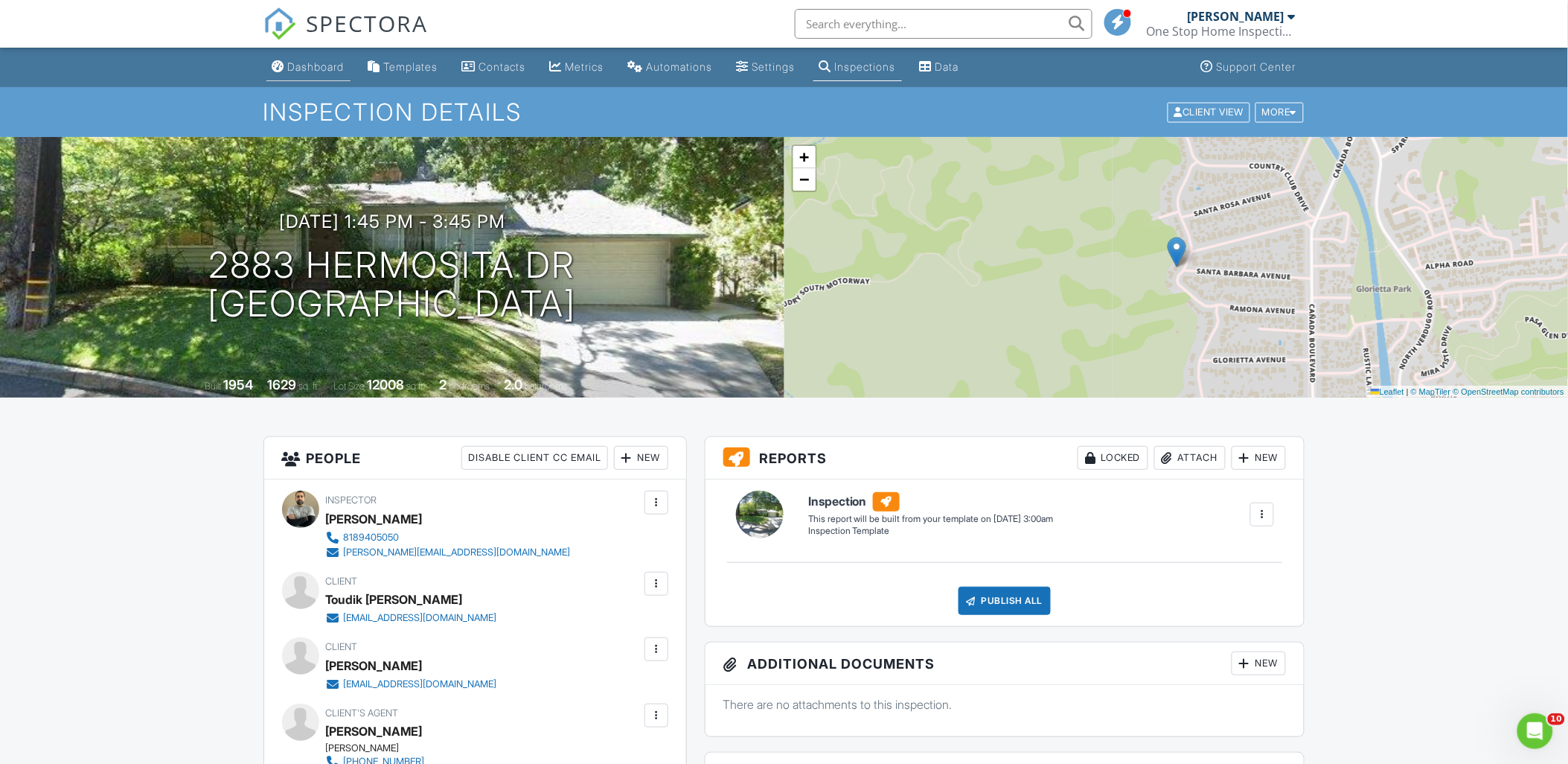
click at [305, 58] on link "Dashboard" at bounding box center [308, 67] width 84 height 27
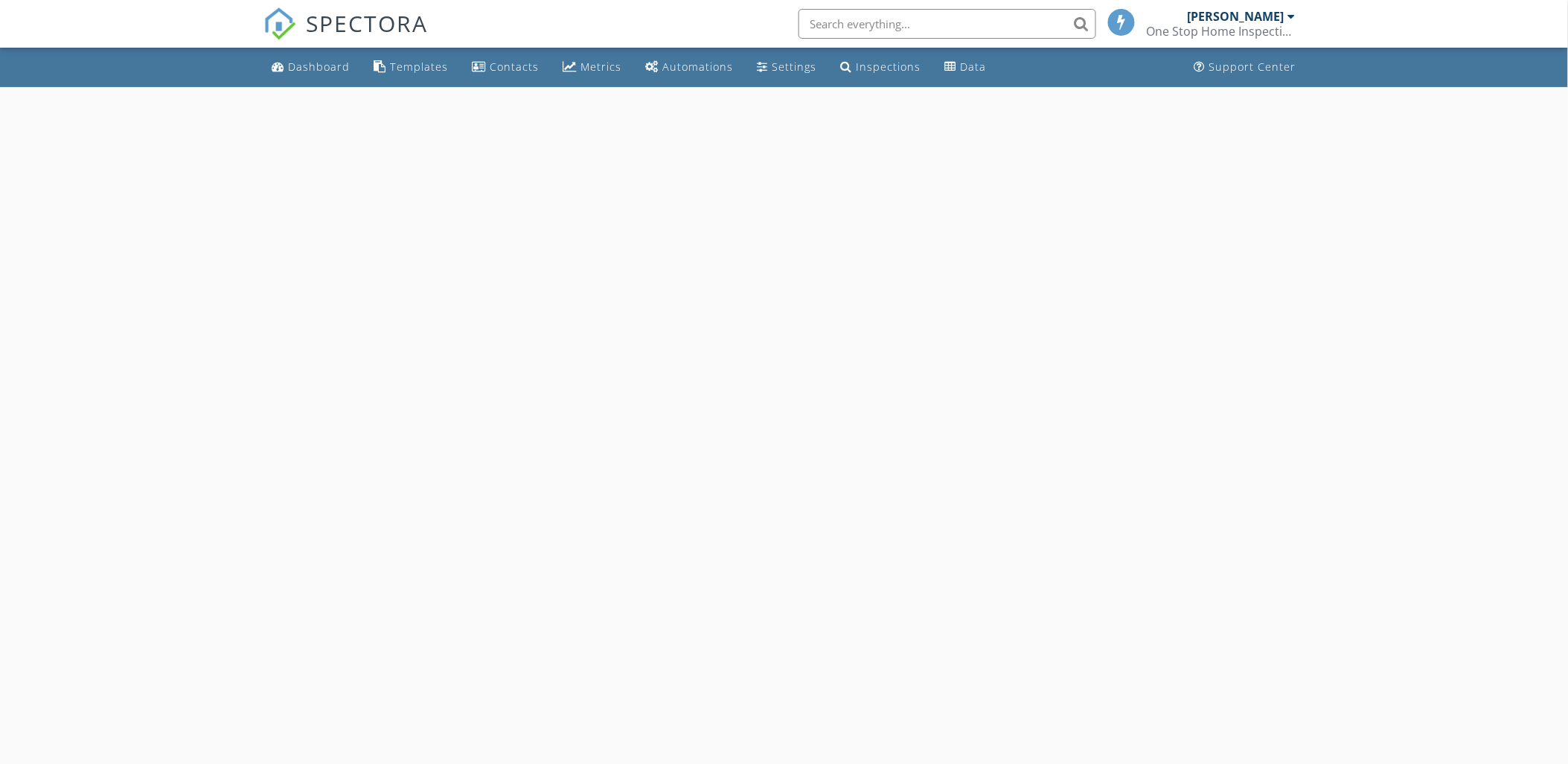
select select "7"
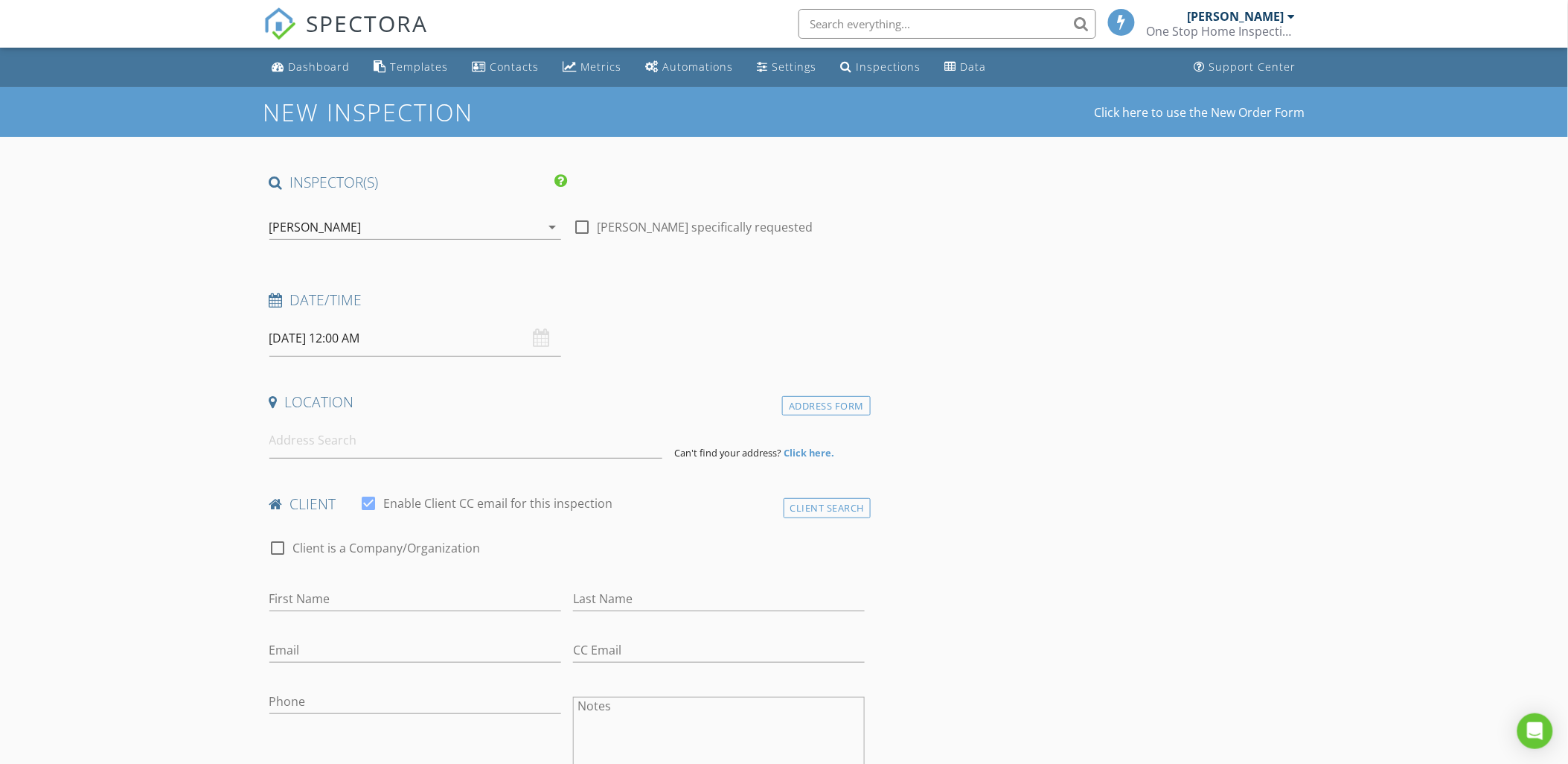
click at [340, 339] on input "08/28/2025 12:00 AM" at bounding box center [415, 339] width 291 height 36
type input "10"
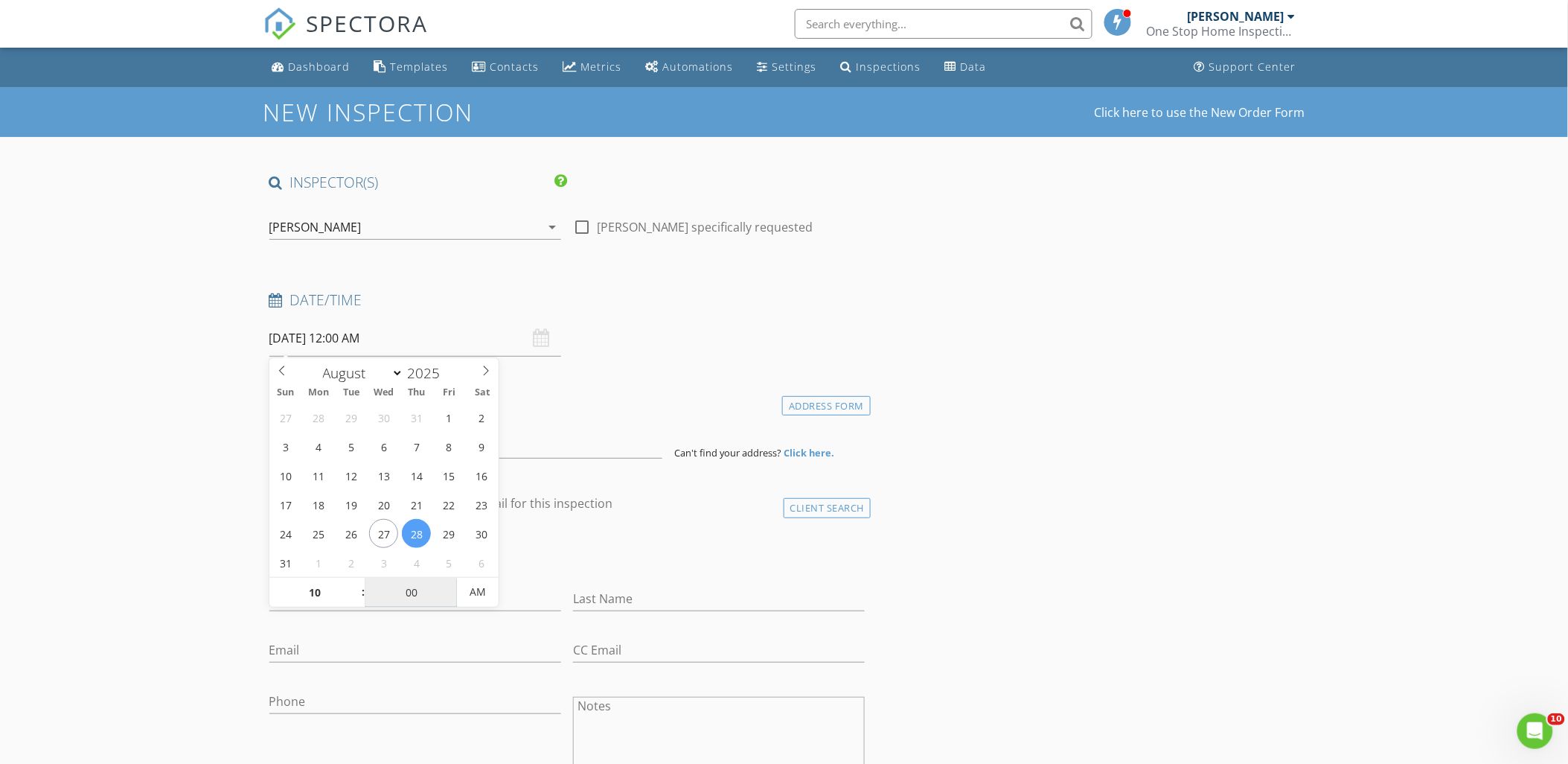
type input "08/28/2025 10:00 AM"
type input "45"
type input "08/28/2025 10:45 AM"
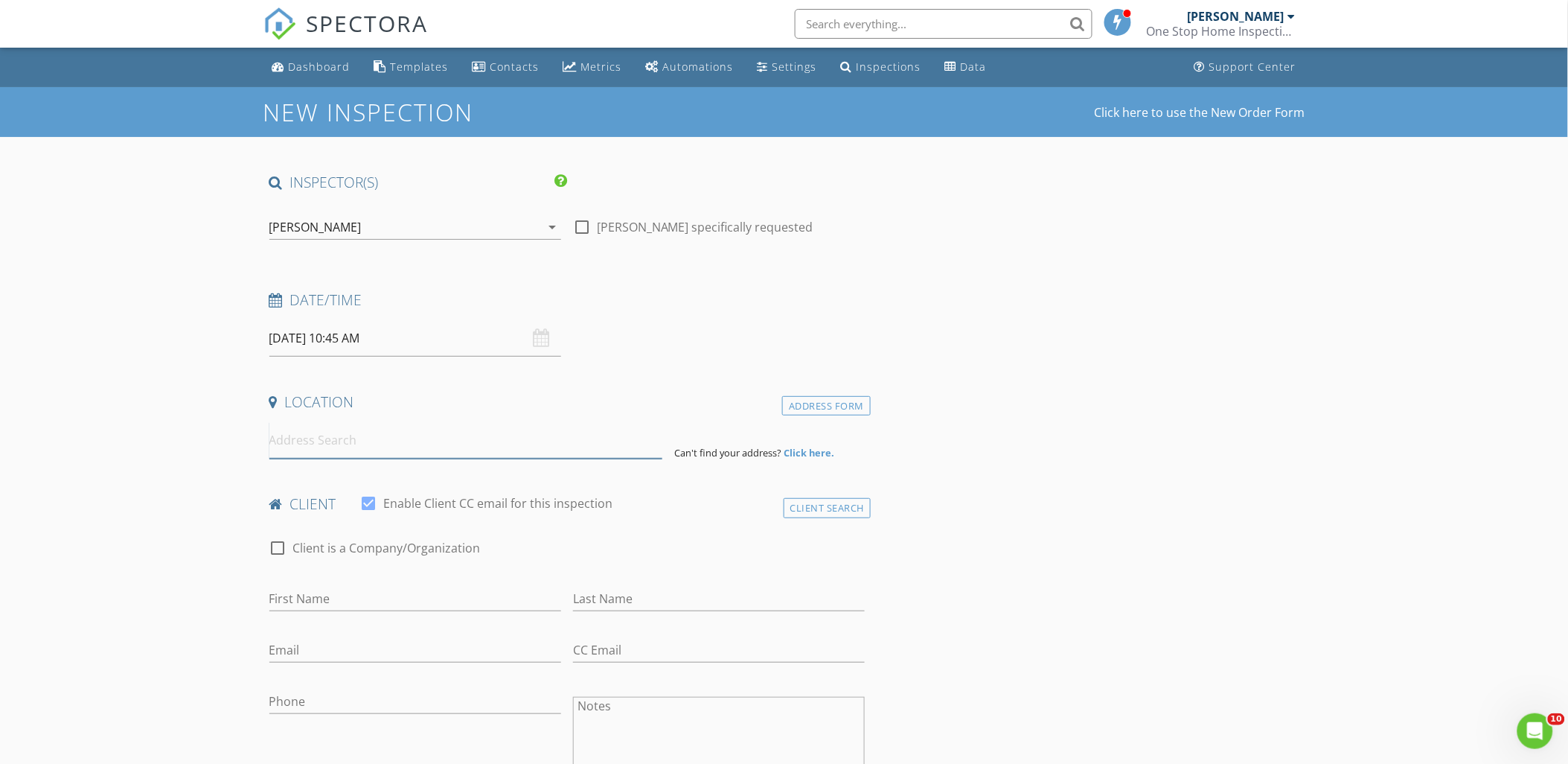
click at [295, 446] on input at bounding box center [466, 440] width 393 height 36
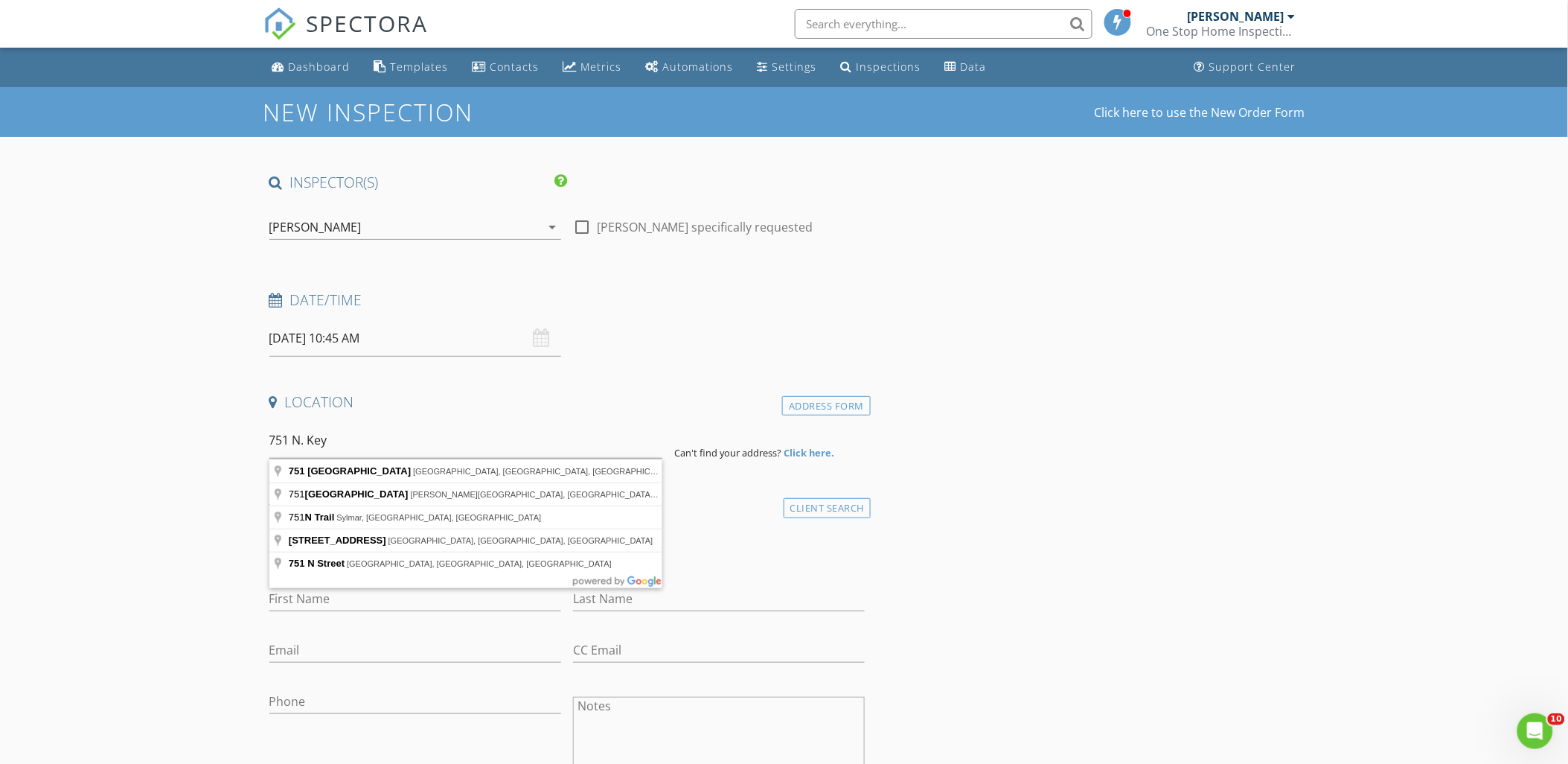
type input "751 North Keystone Street, Burbank, CA, USA"
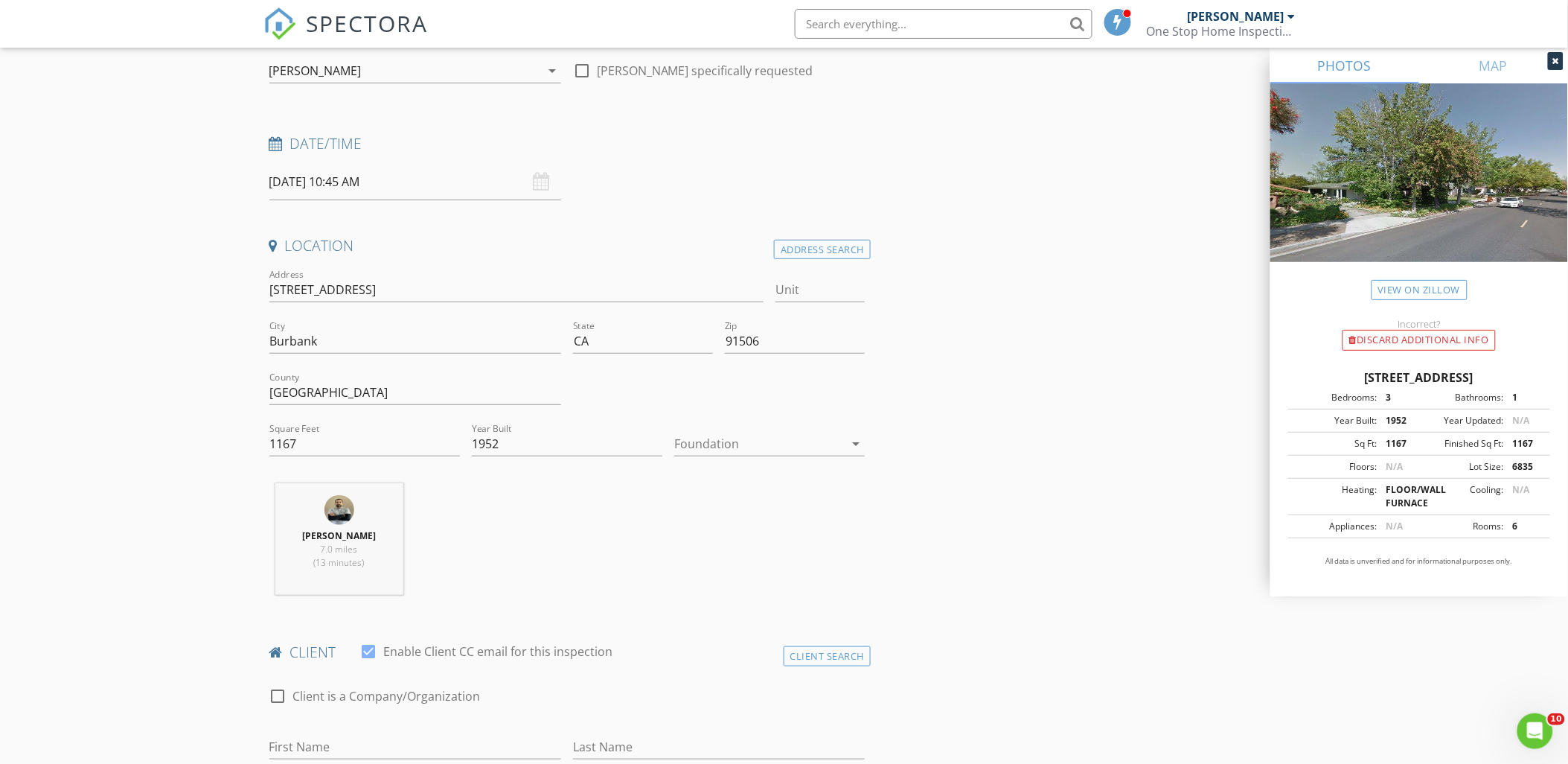
scroll to position [413, 0]
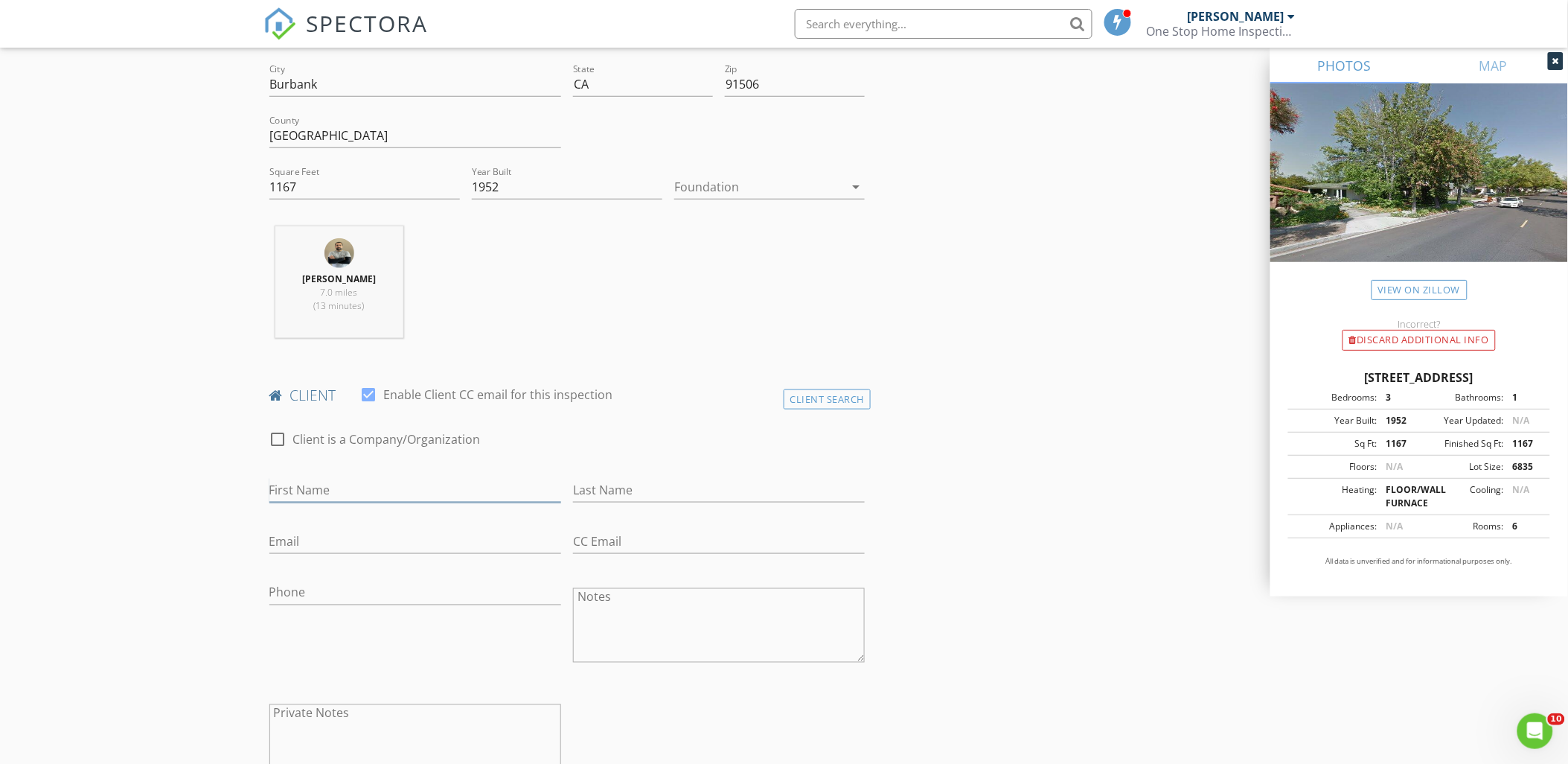
click at [307, 497] on input "First Name" at bounding box center [415, 490] width 291 height 24
type input "Levik"
type input "Megerdichian"
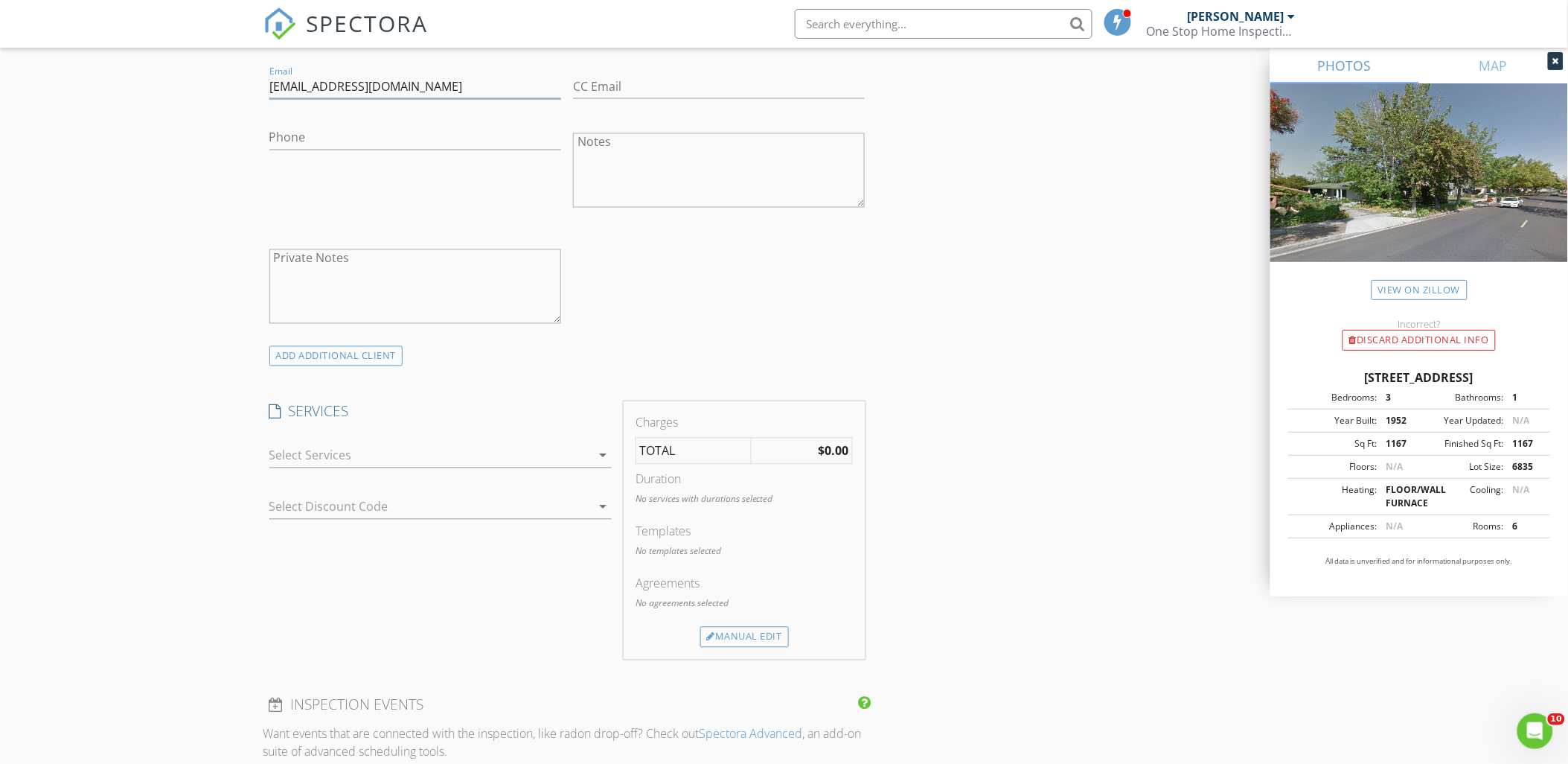
scroll to position [910, 0]
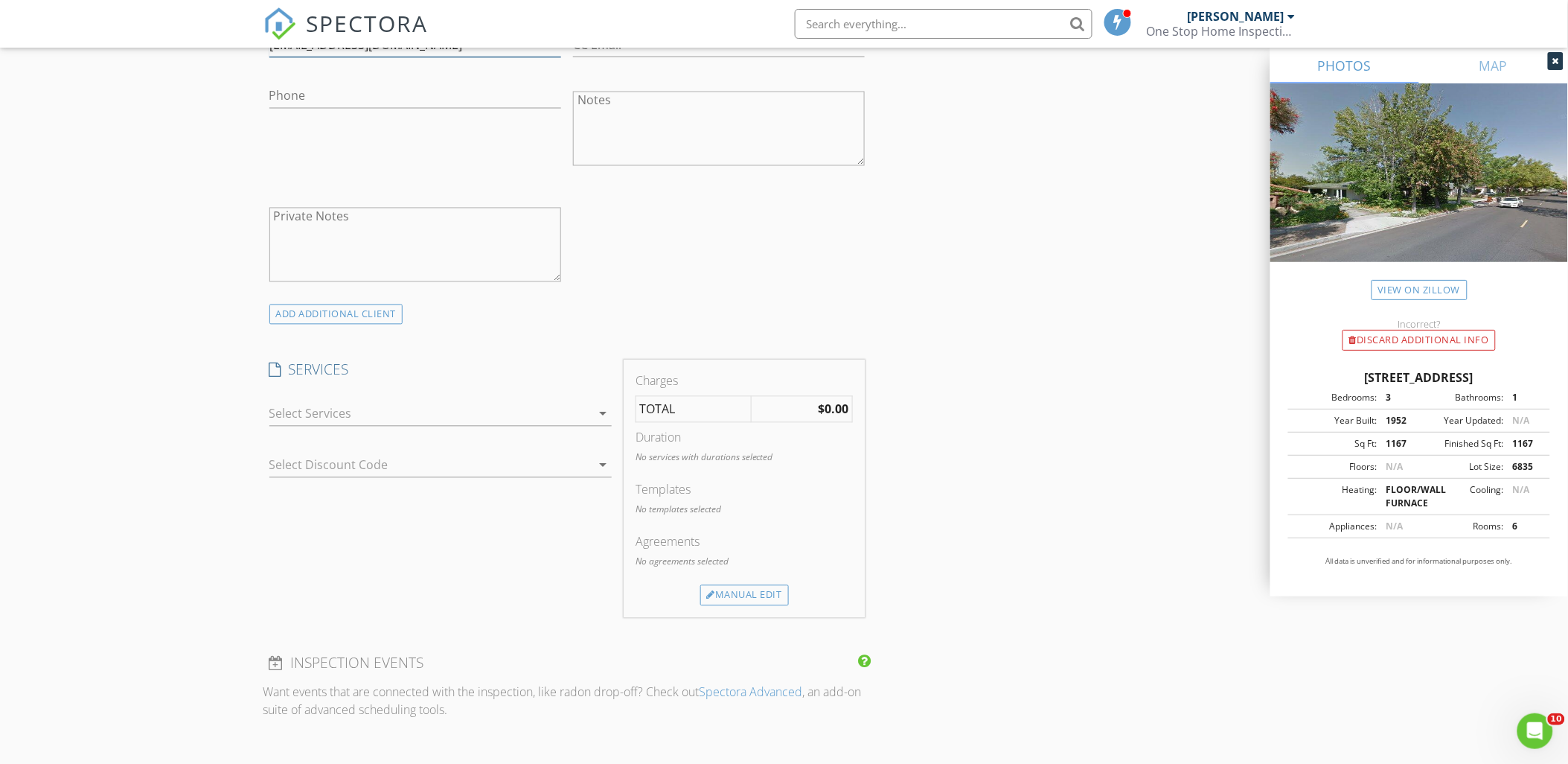
type input "loodvikfloyd@yahoo.com"
click at [357, 415] on div at bounding box center [430, 414] width 321 height 24
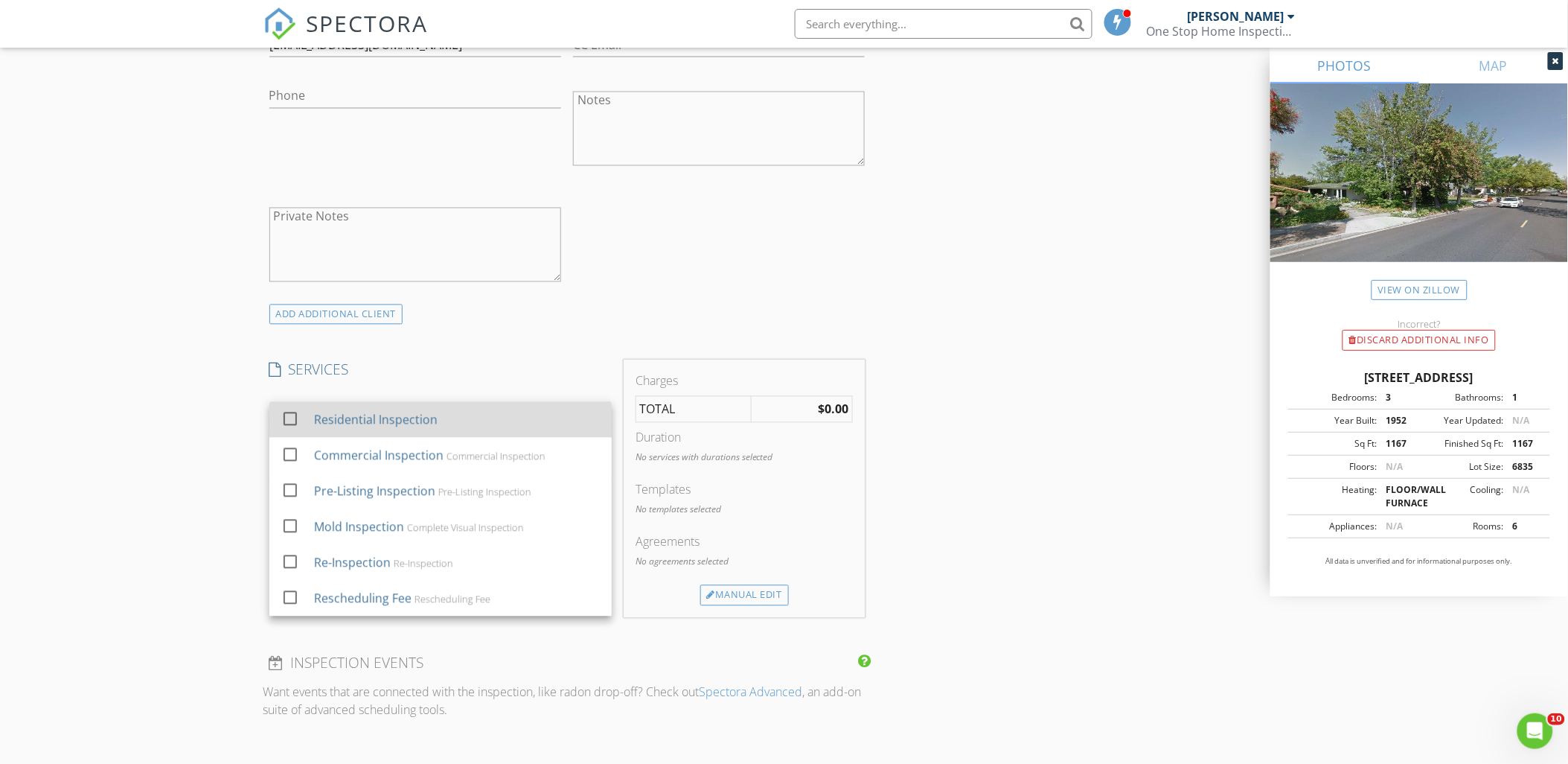
click at [359, 415] on div "Residential Inspection" at bounding box center [375, 420] width 124 height 18
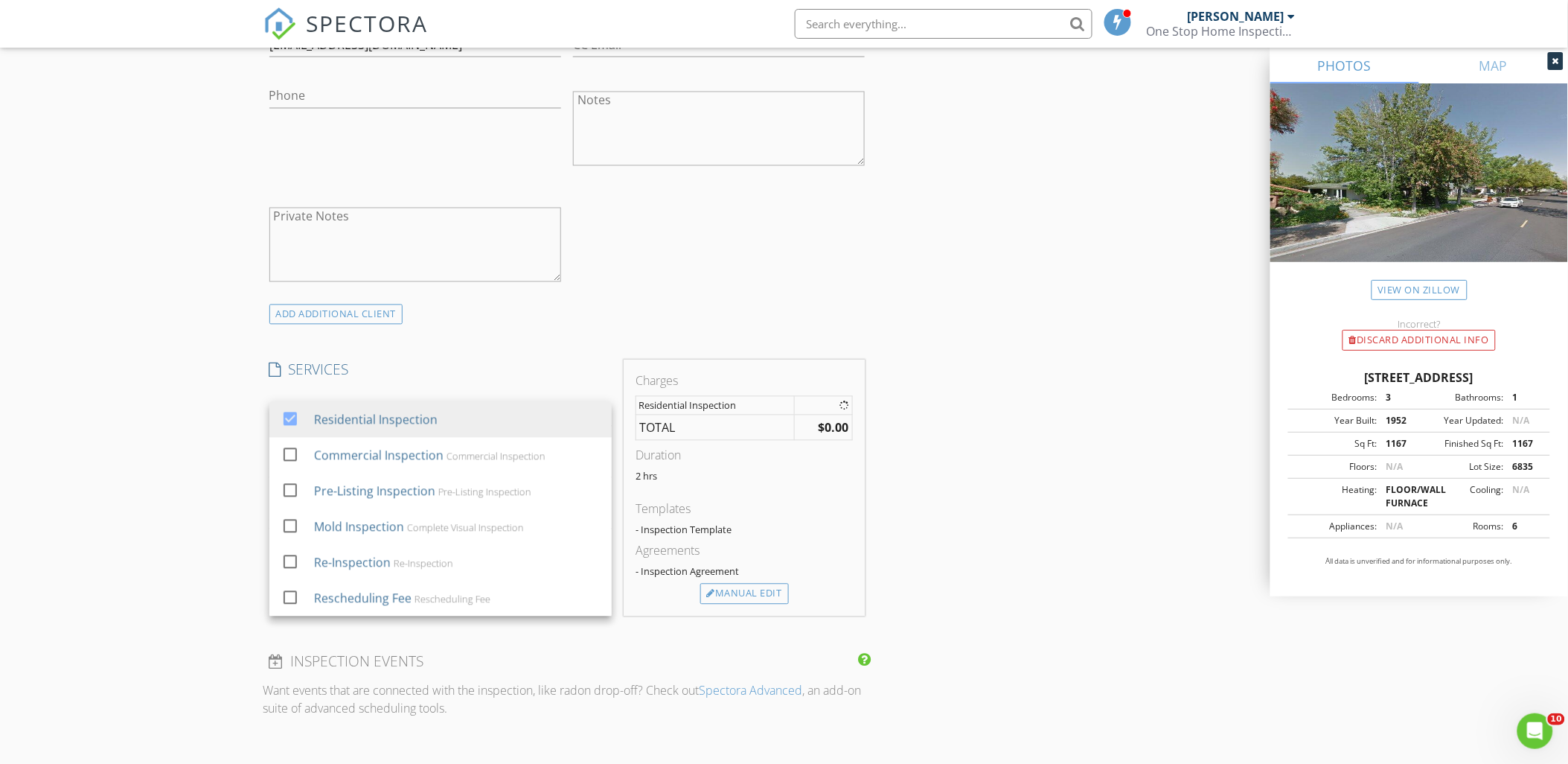
click at [183, 435] on div "New Inspection Click here to use the New Order Form INSPECTOR(S) check_box Narb…" at bounding box center [784, 482] width 1568 height 2612
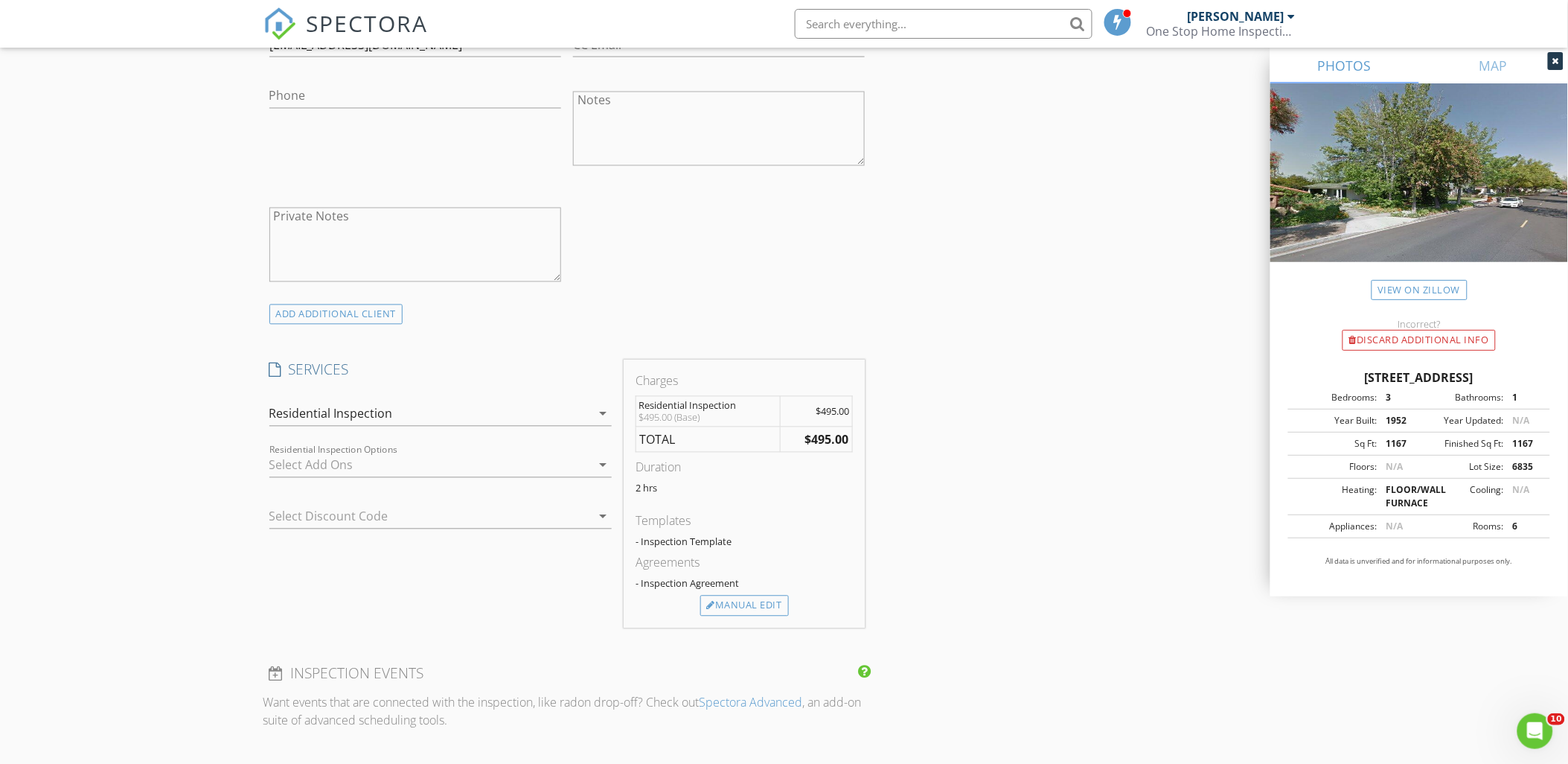
click at [309, 455] on div at bounding box center [430, 465] width 321 height 24
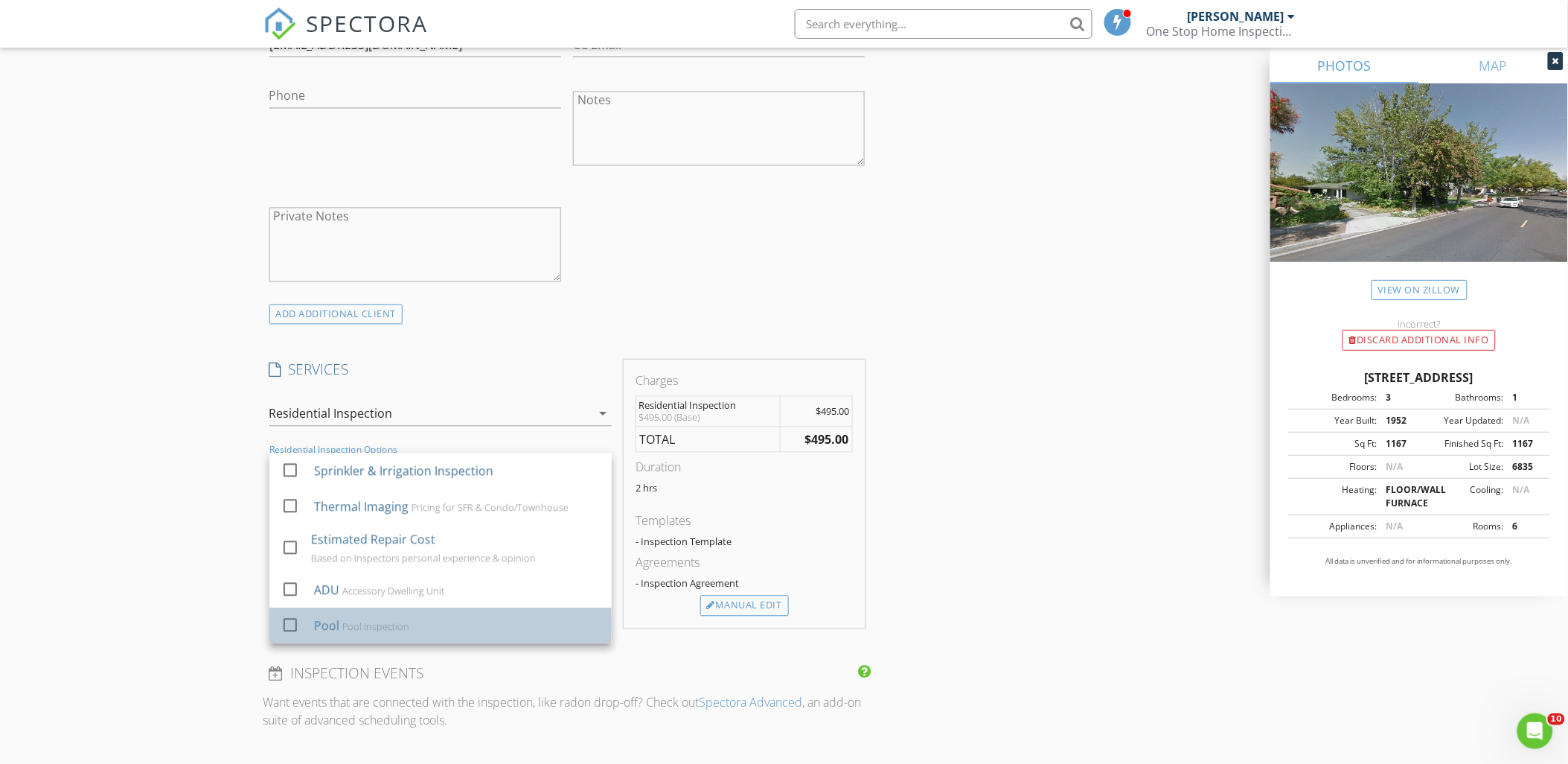
click at [313, 622] on div "Pool" at bounding box center [326, 626] width 25 height 18
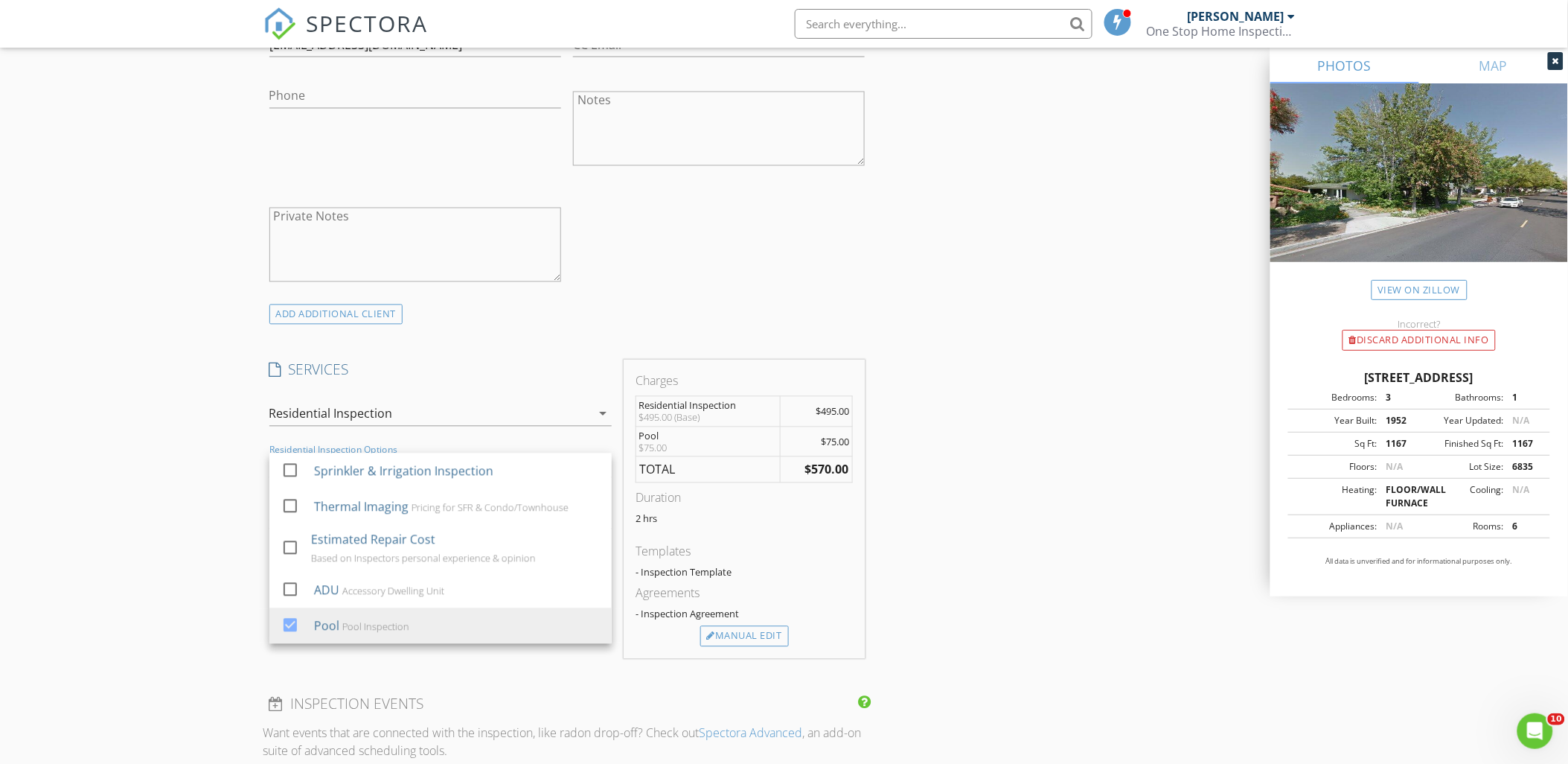
click at [169, 588] on div "New Inspection Click here to use the New Order Form INSPECTOR(S) check_box Narb…" at bounding box center [784, 504] width 1568 height 2654
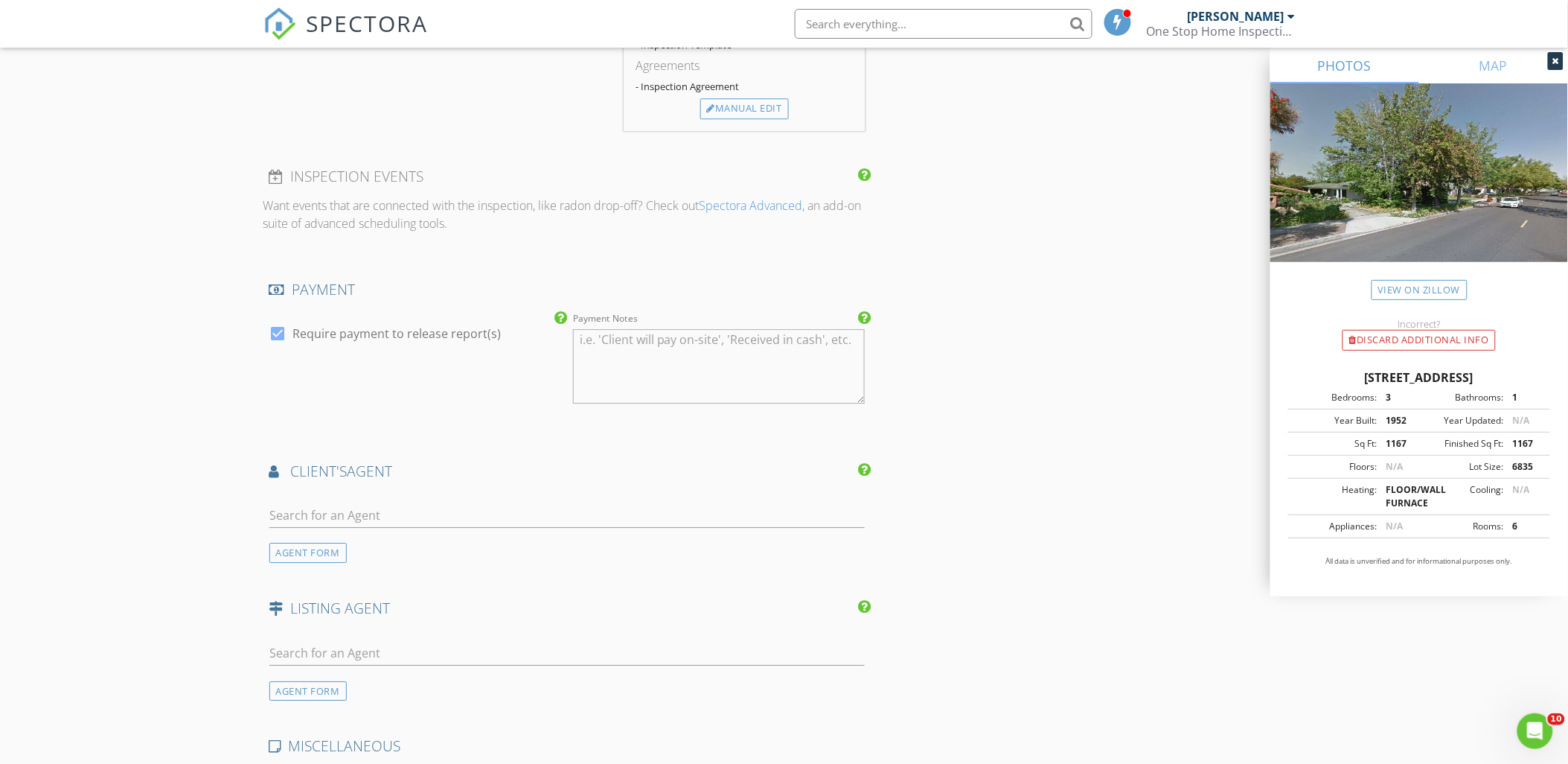
scroll to position [1489, 0]
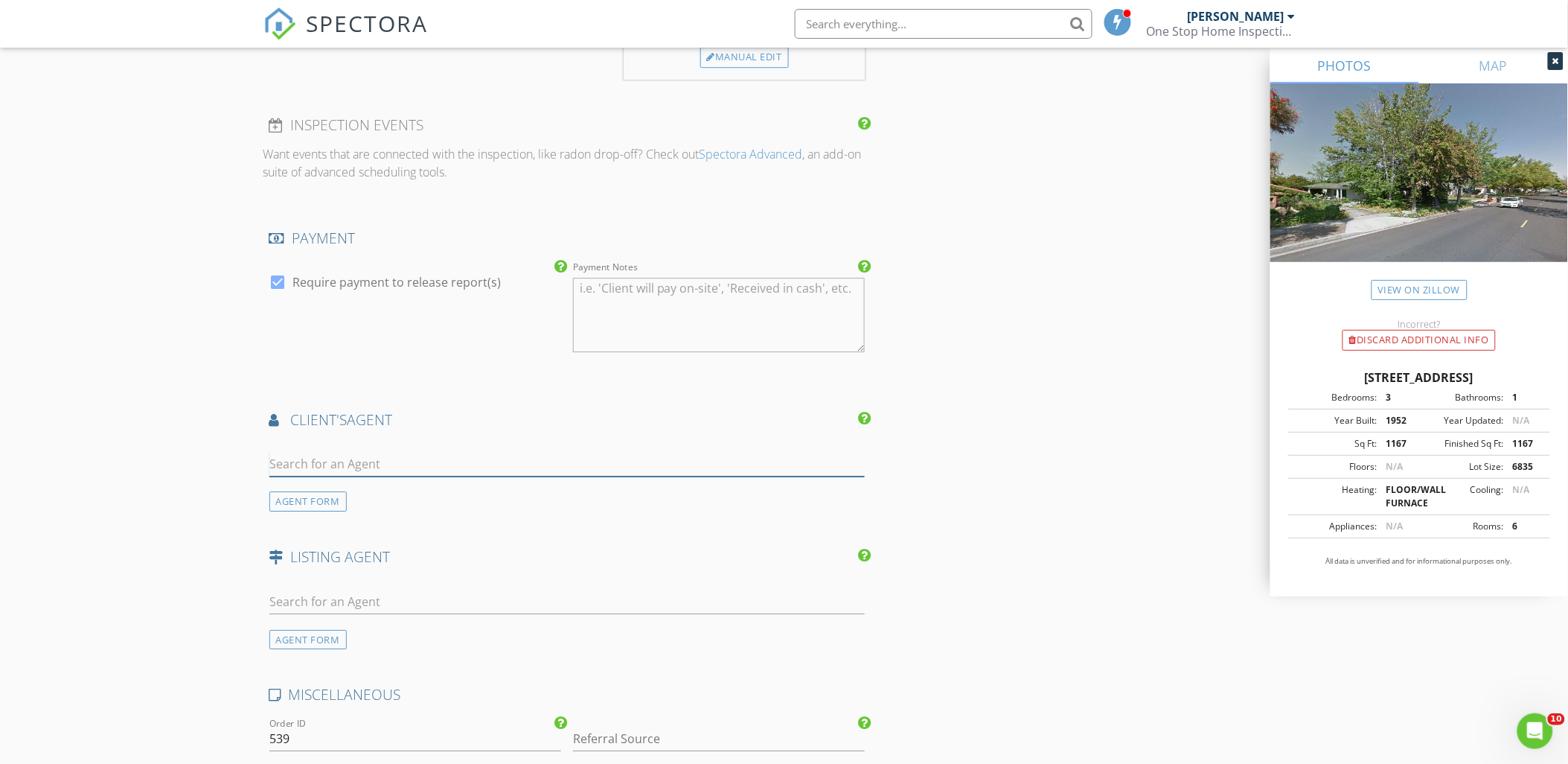
click at [350, 467] on input "text" at bounding box center [567, 463] width 596 height 24
type input "Arsine Mar"
click at [403, 497] on div "Arsine Markarian" at bounding box center [359, 492] width 94 height 18
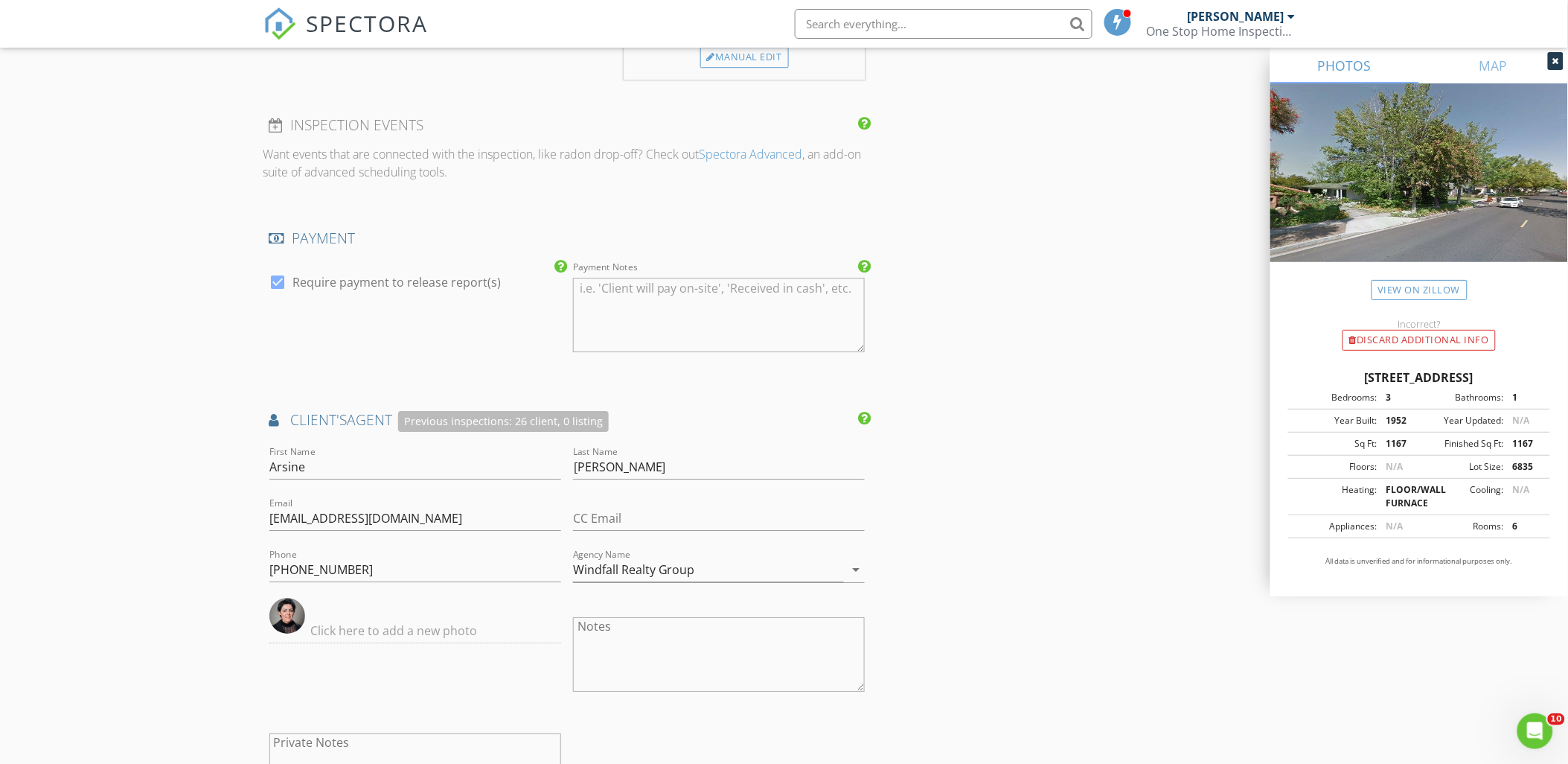
click at [138, 514] on div "New Inspection Click here to use the New Order Form INSPECTOR(S) check_box Narb…" at bounding box center [784, 94] width 1568 height 2993
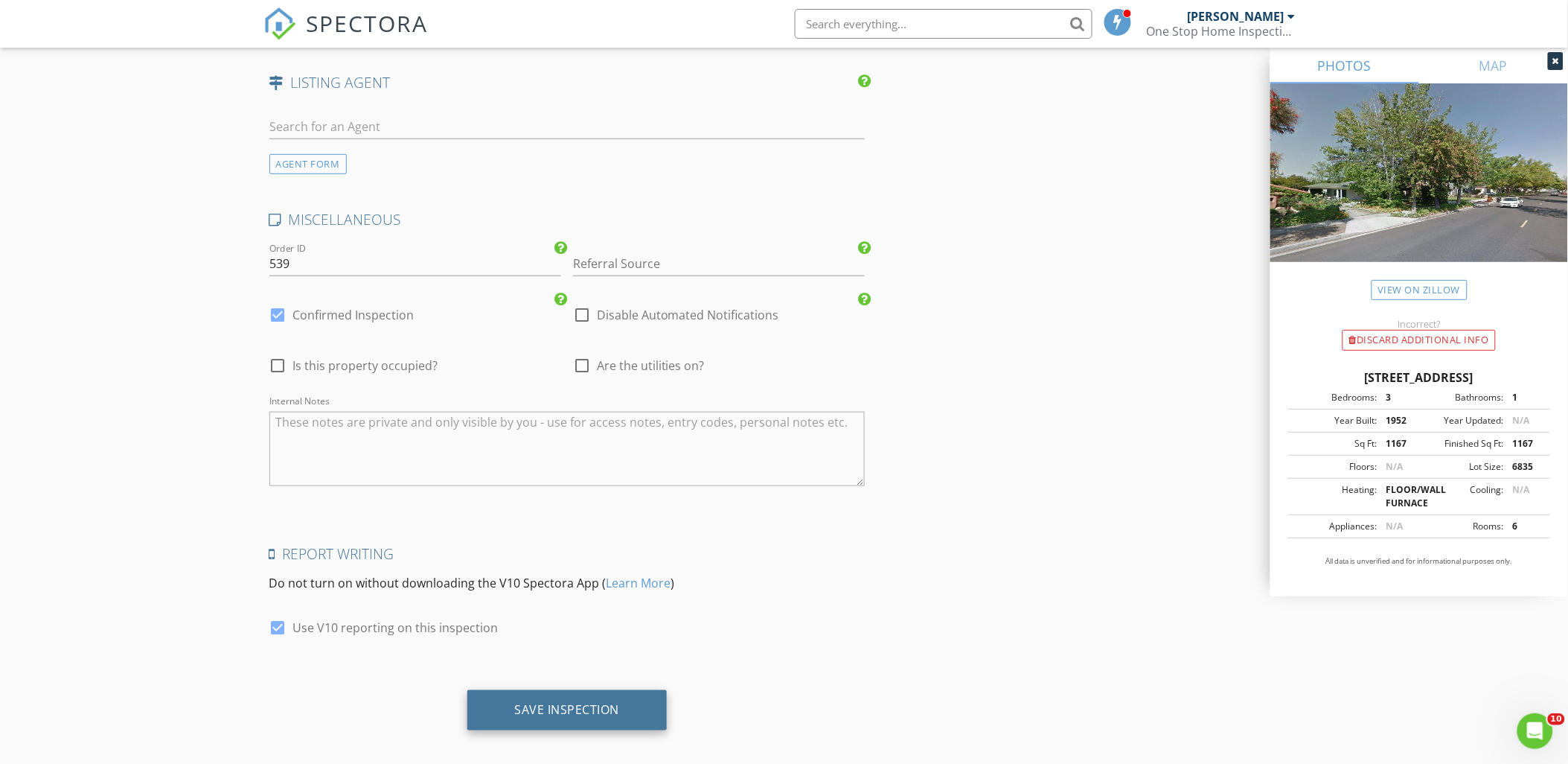
scroll to position [2317, 0]
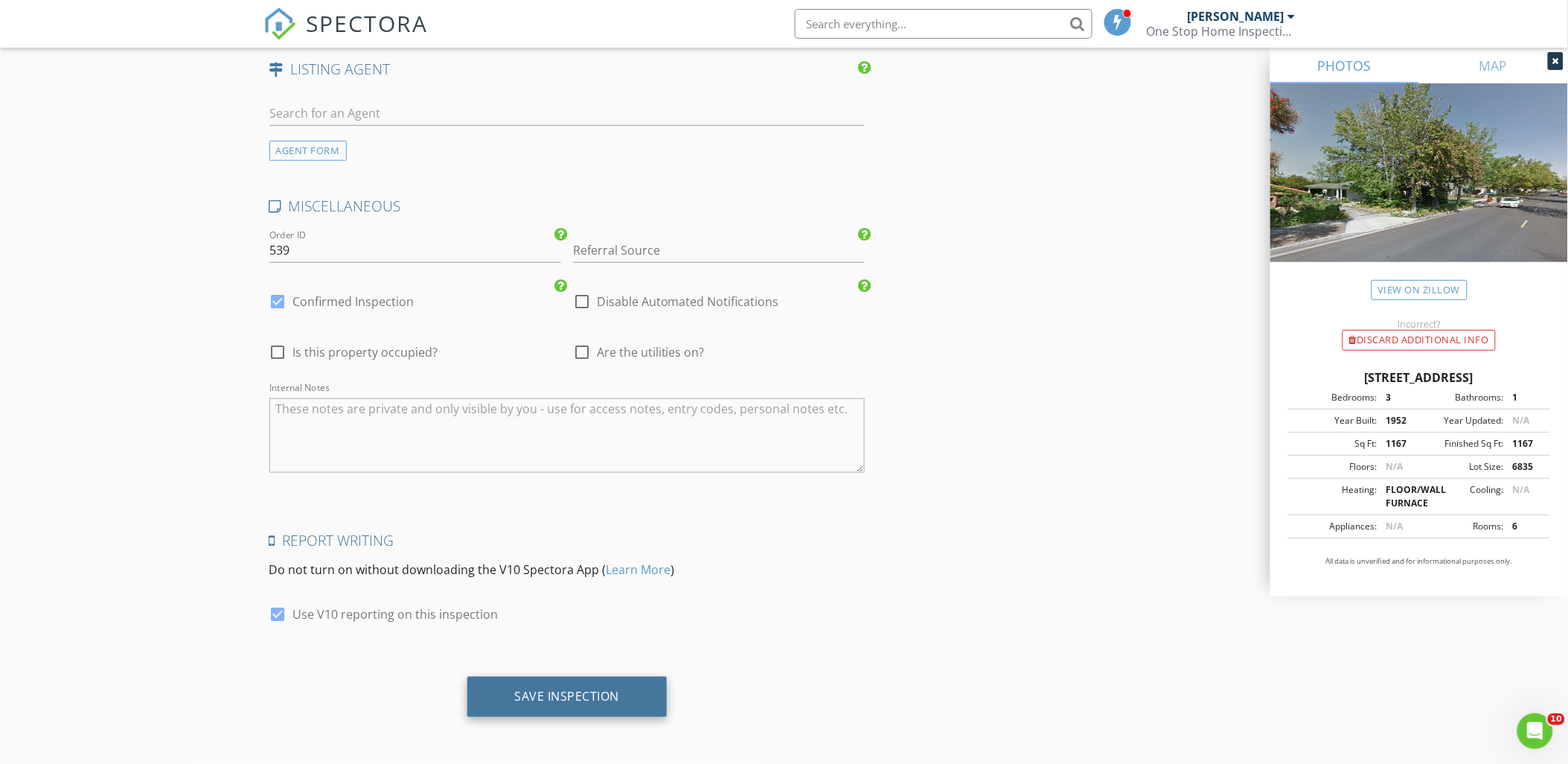
click at [633, 702] on div "Save Inspection" at bounding box center [566, 697] width 200 height 40
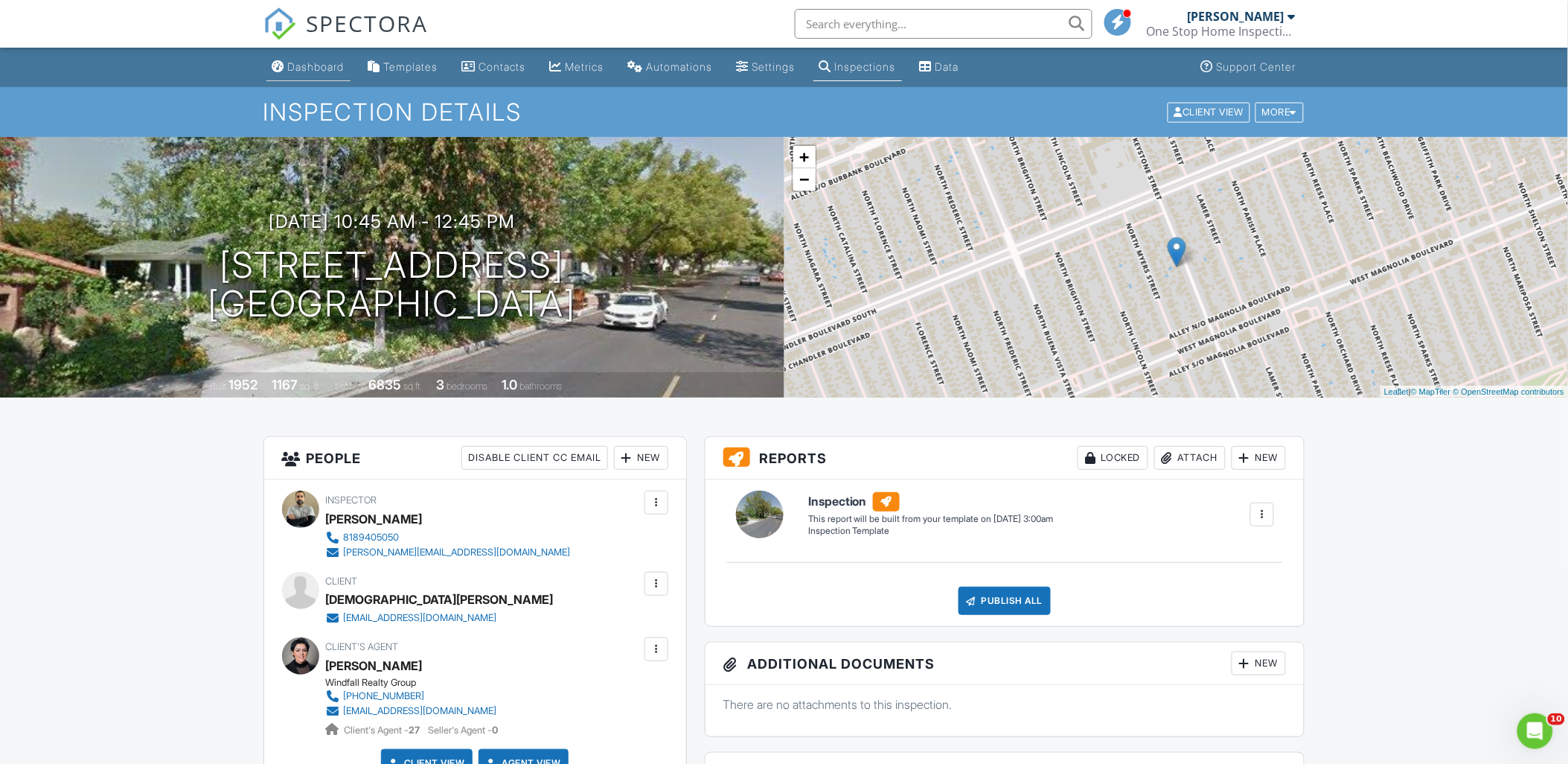
click at [323, 68] on div "Dashboard" at bounding box center [316, 67] width 56 height 13
